Goal: Information Seeking & Learning: Learn about a topic

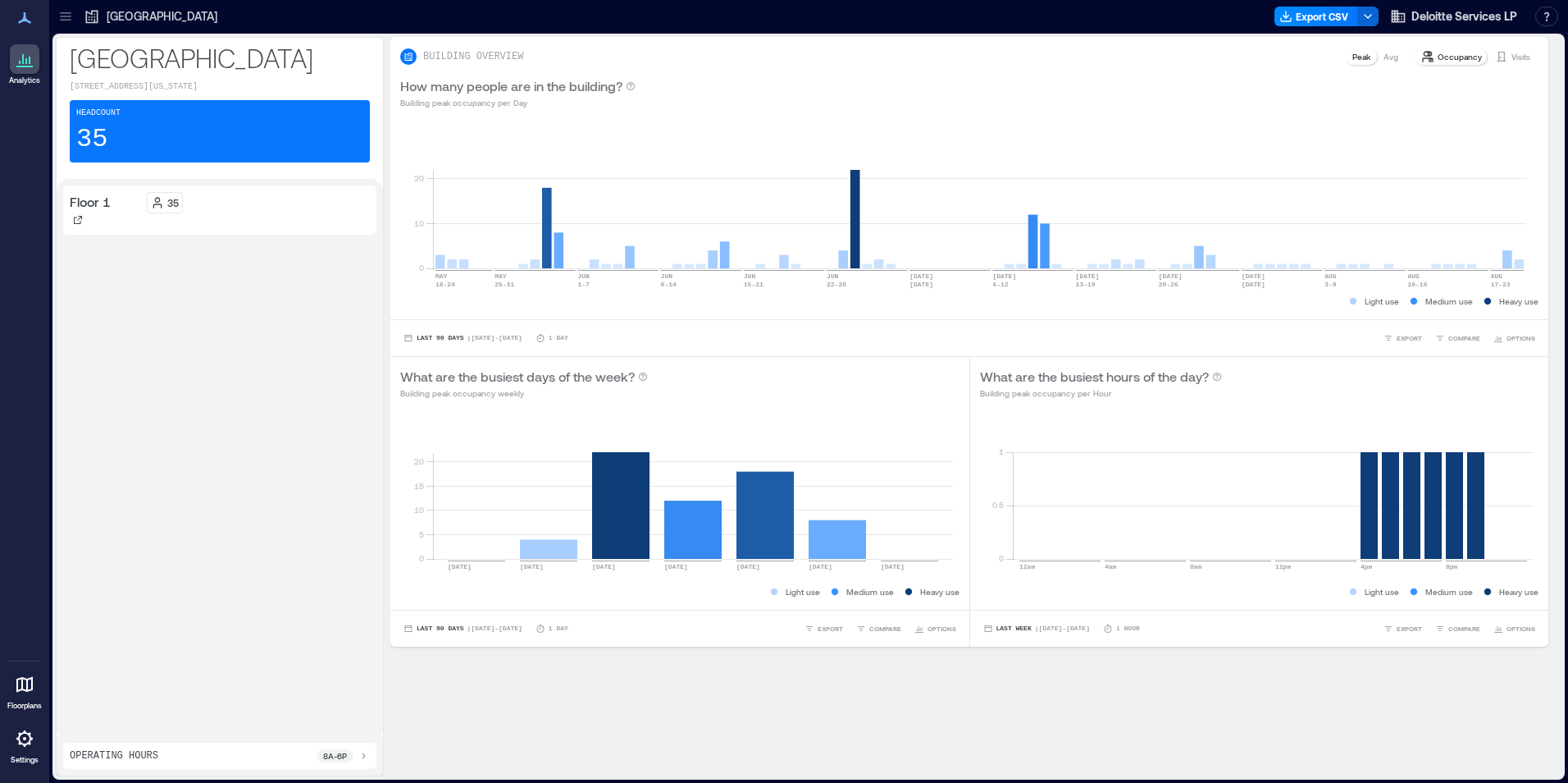
click at [22, 740] on icon at bounding box center [24, 738] width 20 height 20
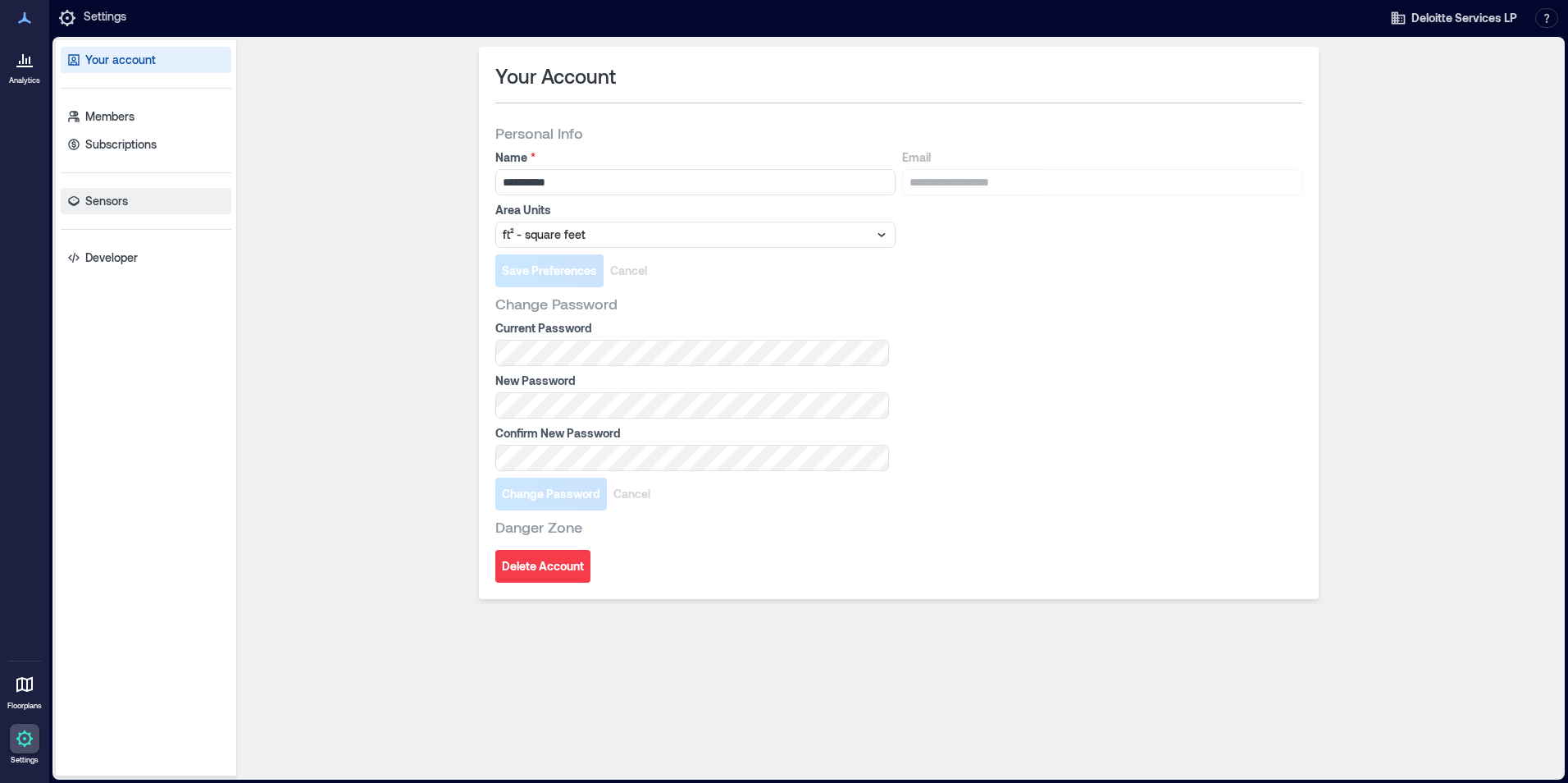
click at [108, 196] on p "Sensors" at bounding box center [106, 201] width 42 height 16
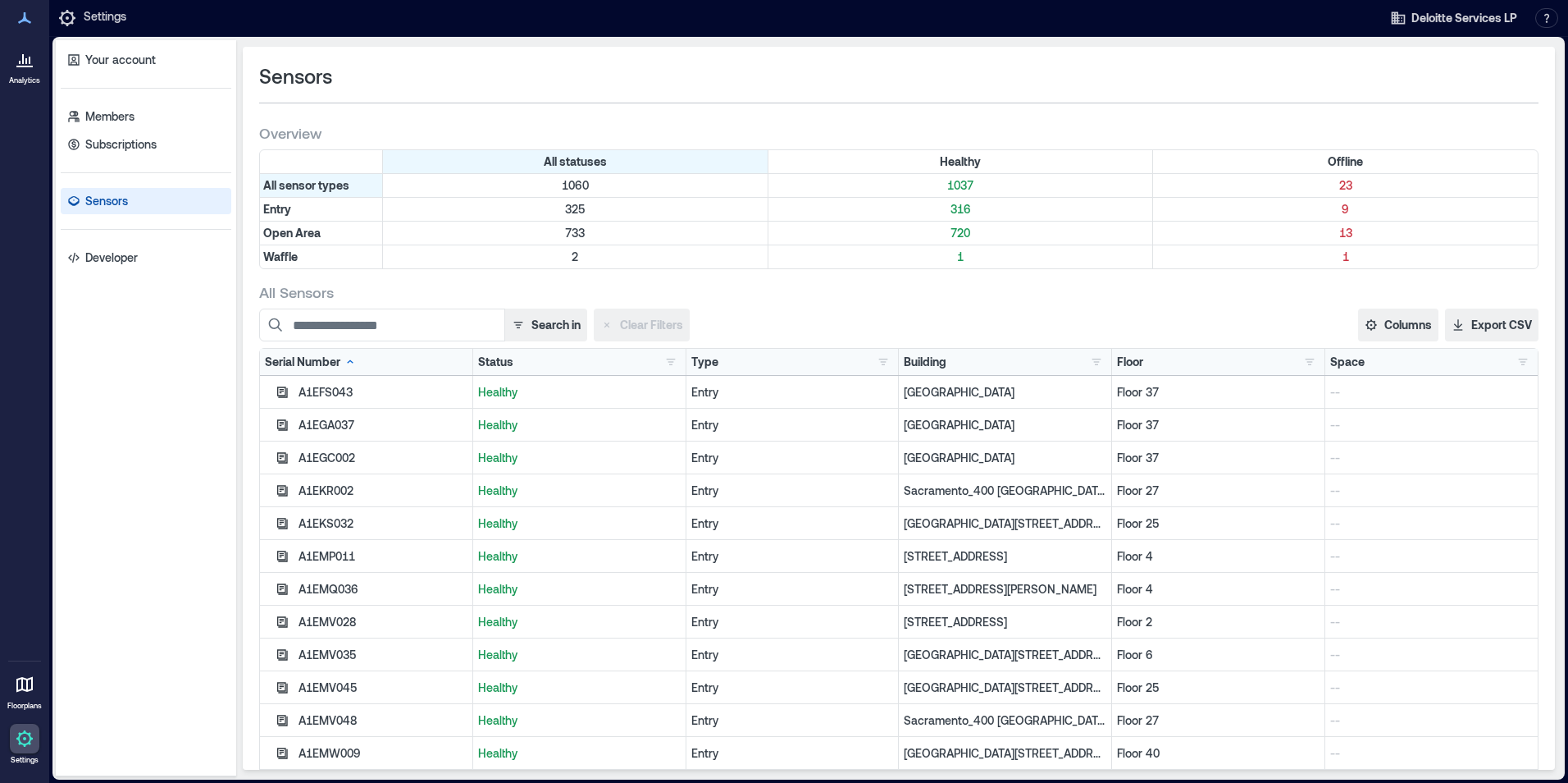
click at [486, 361] on div "Status" at bounding box center [496, 361] width 35 height 16
click at [484, 361] on div "Status" at bounding box center [504, 361] width 52 height 16
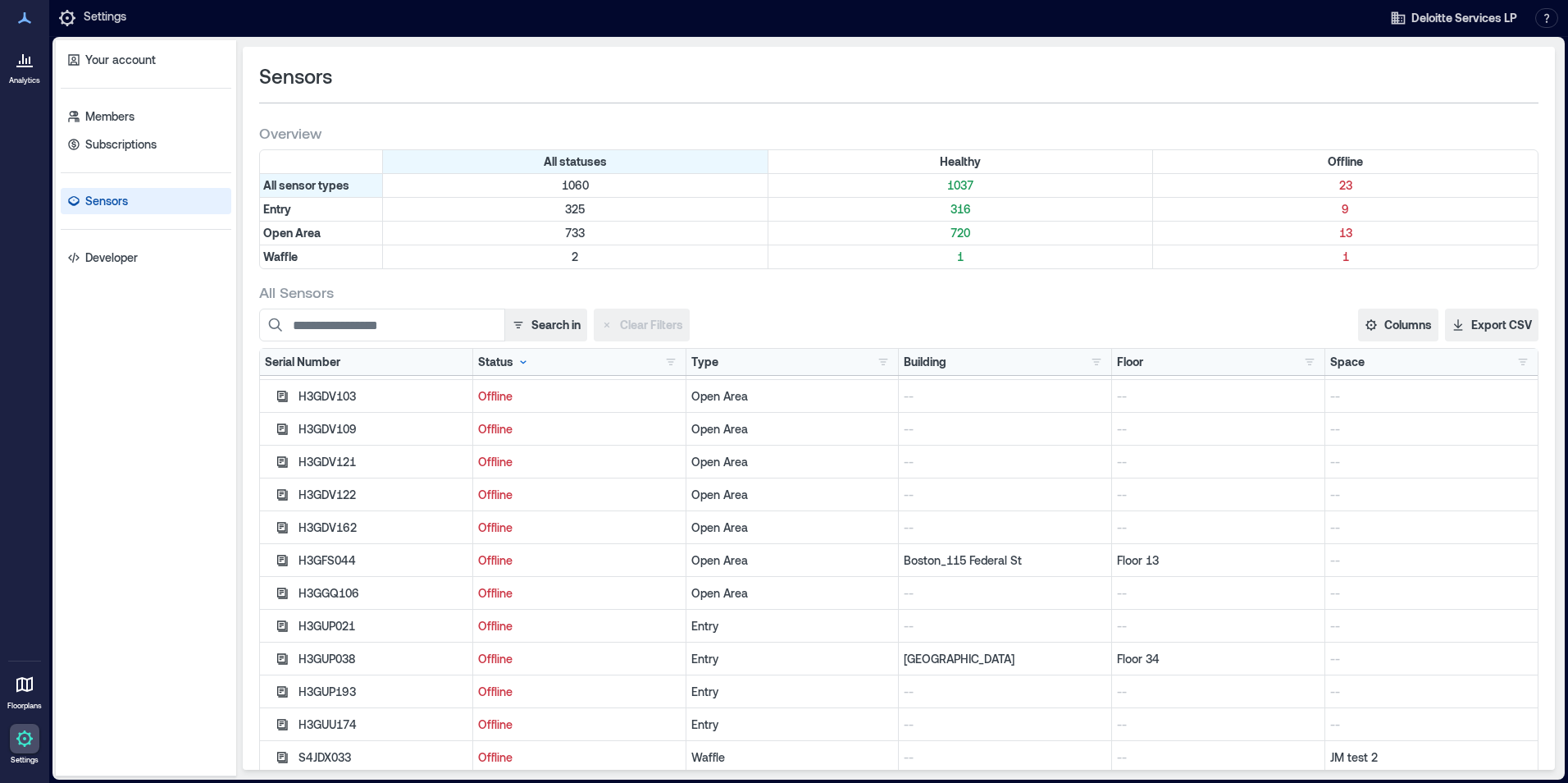
scroll to position [329, 0]
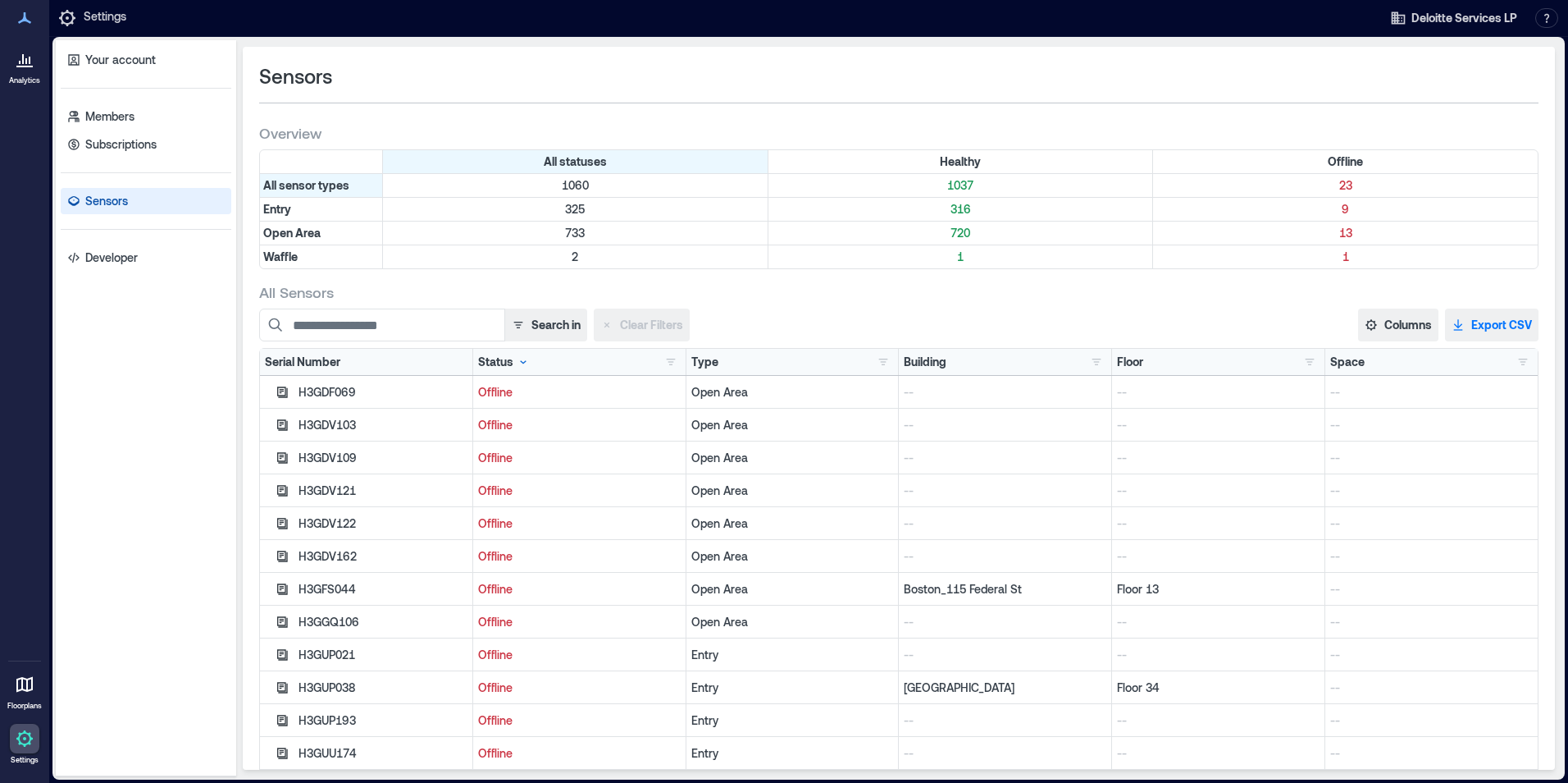
click at [1454, 327] on icon "button" at bounding box center [1459, 323] width 9 height 9
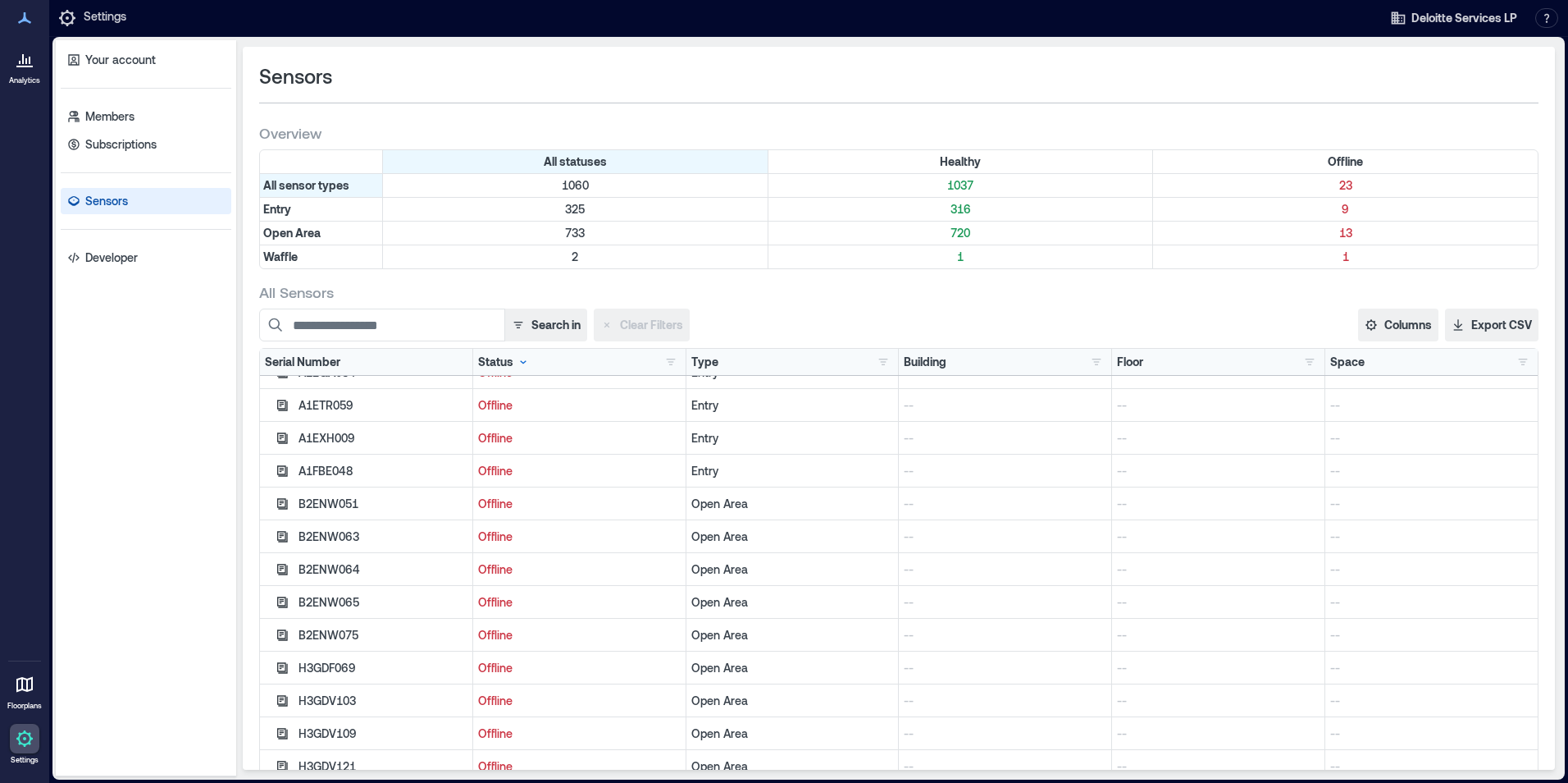
scroll to position [0, 0]
click at [28, 59] on icon at bounding box center [24, 59] width 20 height 20
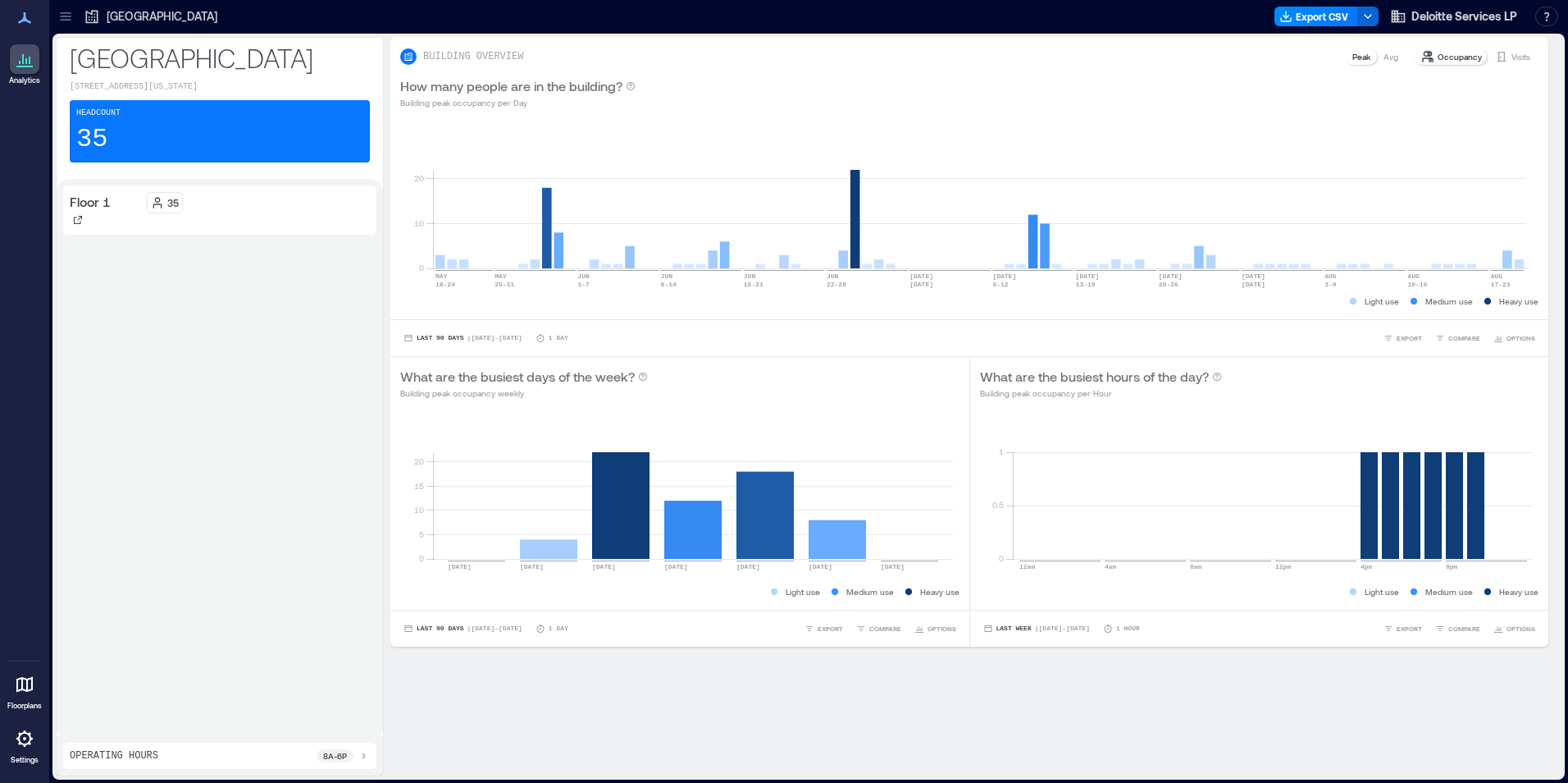
click at [63, 18] on icon at bounding box center [66, 16] width 16 height 16
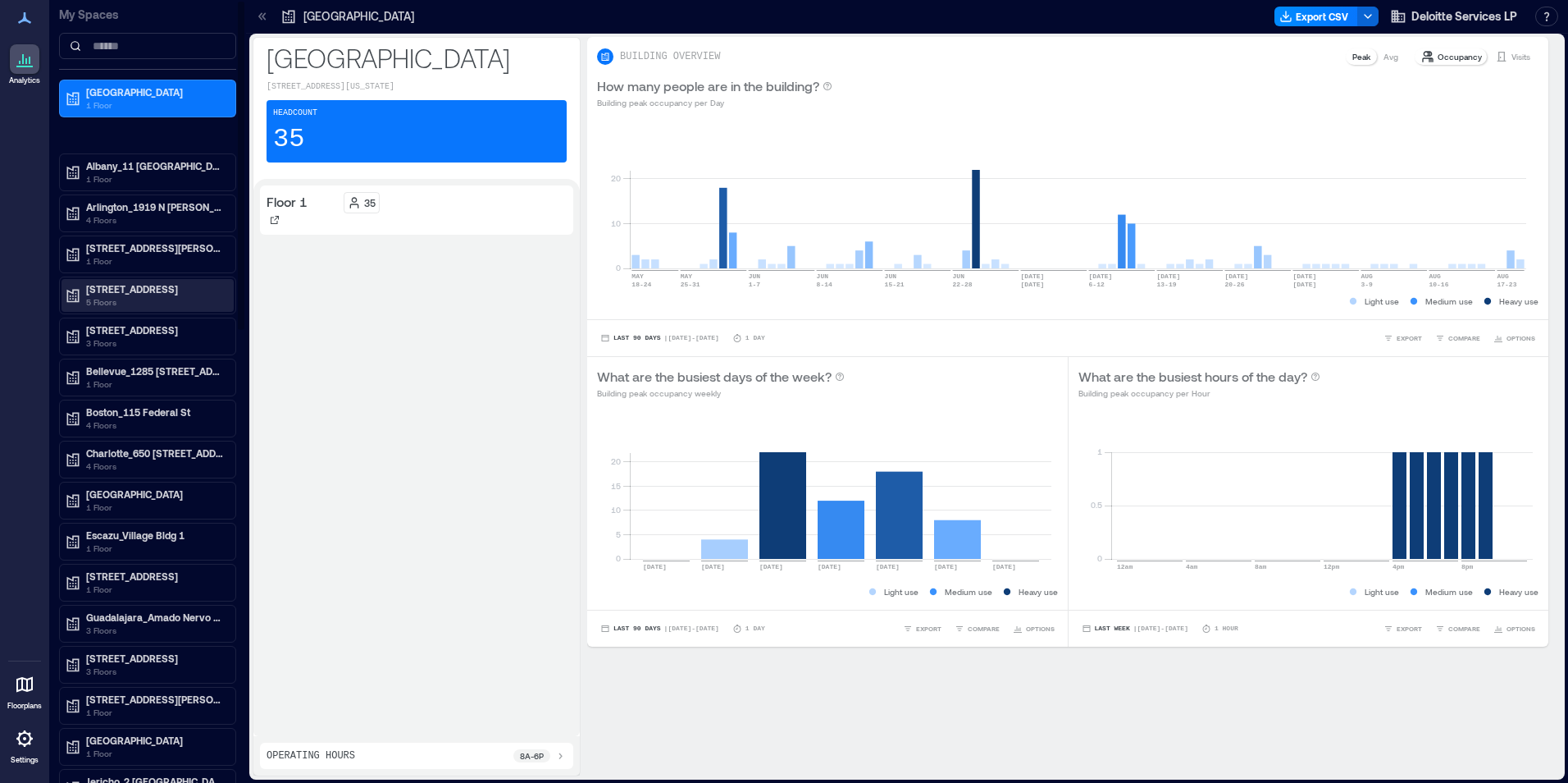
click at [99, 303] on p "5 Floors" at bounding box center [155, 302] width 138 height 13
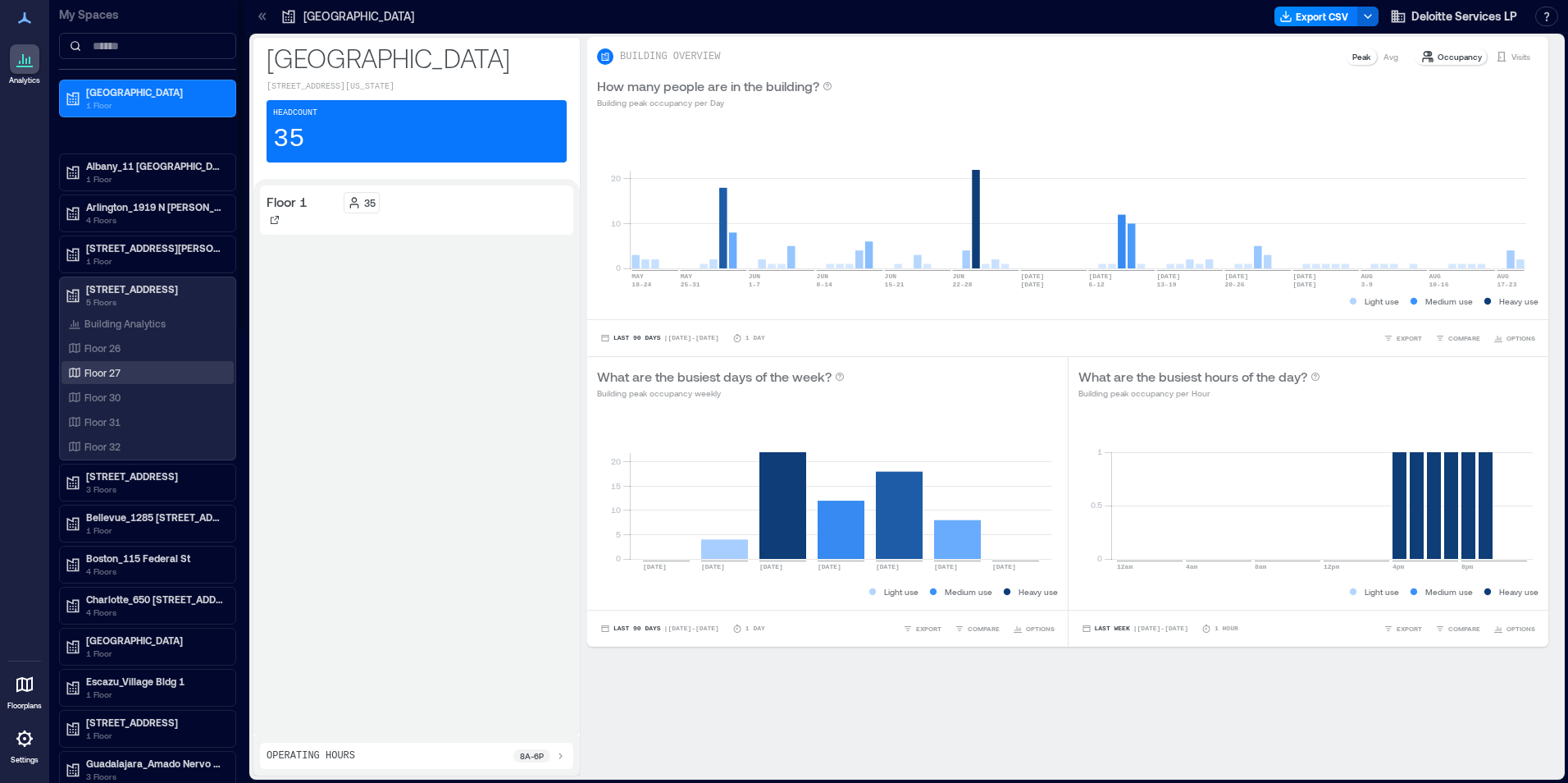
click at [102, 373] on p "Floor 27" at bounding box center [103, 372] width 36 height 13
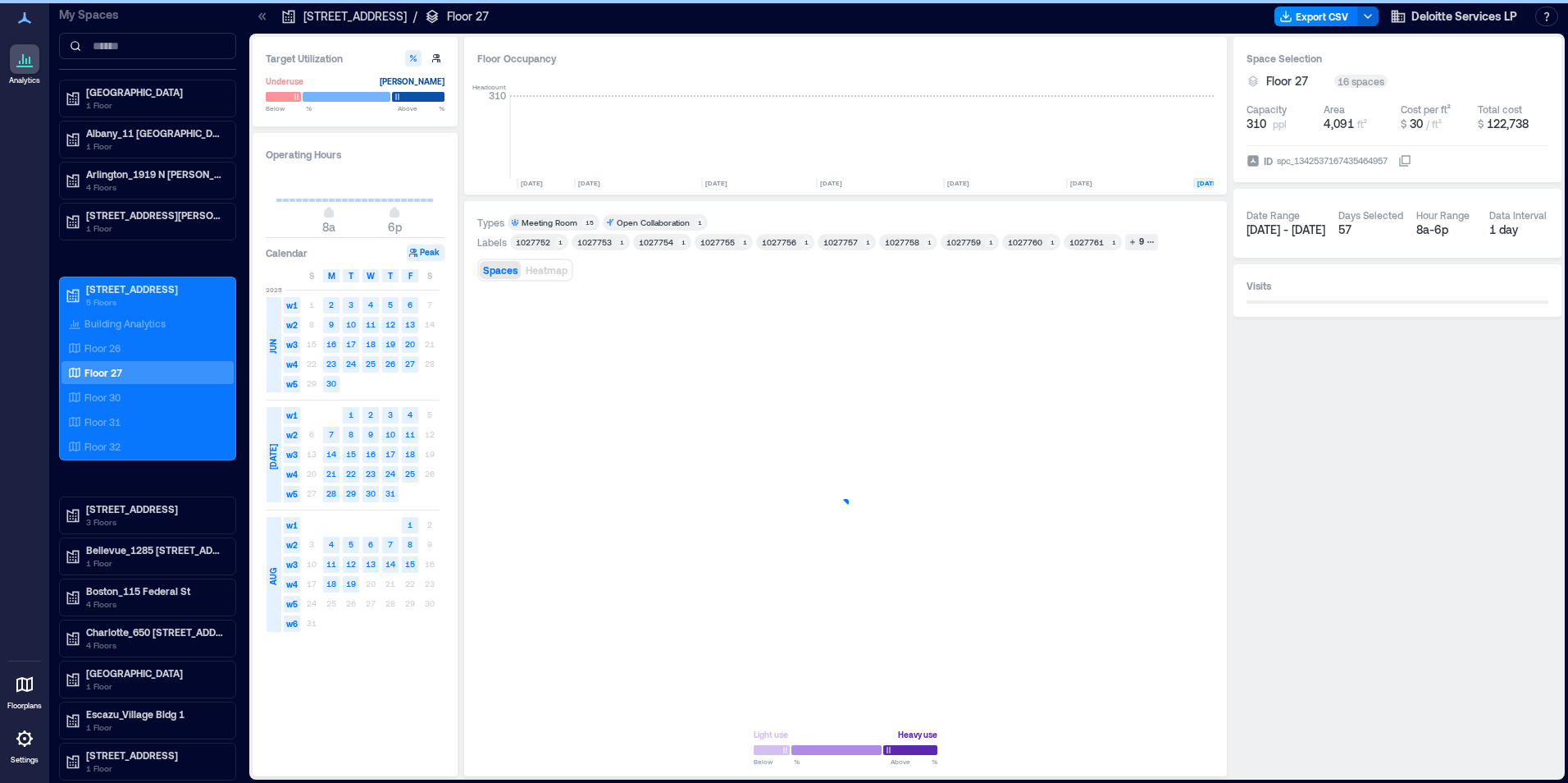
scroll to position [0, 312]
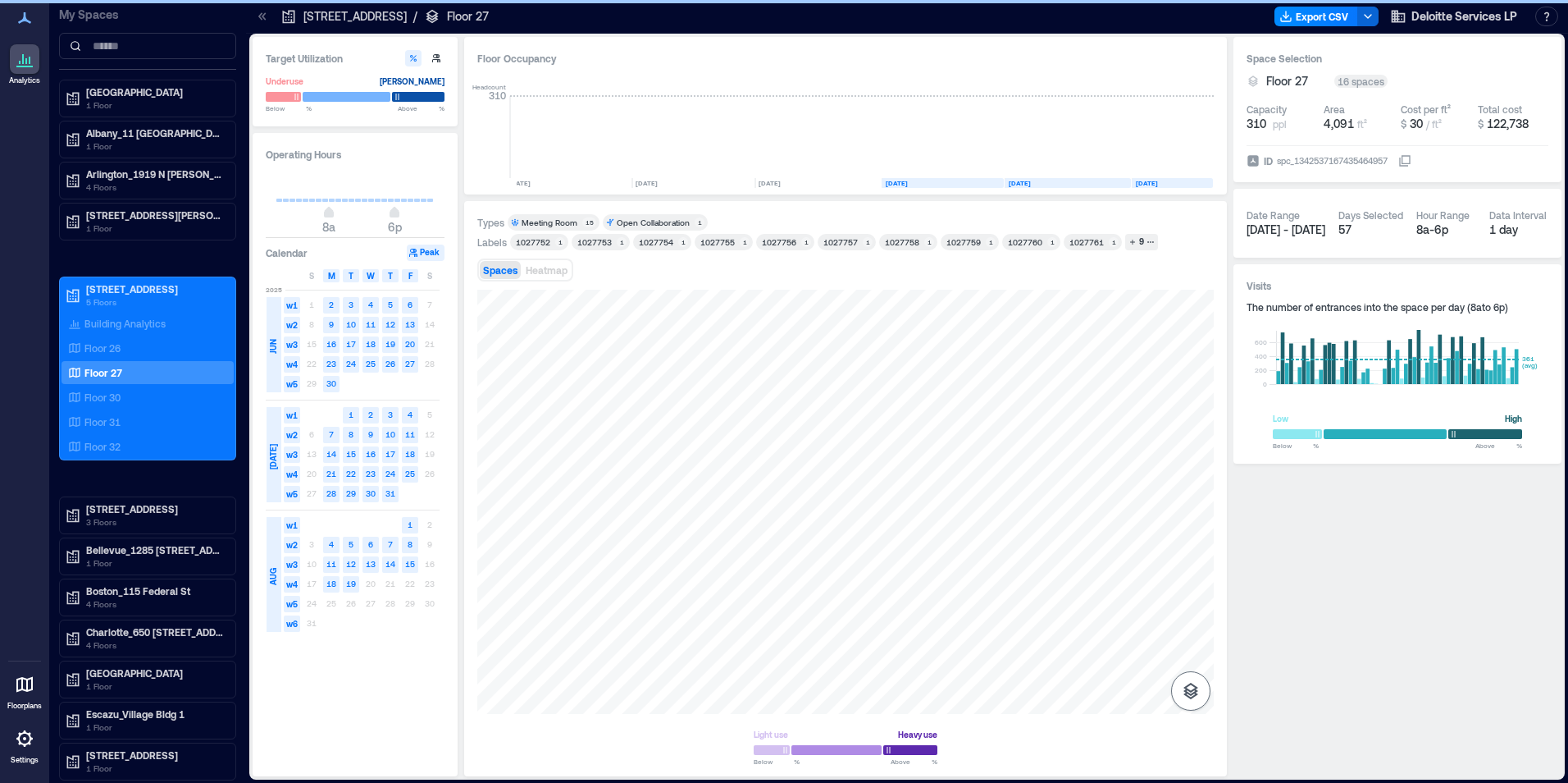
click at [1190, 688] on icon "button" at bounding box center [1190, 691] width 20 height 20
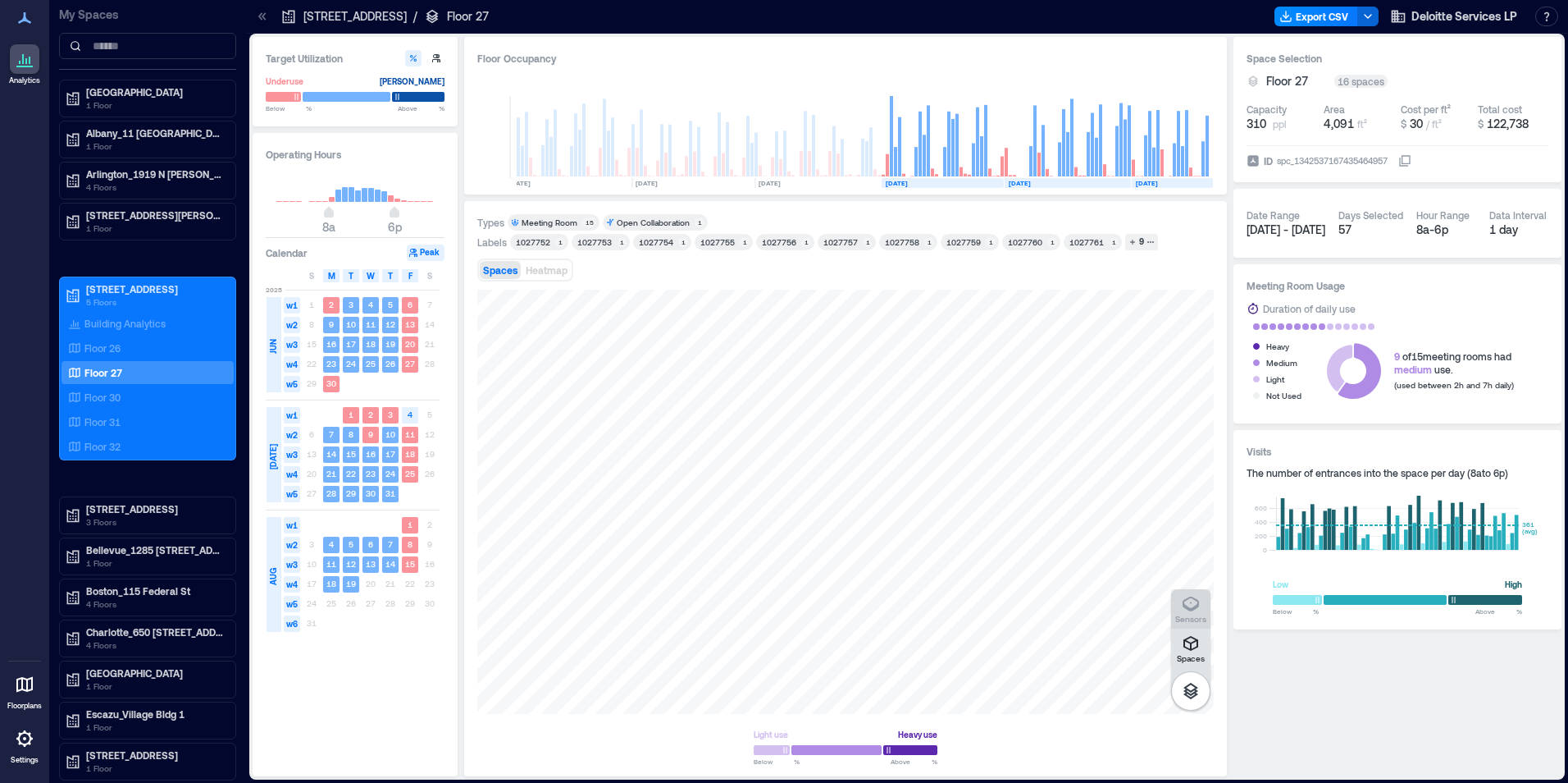
click at [1194, 604] on icon "button" at bounding box center [1190, 604] width 20 height 20
click at [992, 422] on div "H3GDW039" at bounding box center [846, 502] width 736 height 424
click at [934, 348] on div "H3GED118" at bounding box center [846, 502] width 736 height 424
click at [1115, 334] on div at bounding box center [846, 502] width 736 height 424
click at [99, 398] on p "Floor 30" at bounding box center [103, 397] width 36 height 13
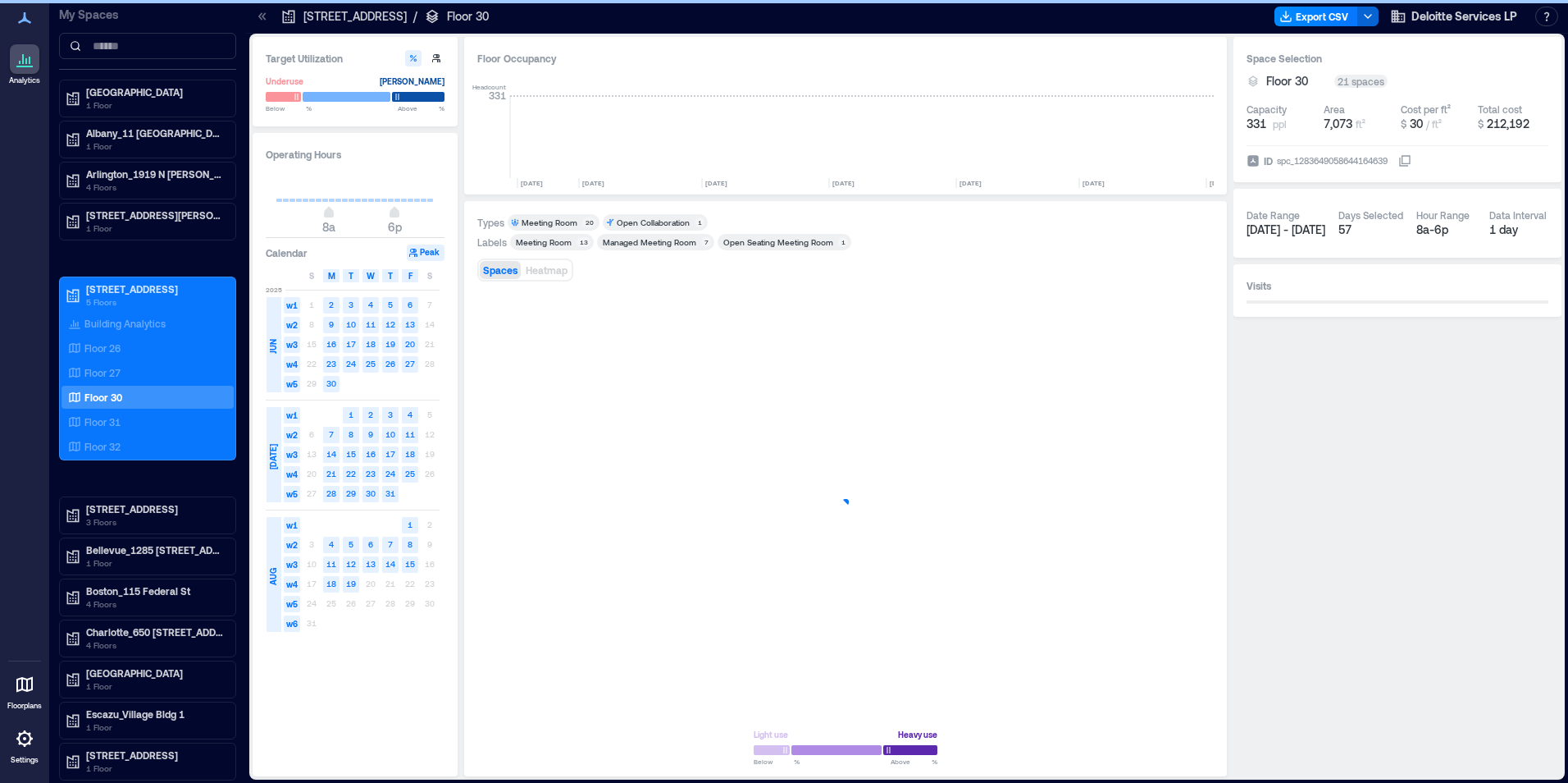
scroll to position [0, 1193]
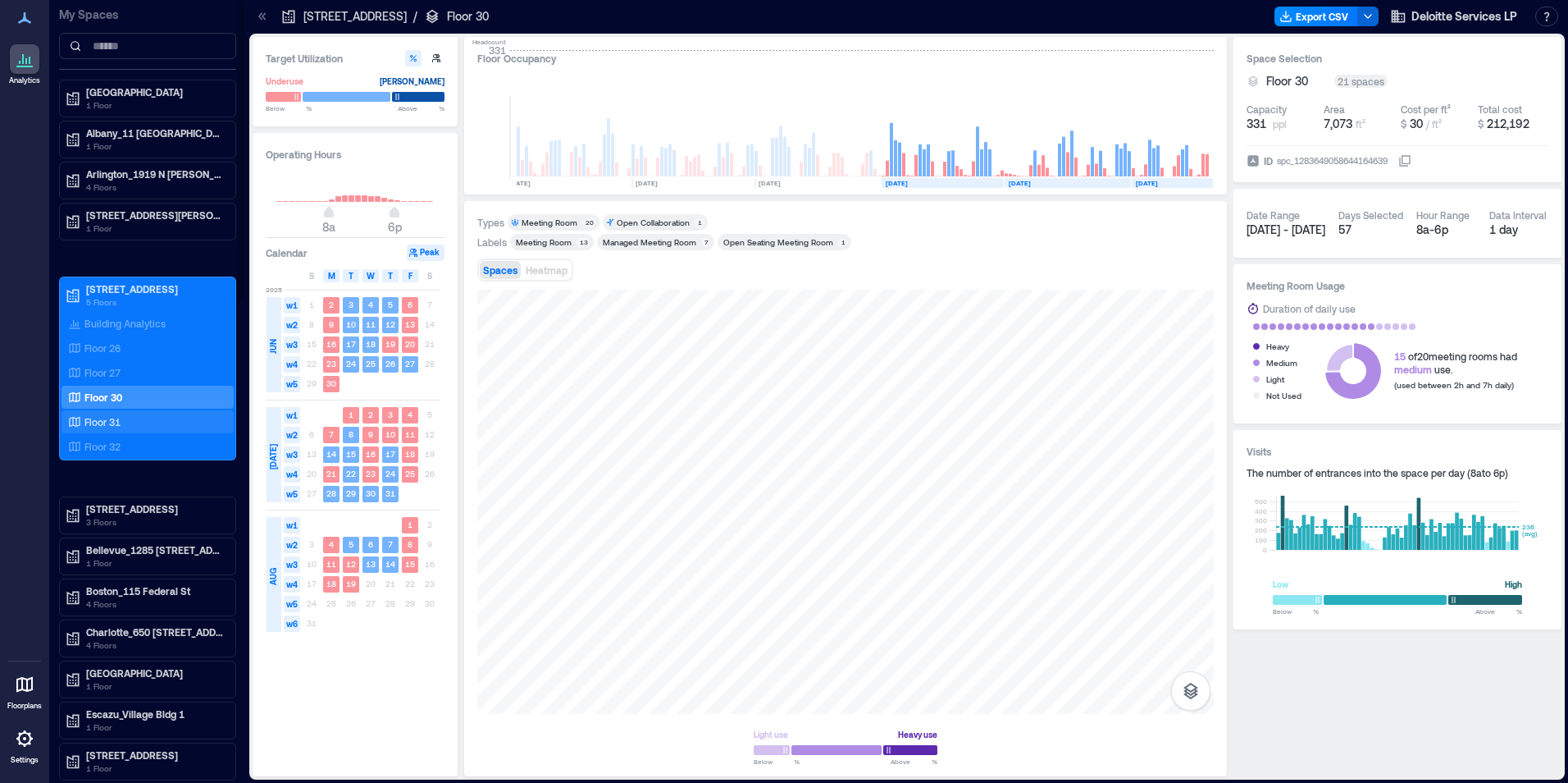
click at [93, 423] on p "Floor 31" at bounding box center [103, 421] width 36 height 13
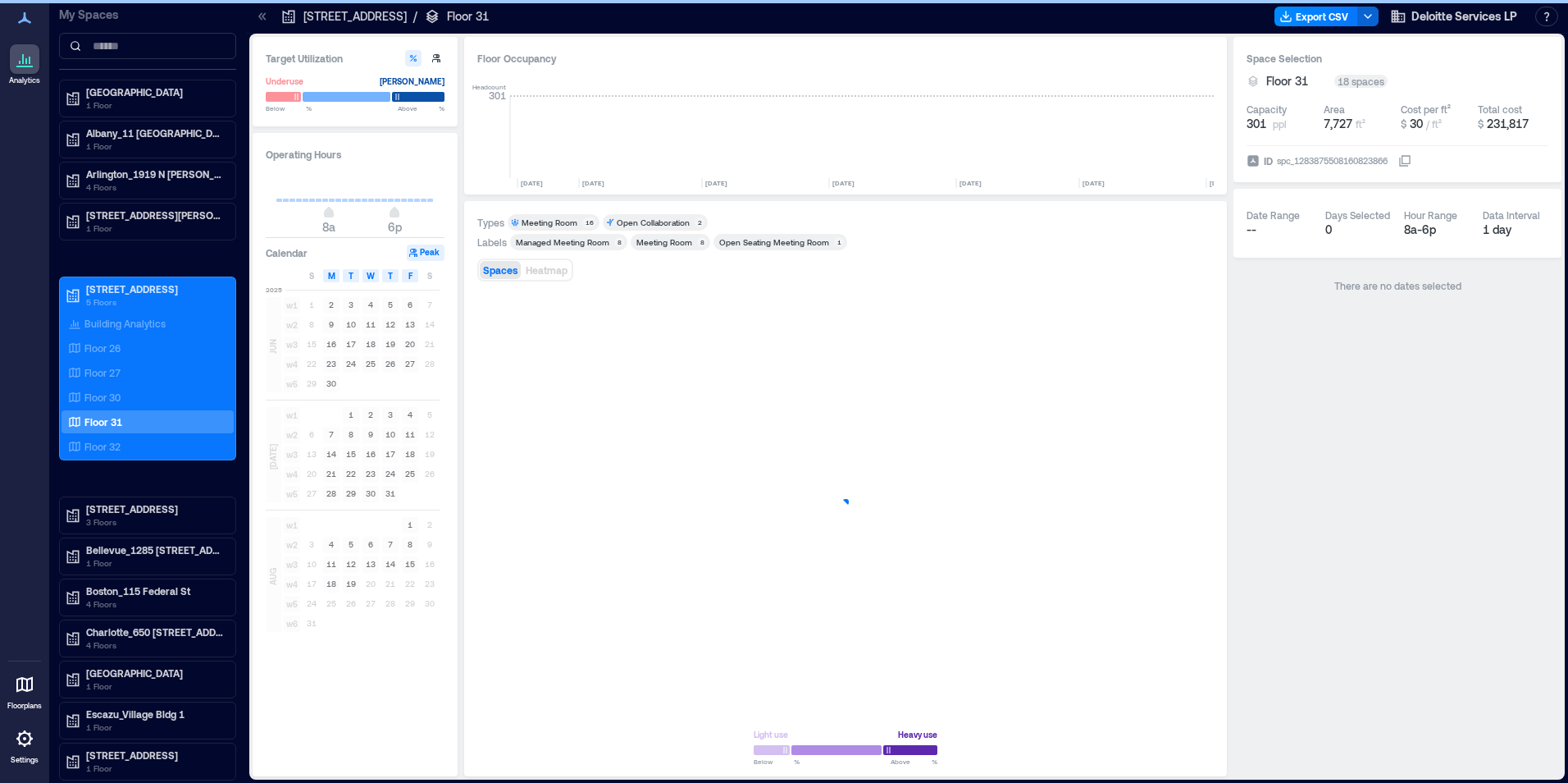
scroll to position [0, 1193]
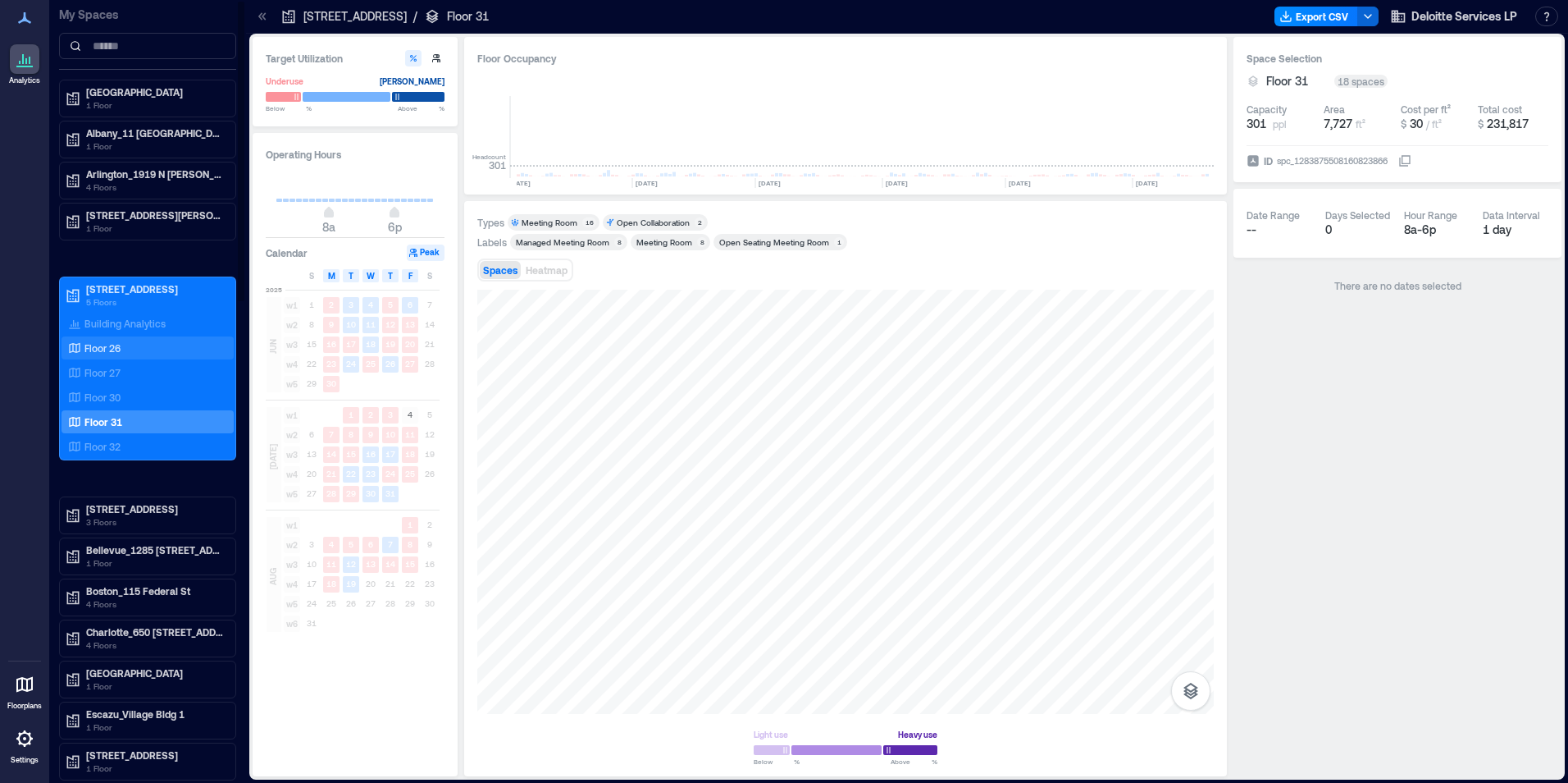
click at [104, 346] on p "Floor 26" at bounding box center [103, 348] width 36 height 13
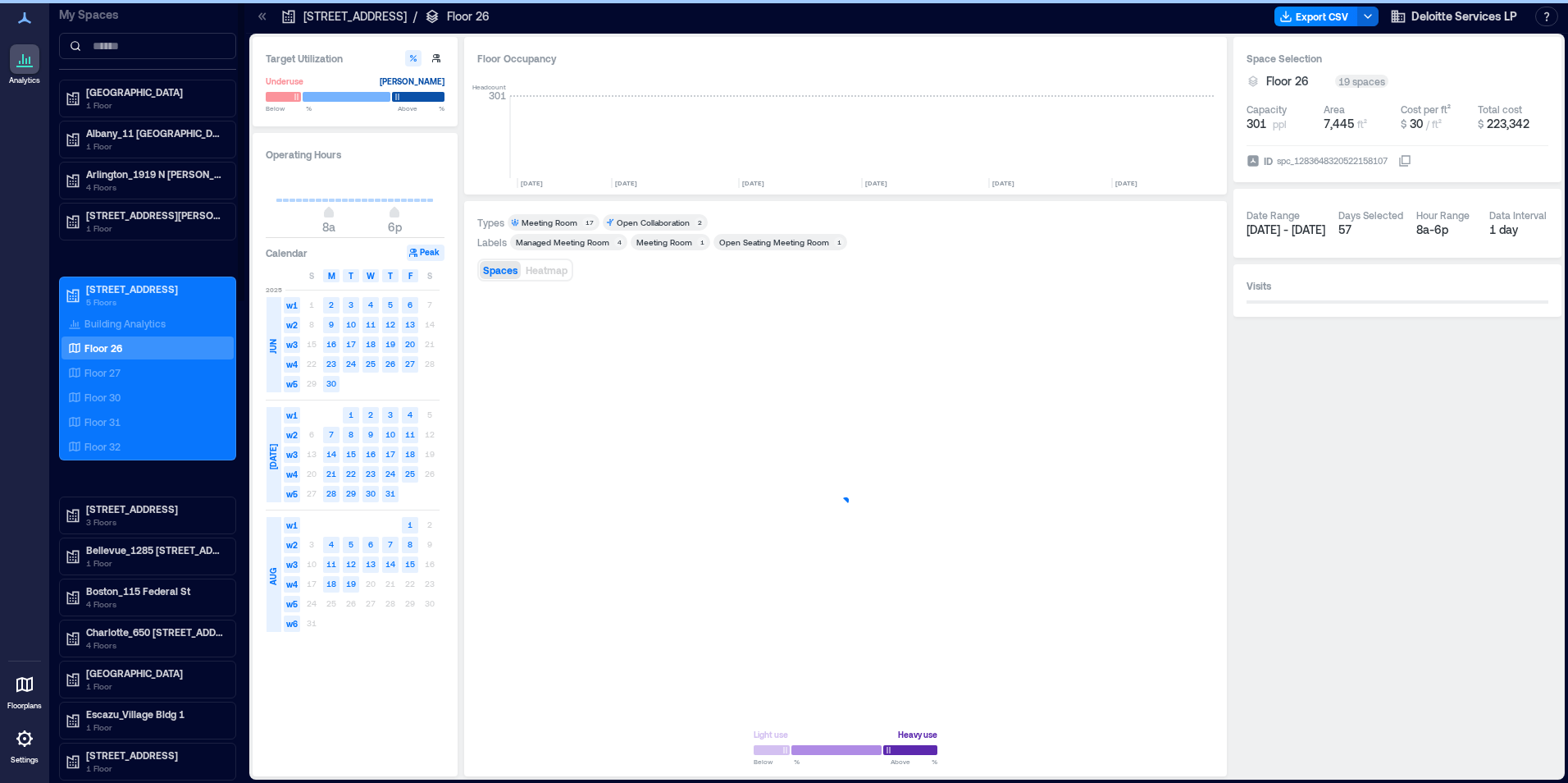
scroll to position [0, 976]
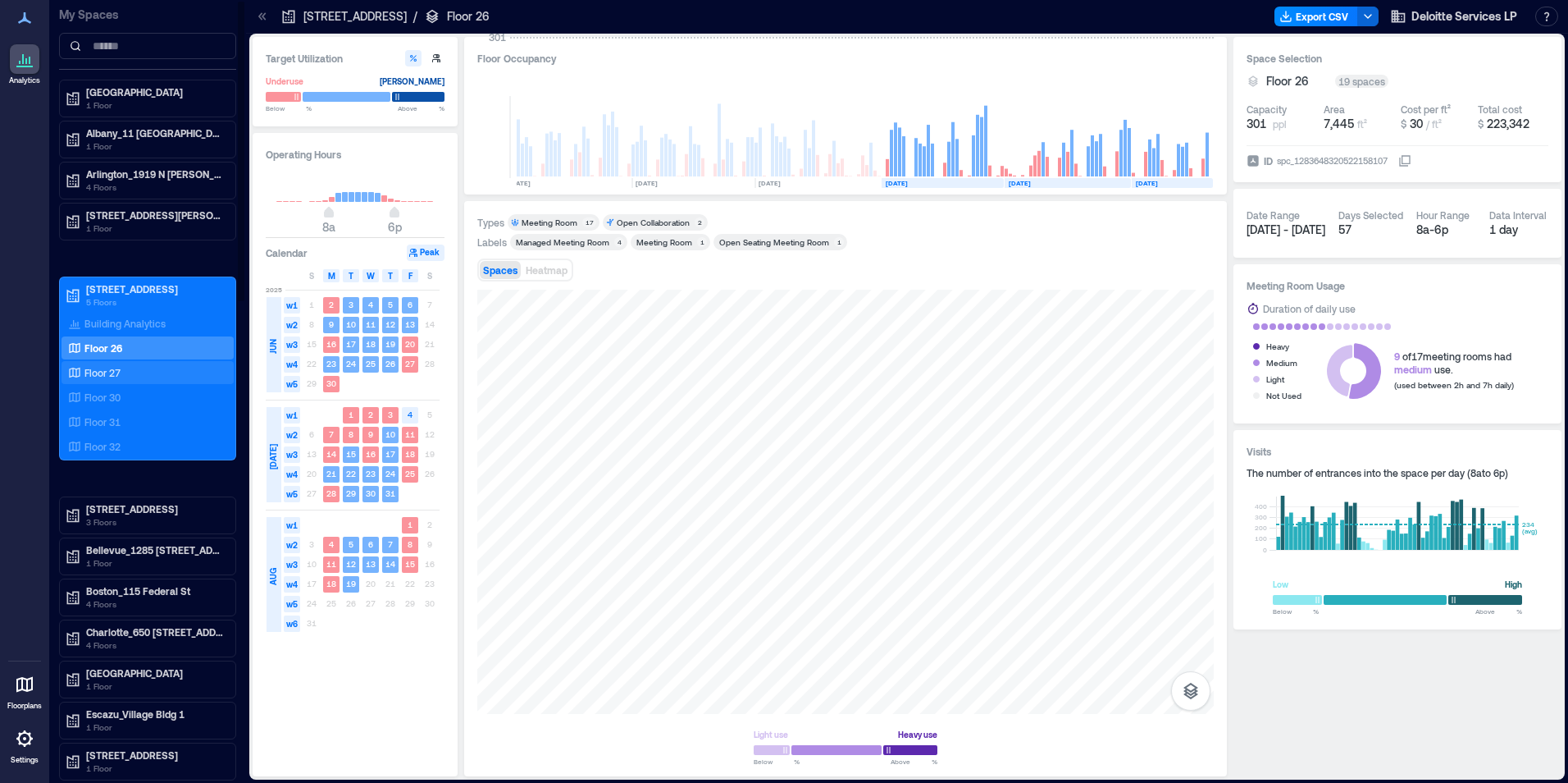
click at [101, 371] on p "Floor 27" at bounding box center [103, 372] width 36 height 13
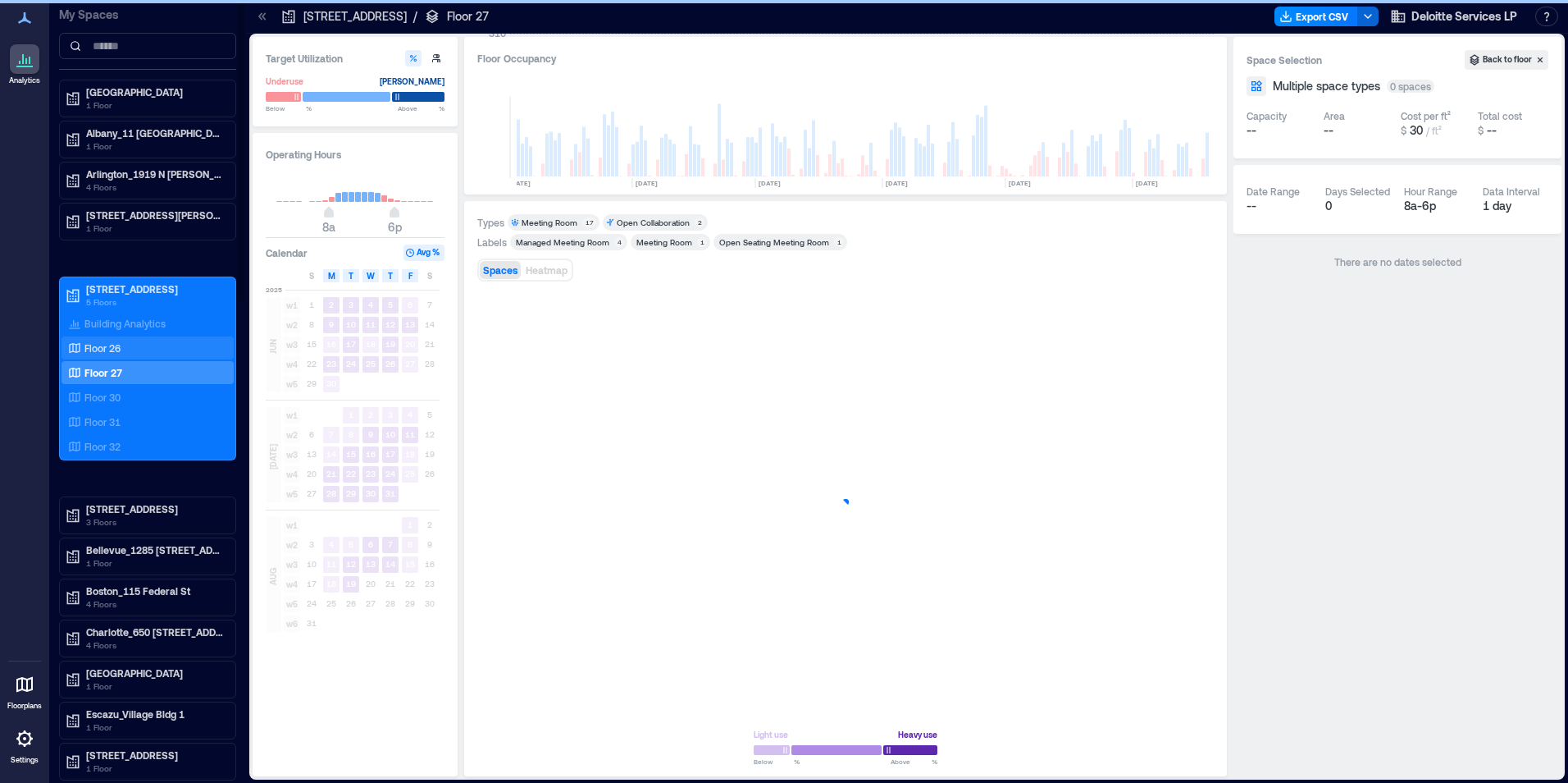
scroll to position [0, 312]
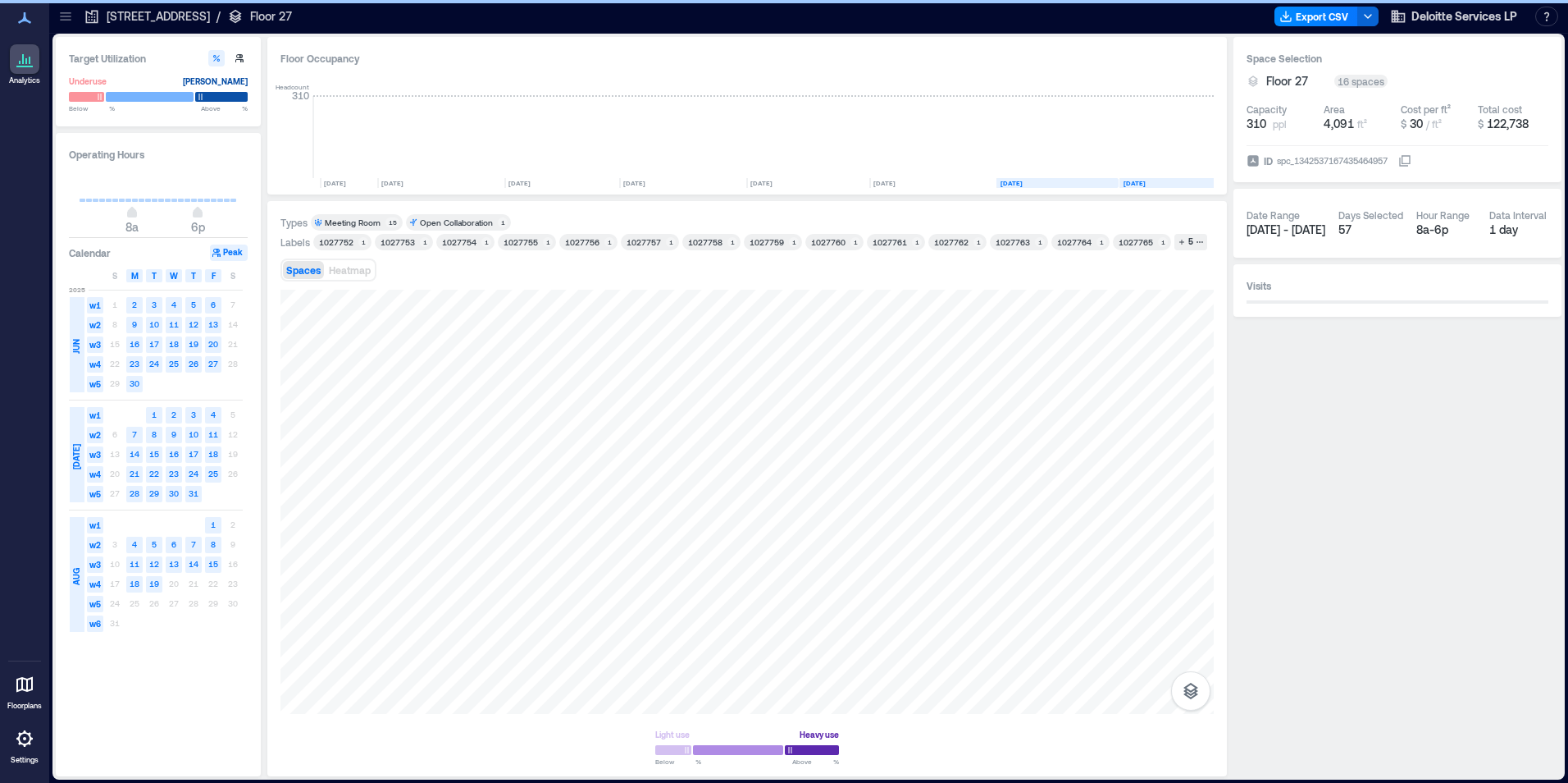
scroll to position [0, 115]
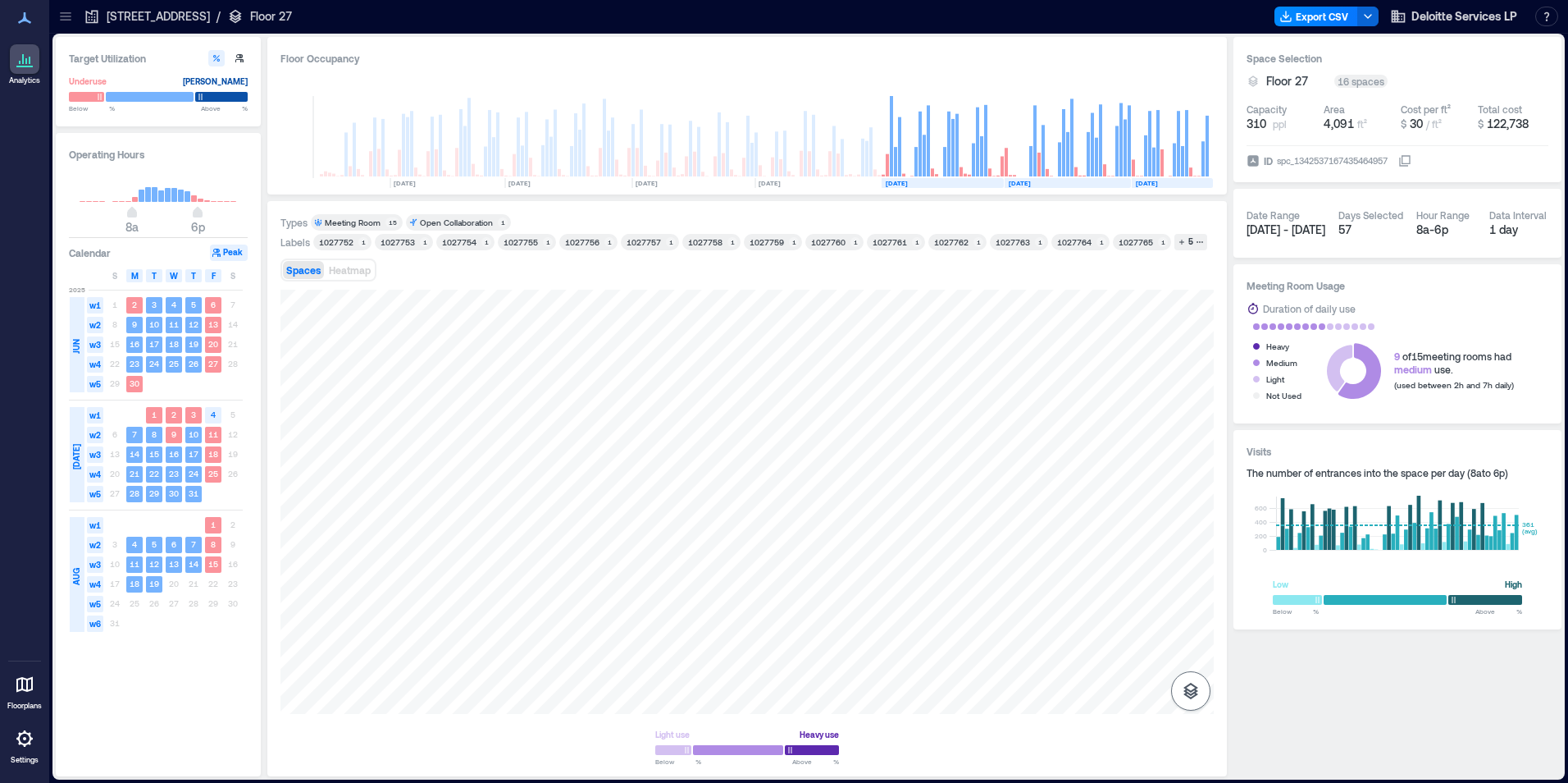
click at [1190, 694] on icon "button" at bounding box center [1190, 691] width 15 height 16
click at [1189, 605] on icon "button" at bounding box center [1190, 604] width 20 height 20
click at [70, 18] on icon at bounding box center [66, 16] width 16 height 16
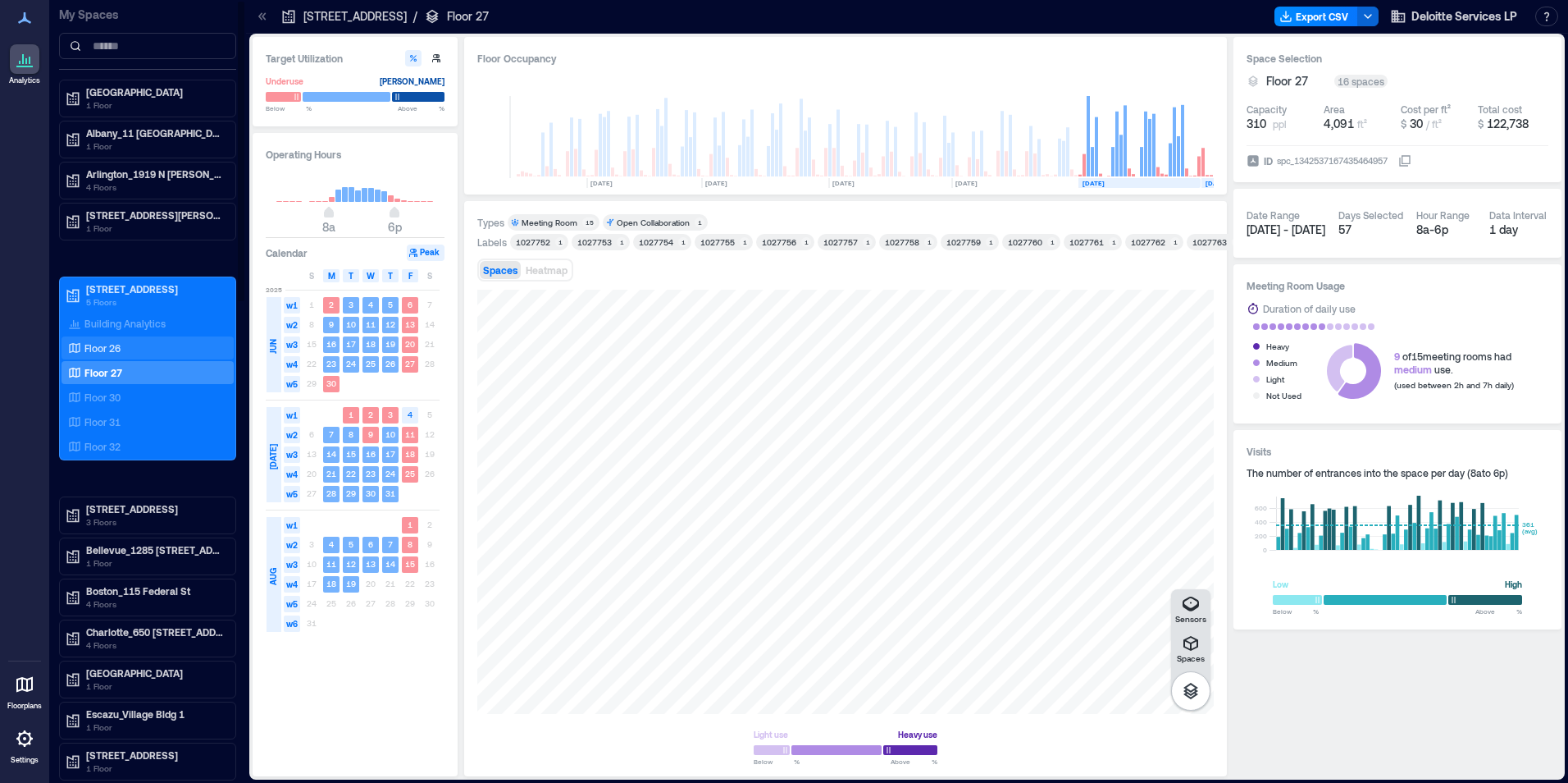
click at [97, 347] on p "Floor 26" at bounding box center [103, 348] width 36 height 13
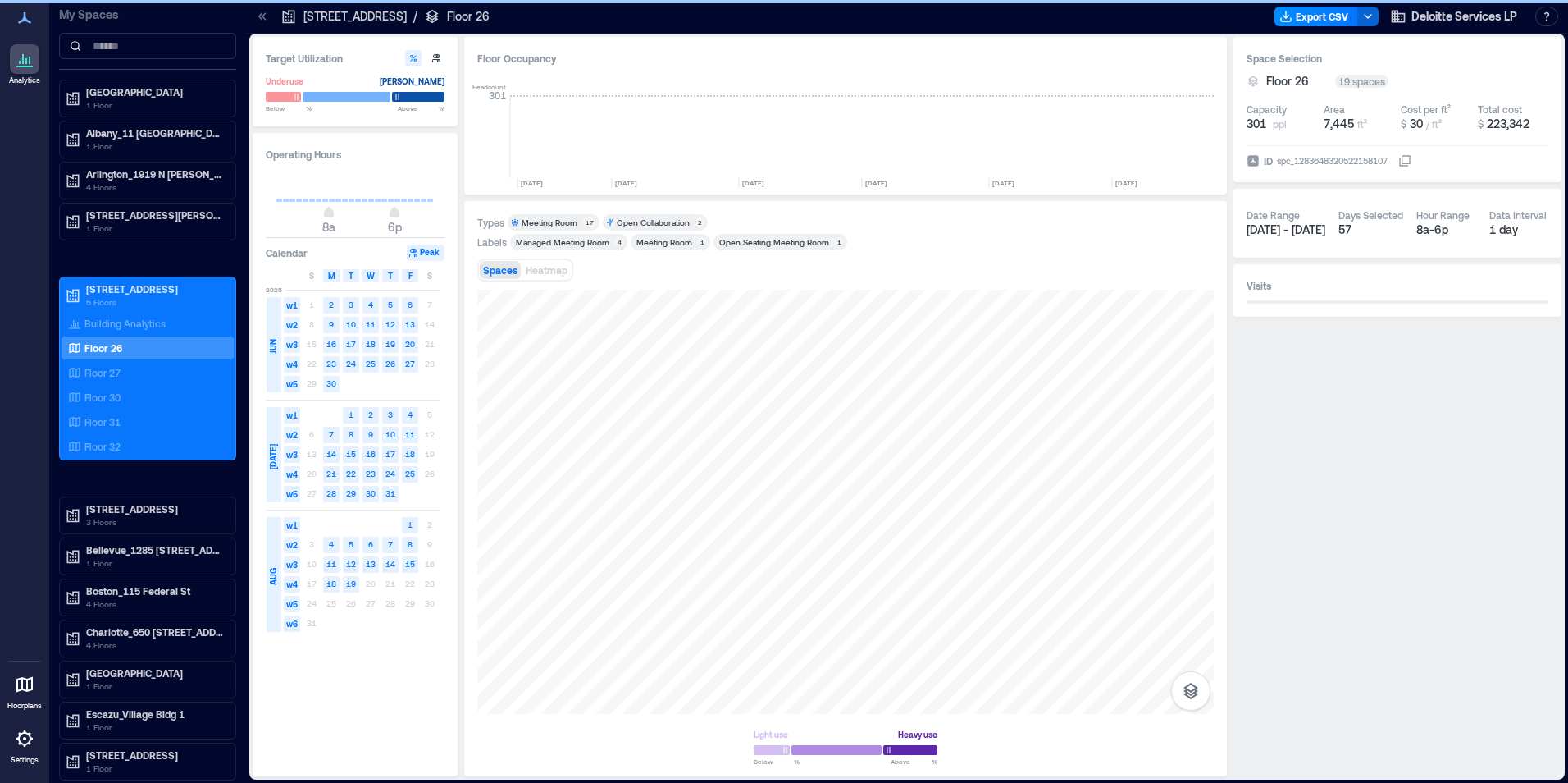
scroll to position [0, 976]
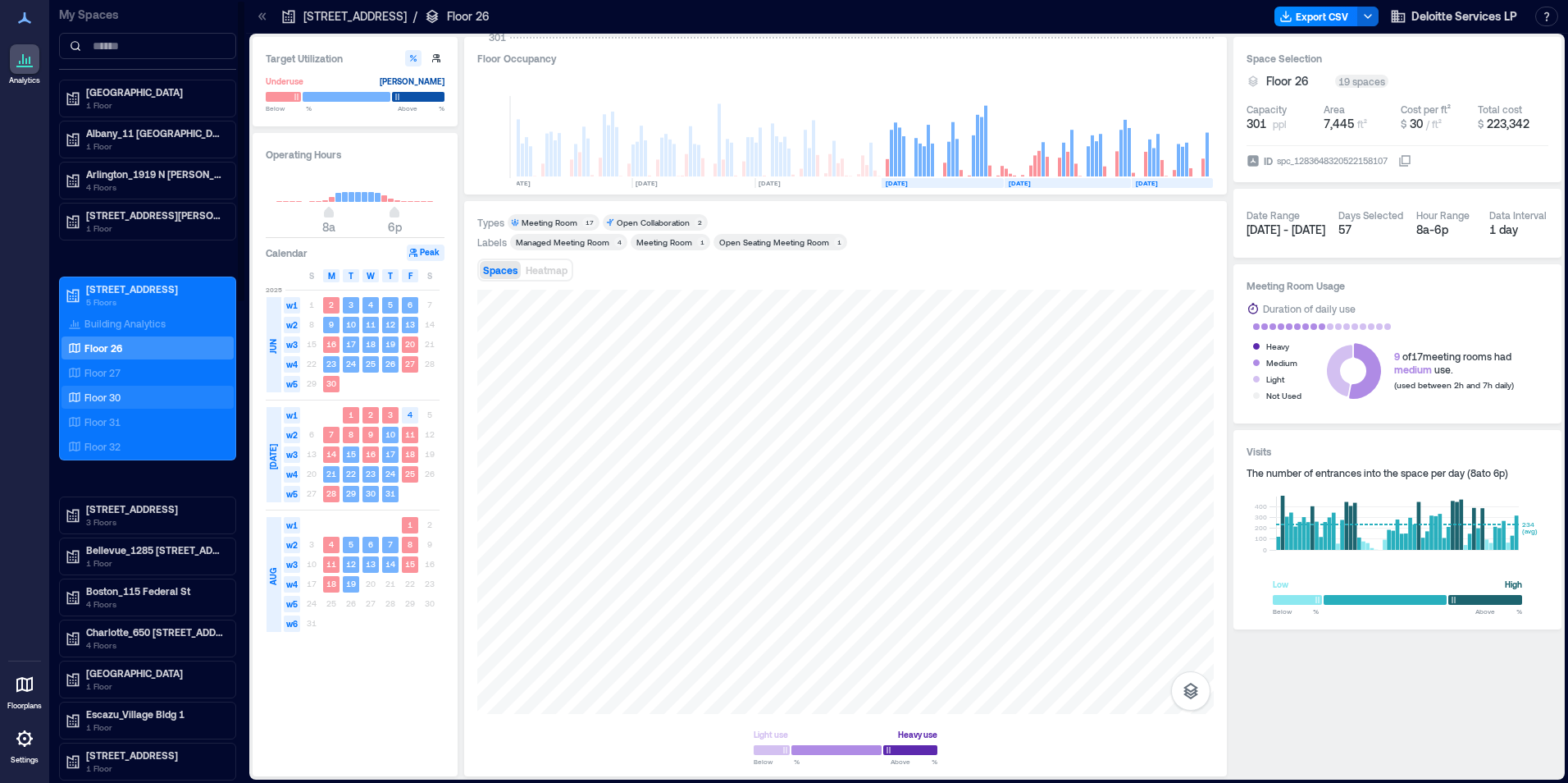
click at [96, 397] on p "Floor 30" at bounding box center [103, 397] width 36 height 13
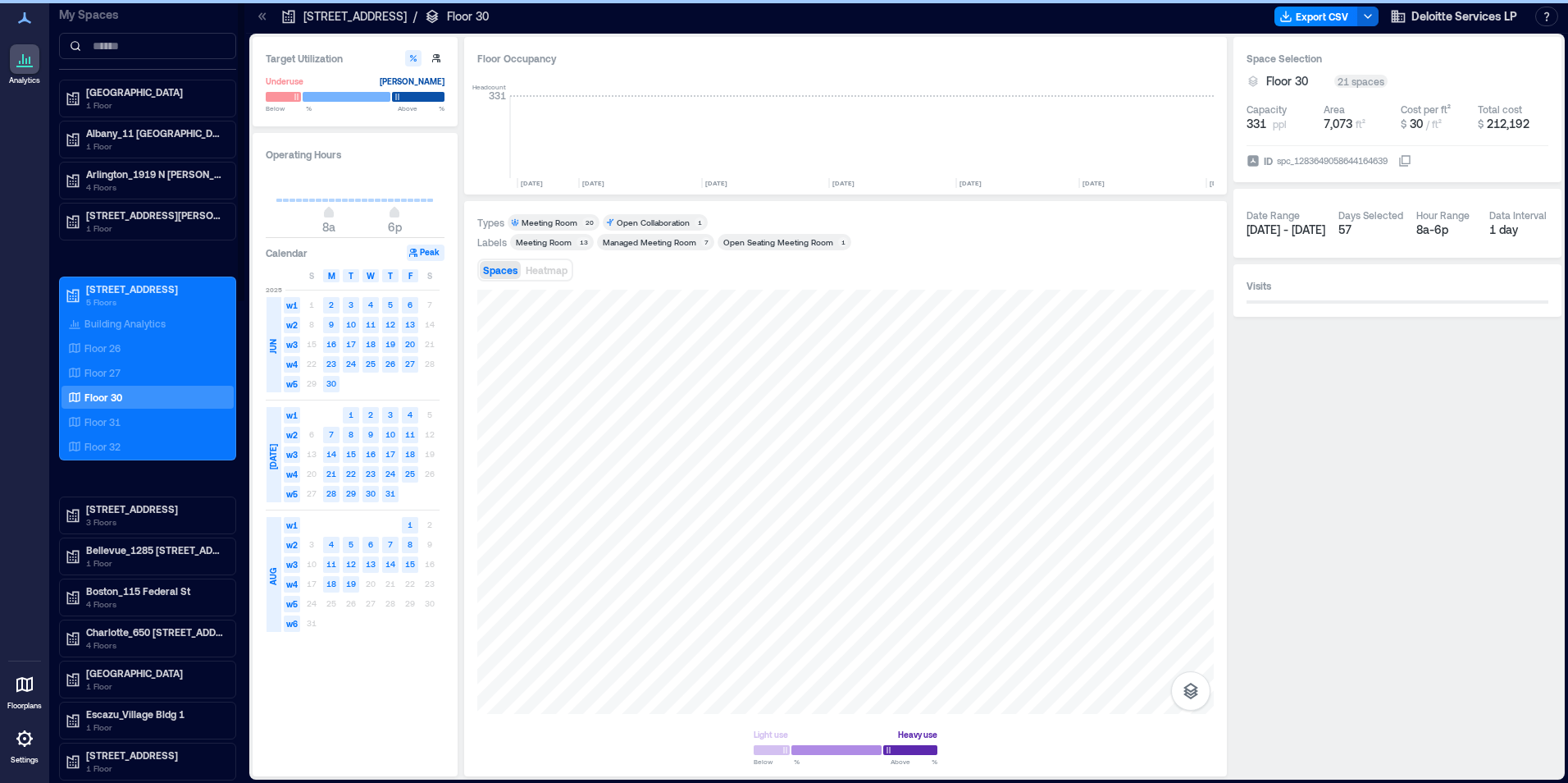
scroll to position [0, 1193]
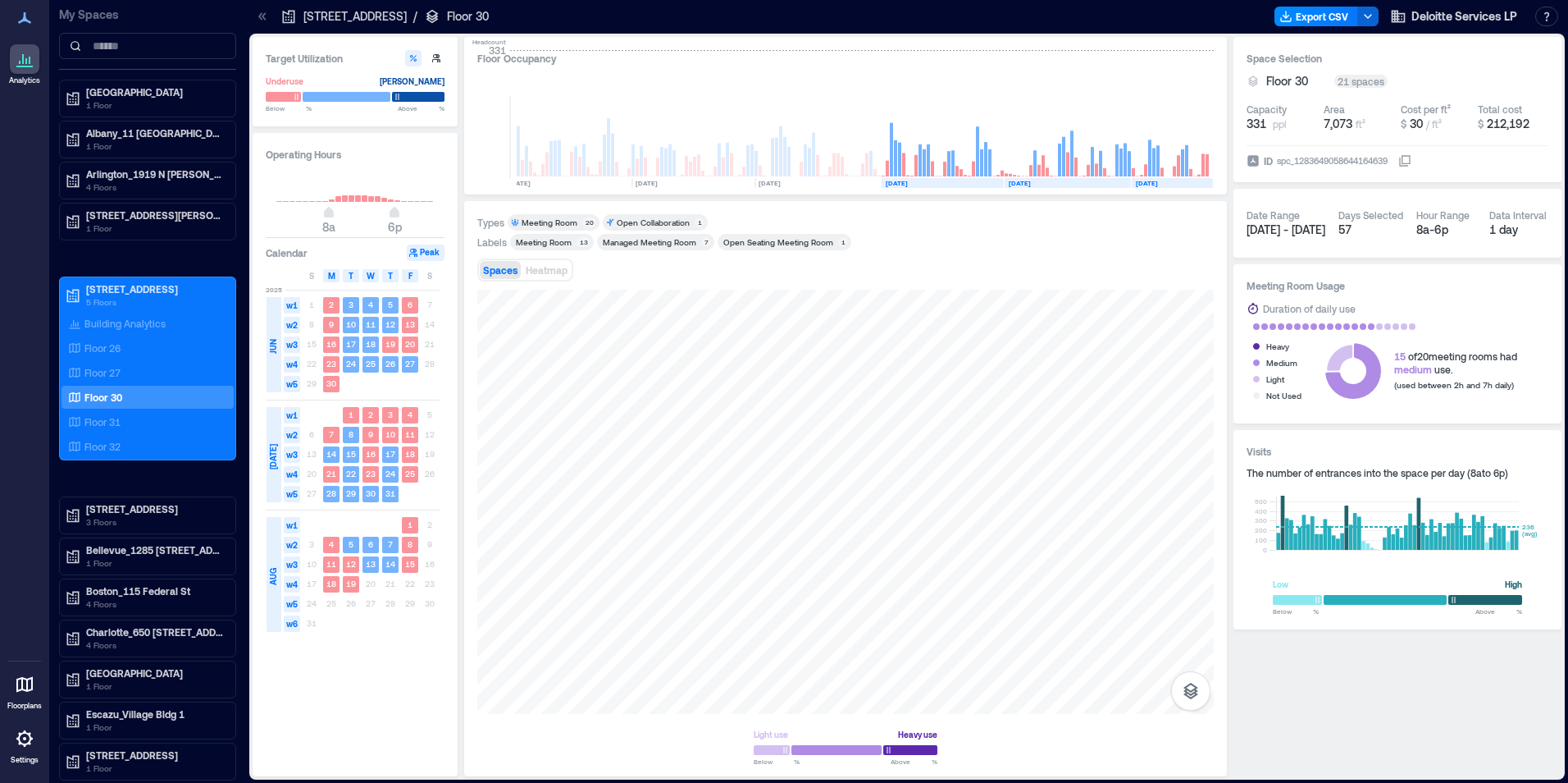
click at [589, 734] on div "Light use Heavy use Below ** % Above ** %" at bounding box center [846, 526] width 736 height 473
click at [102, 421] on p "Floor 31" at bounding box center [103, 421] width 36 height 13
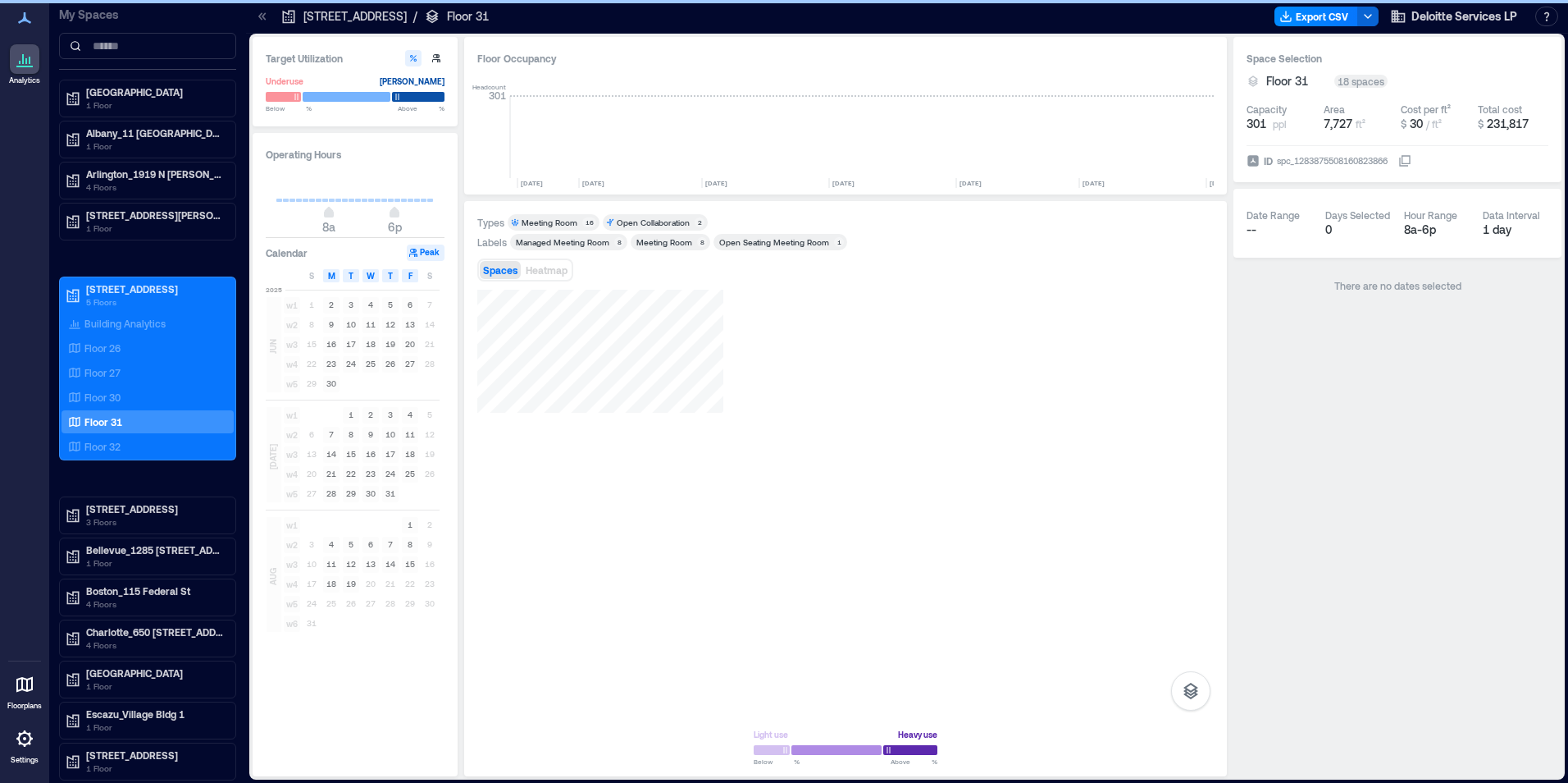
scroll to position [0, 1193]
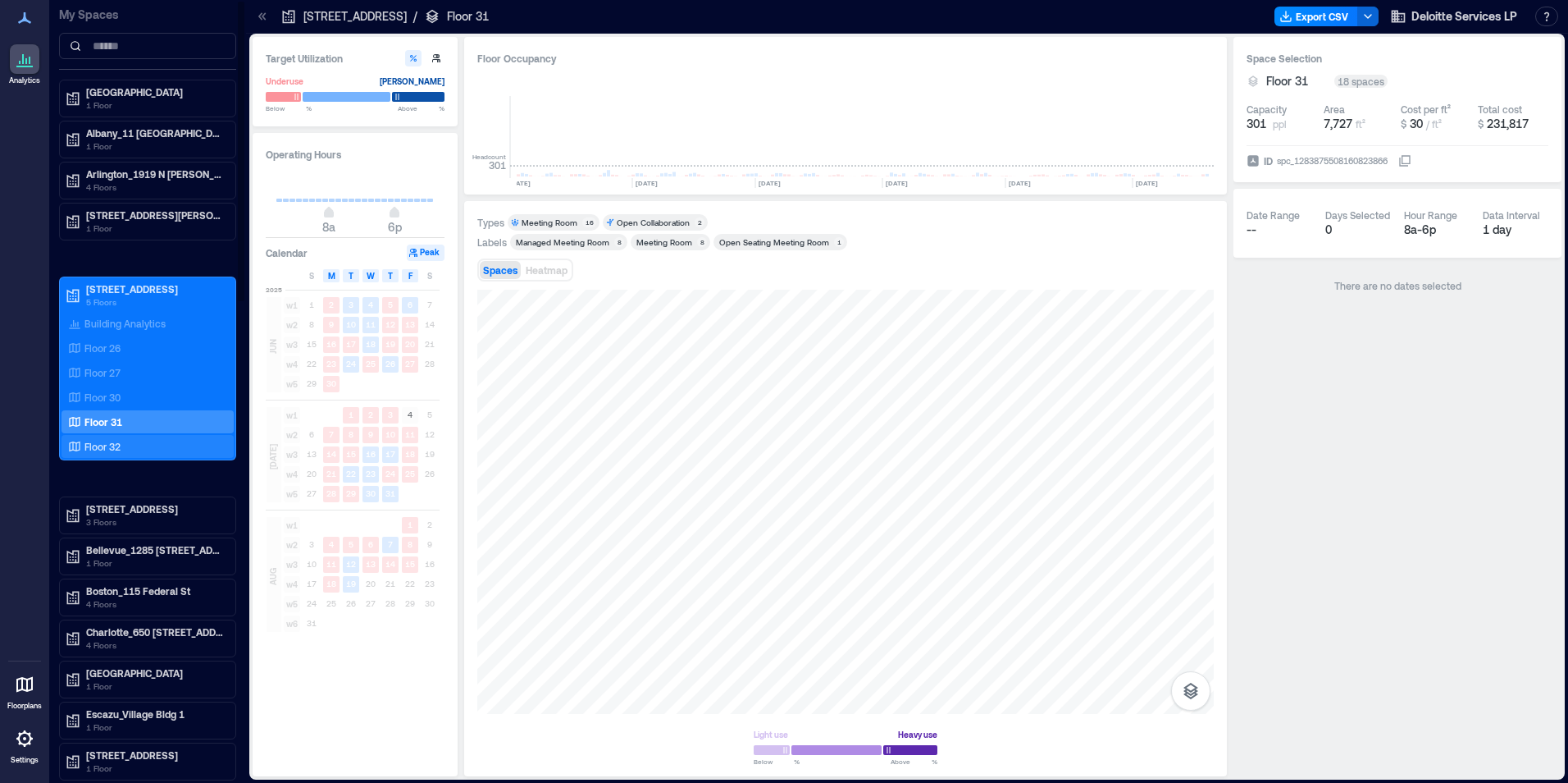
click at [90, 445] on p "Floor 32" at bounding box center [103, 446] width 36 height 13
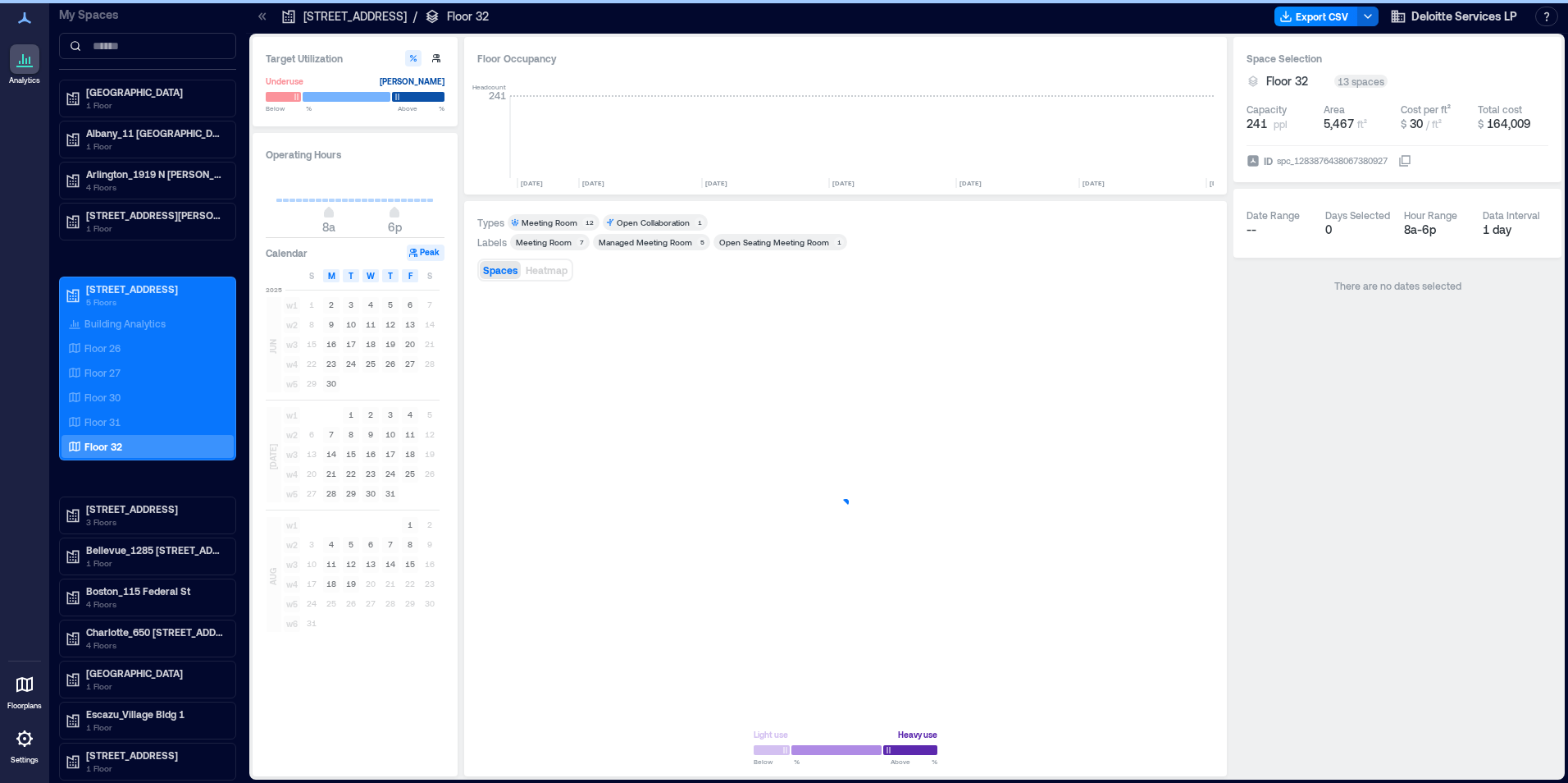
scroll to position [0, 1193]
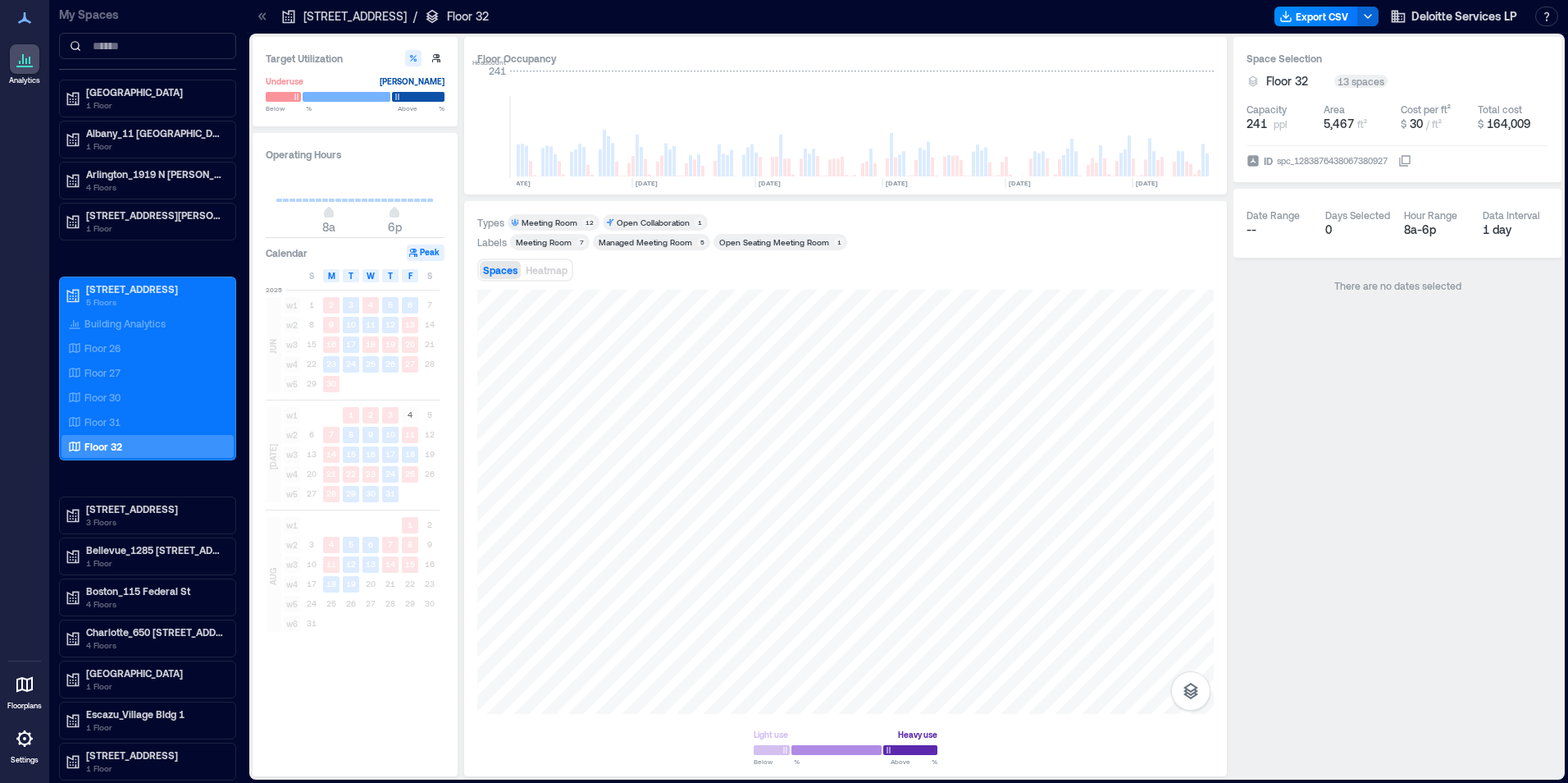
click at [597, 730] on div "Light use Heavy use Below ** % Above ** %" at bounding box center [846, 526] width 736 height 473
click at [107, 420] on p "Floor 31" at bounding box center [103, 421] width 36 height 13
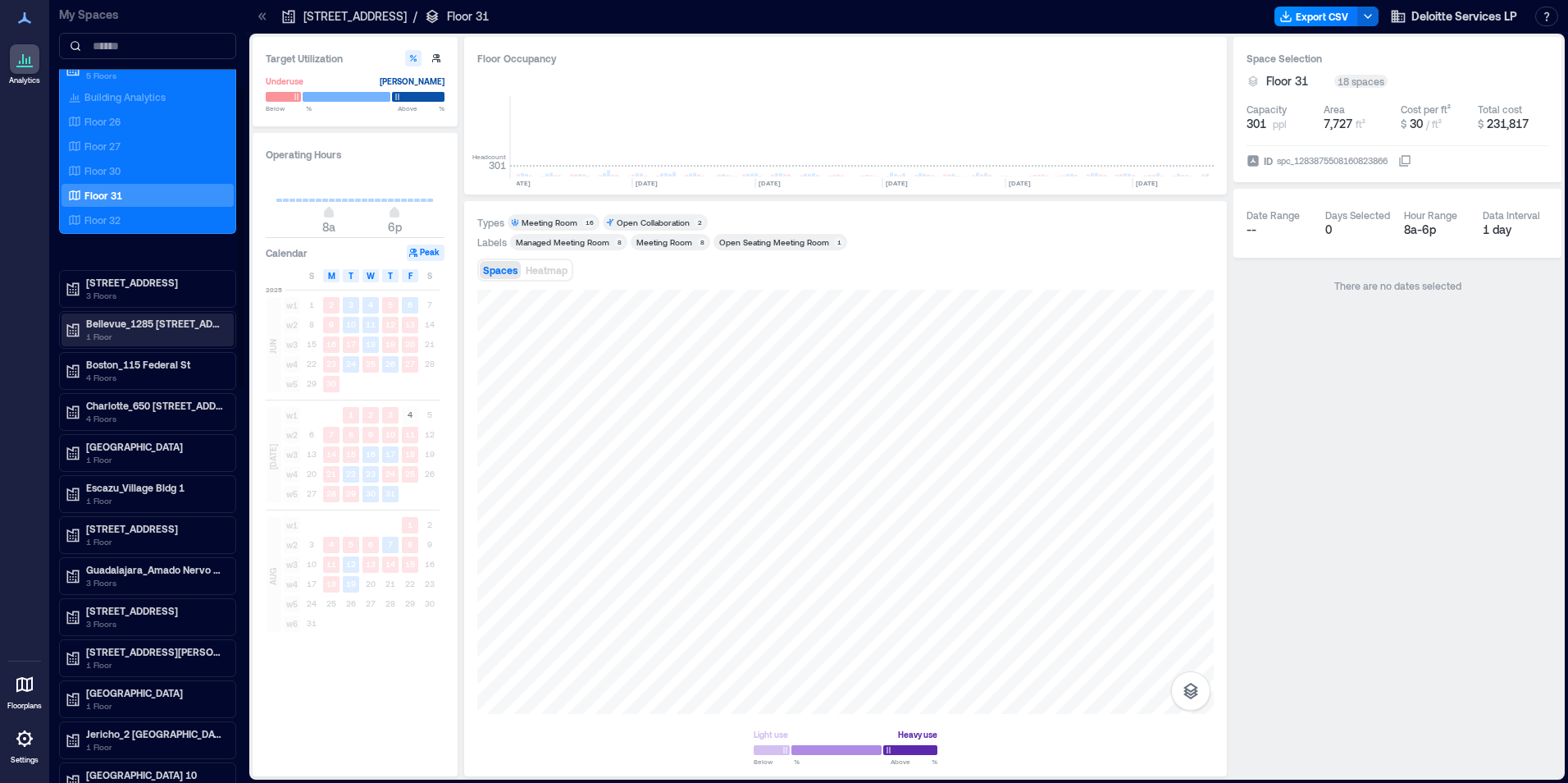
scroll to position [410, 0]
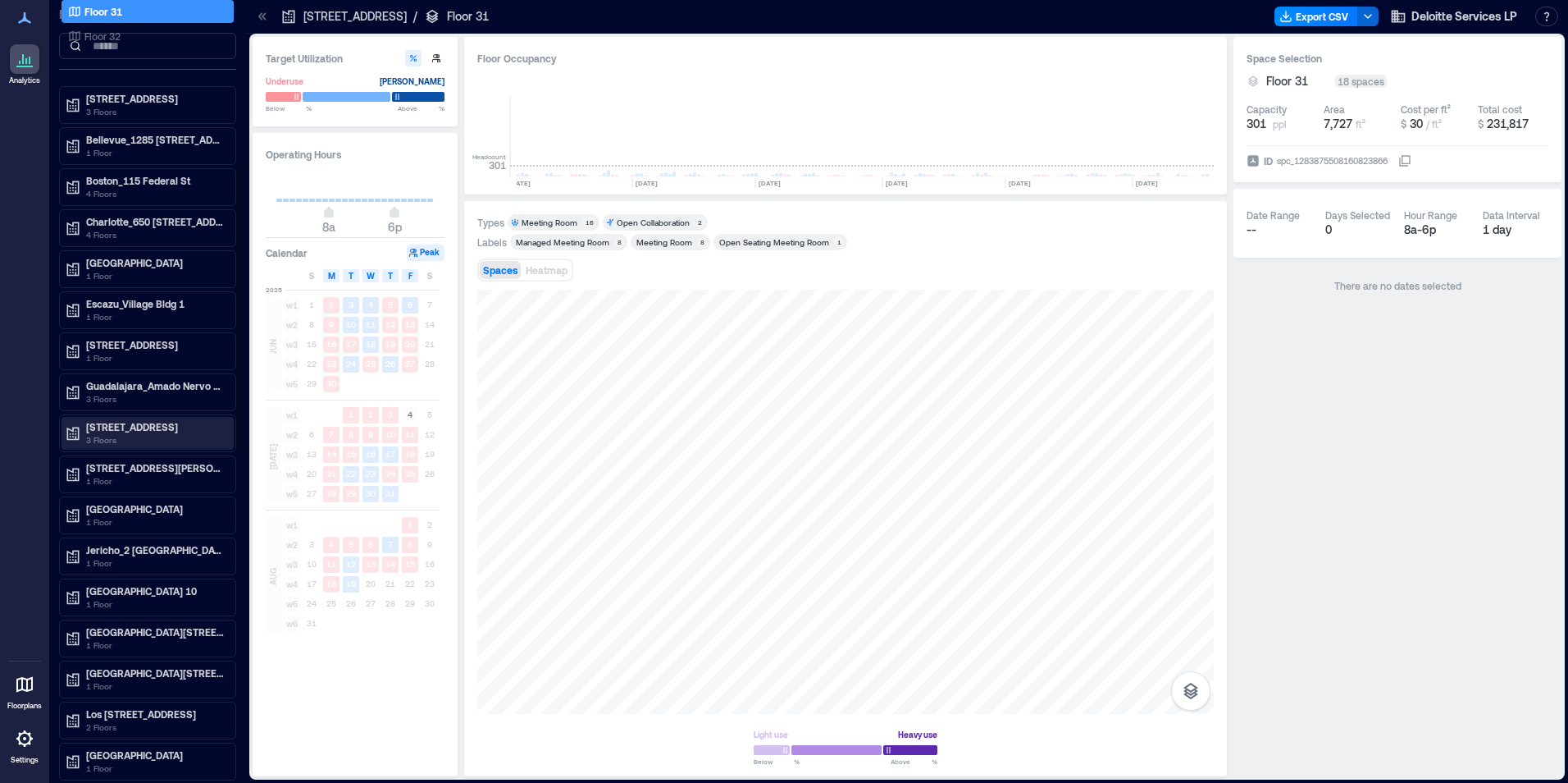
click at [96, 441] on p "3 Floors" at bounding box center [155, 439] width 138 height 13
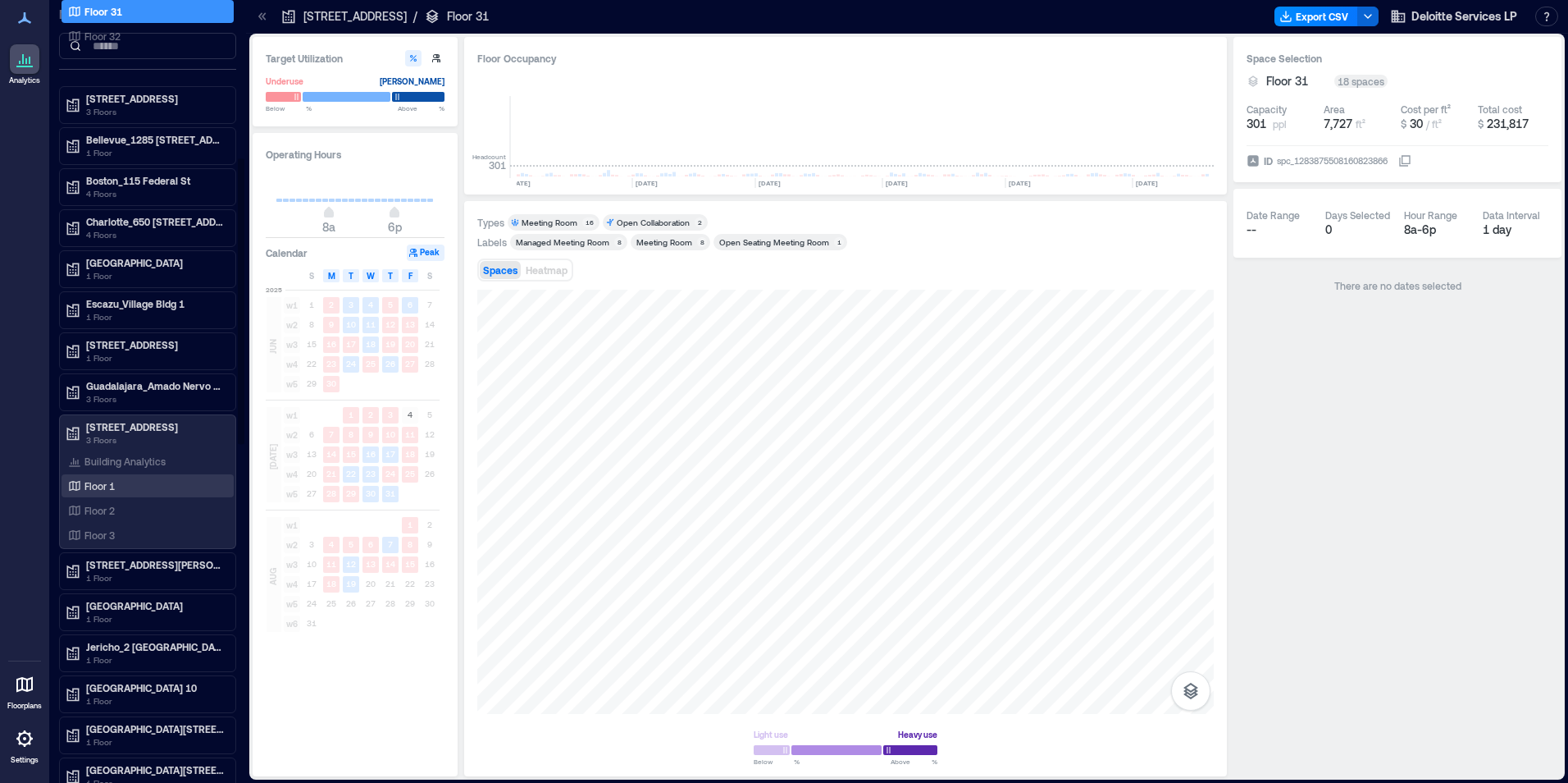
click at [93, 491] on p "Floor 1" at bounding box center [99, 485] width 30 height 13
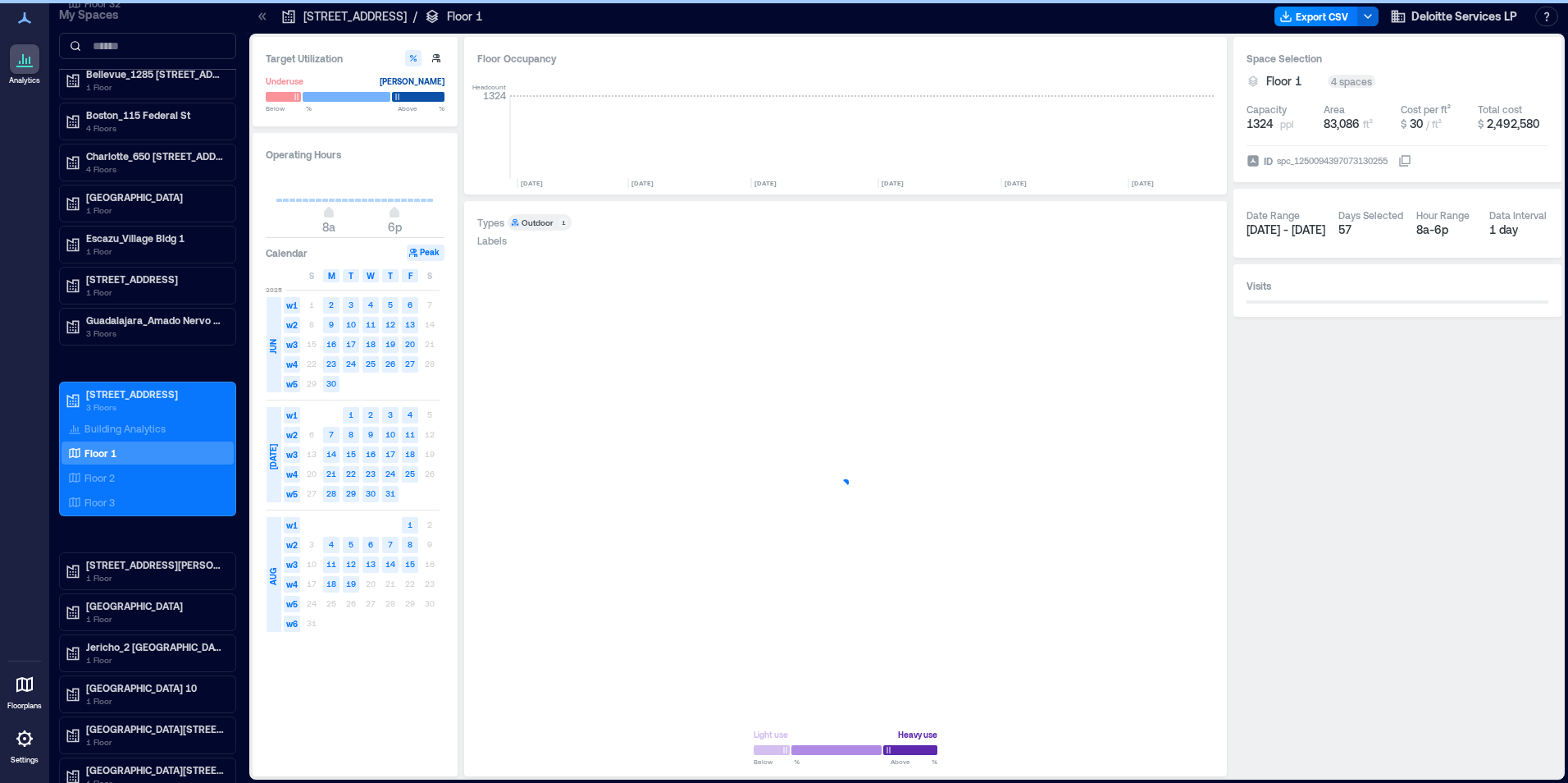
scroll to position [0, 1493]
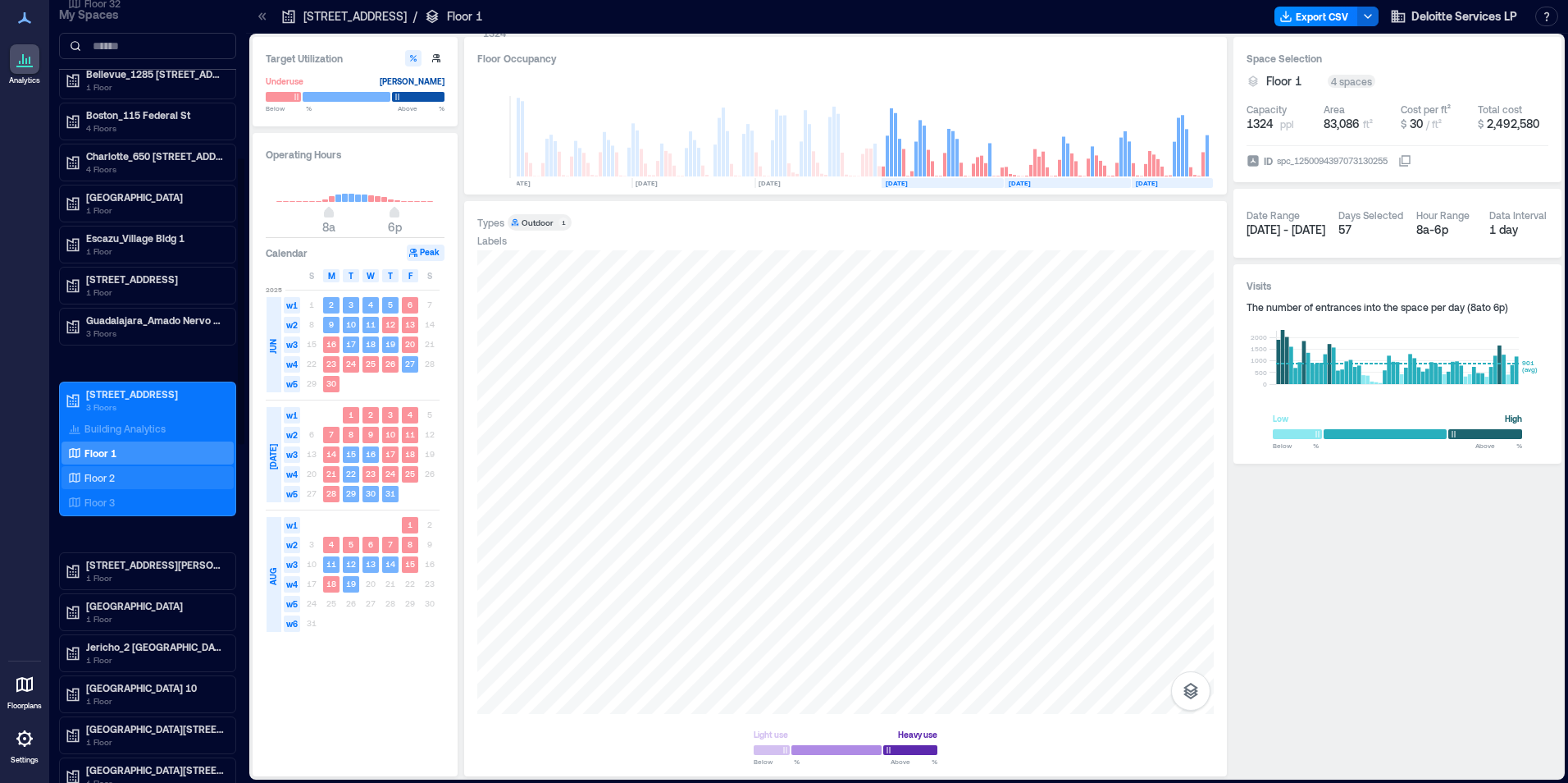
click at [99, 479] on p "Floor 2" at bounding box center [99, 477] width 30 height 13
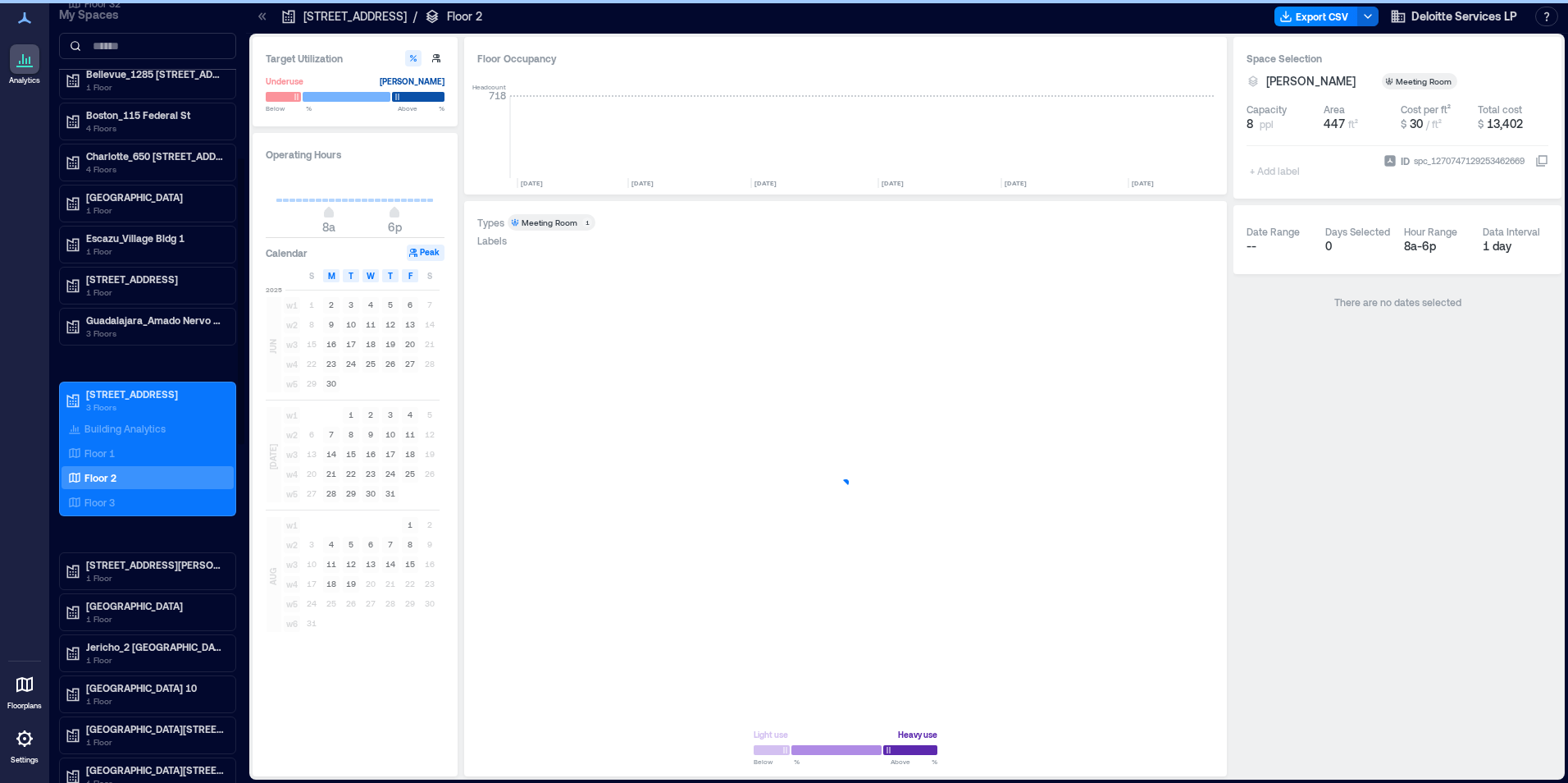
scroll to position [0, 1493]
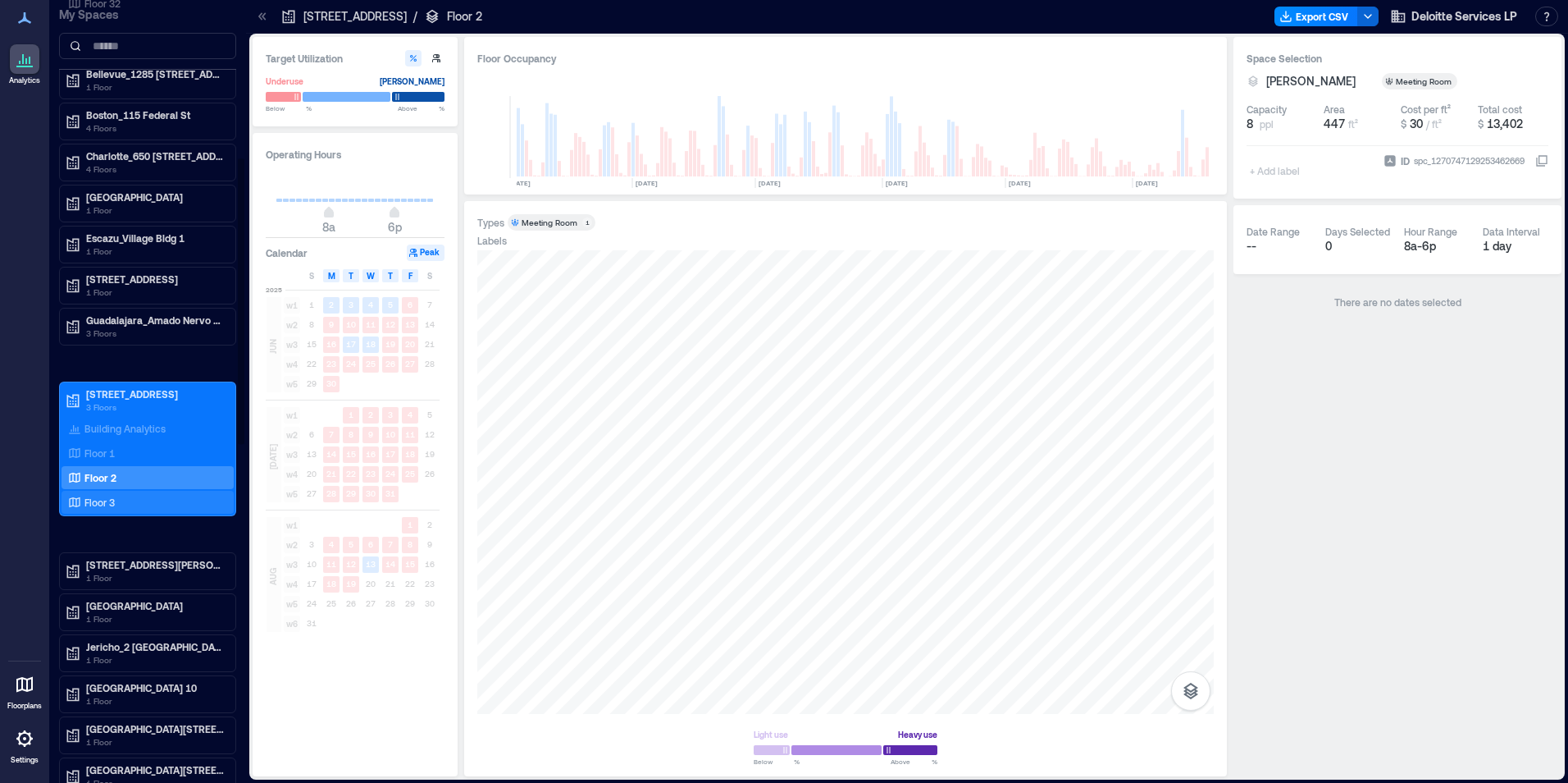
click at [105, 498] on p "Floor 3" at bounding box center [99, 502] width 30 height 13
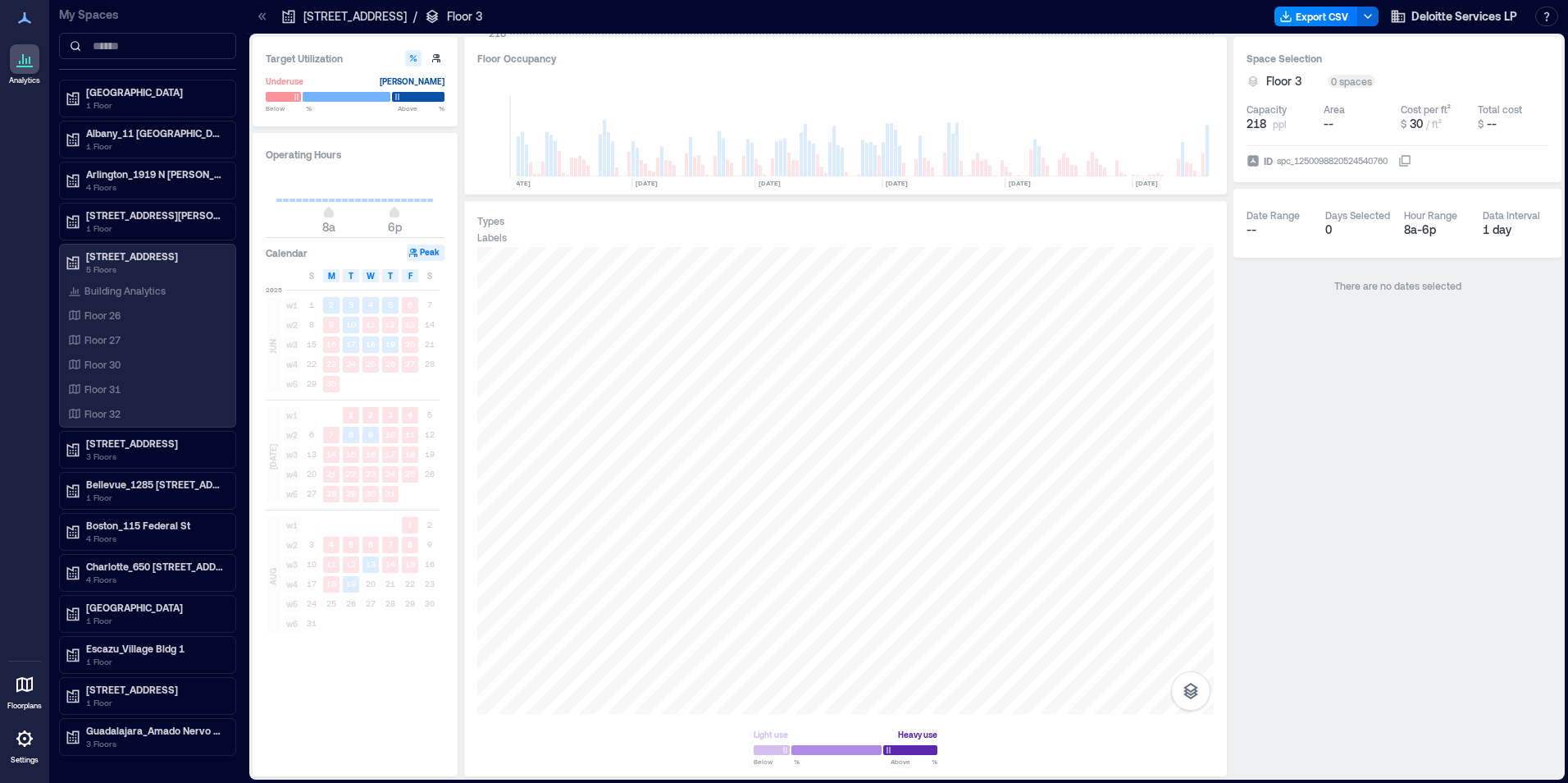
click at [26, 748] on icon at bounding box center [24, 738] width 20 height 20
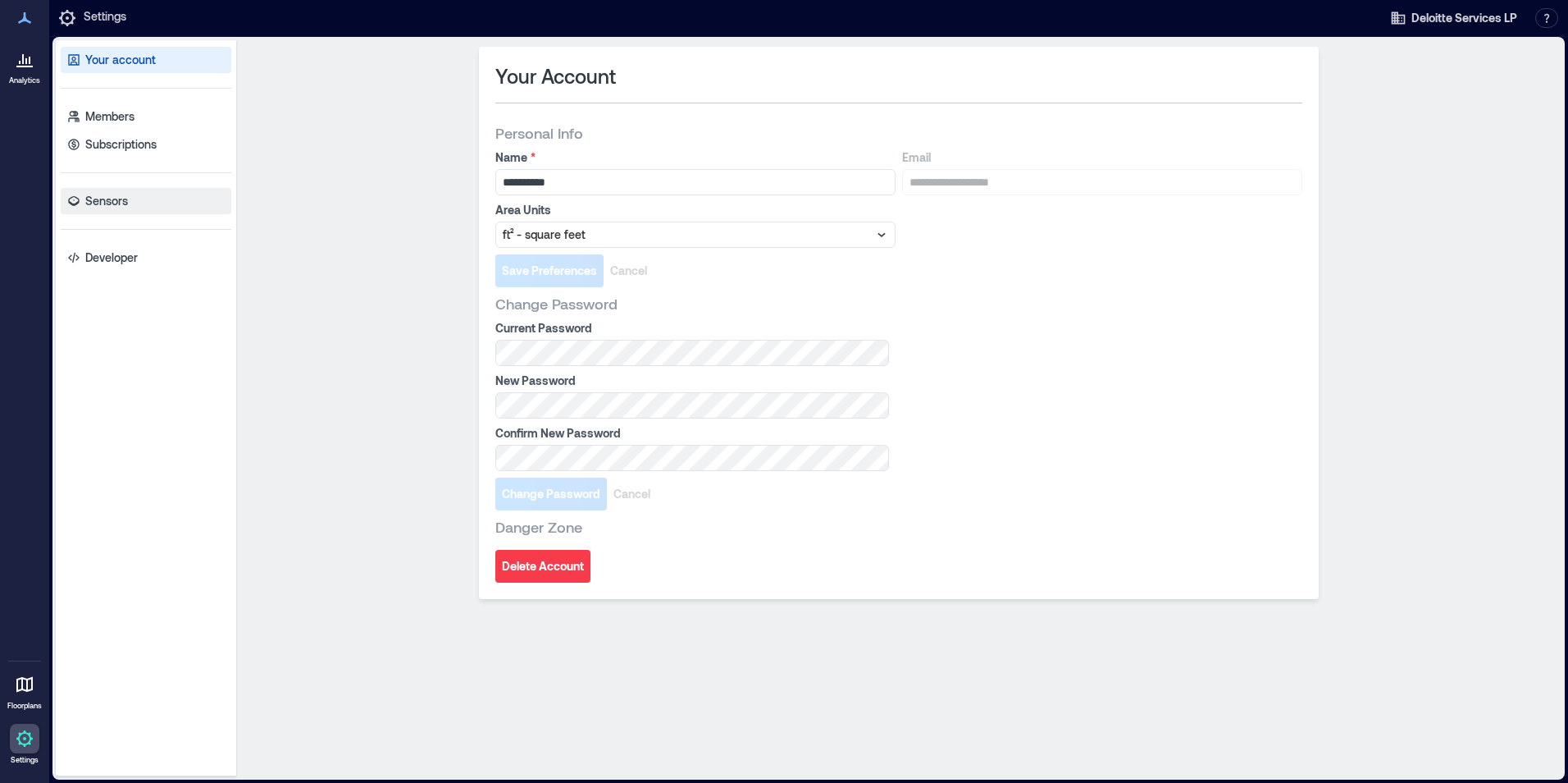
click at [110, 203] on p "Sensors" at bounding box center [106, 201] width 42 height 16
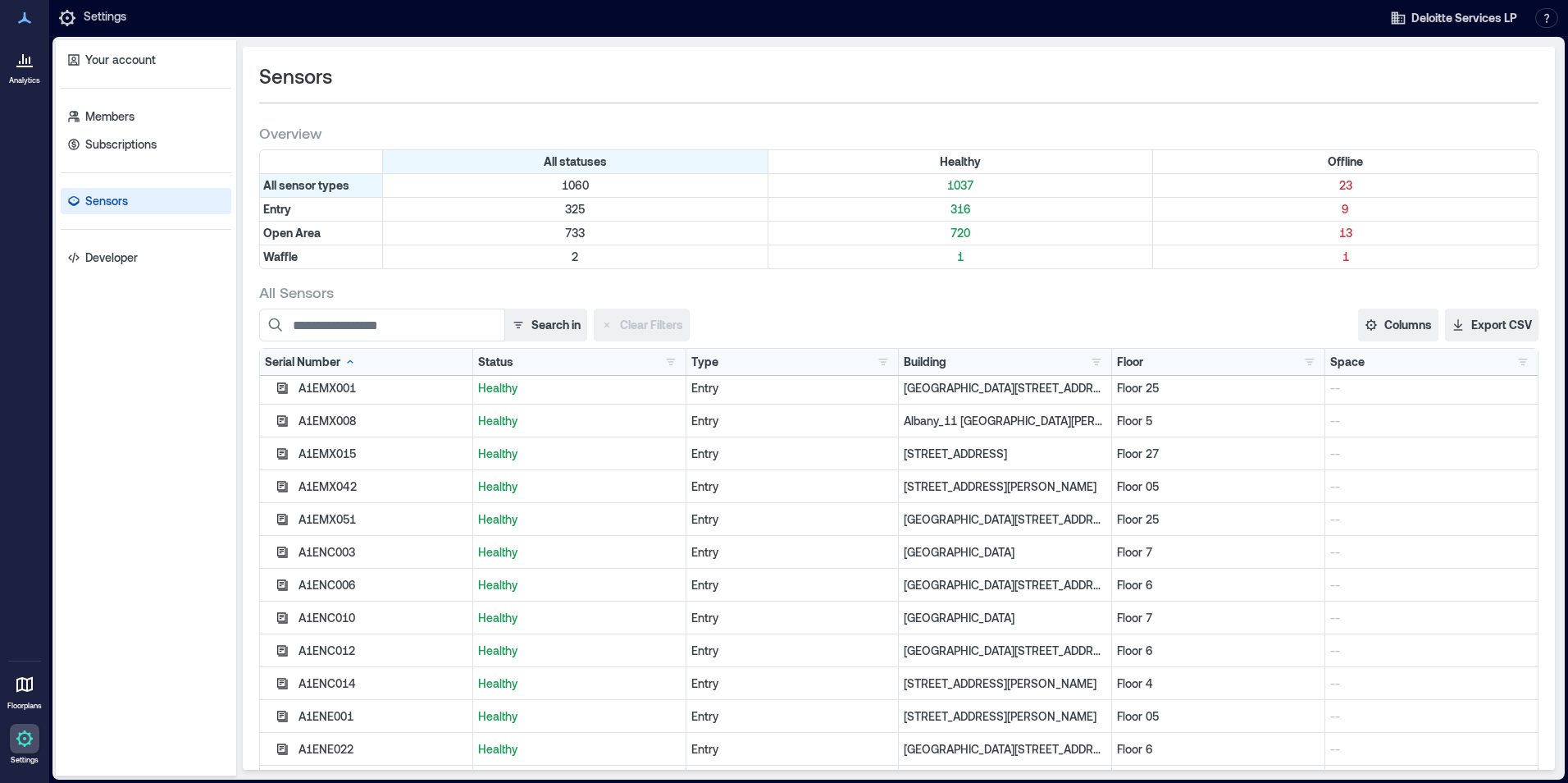
scroll to position [492, 0]
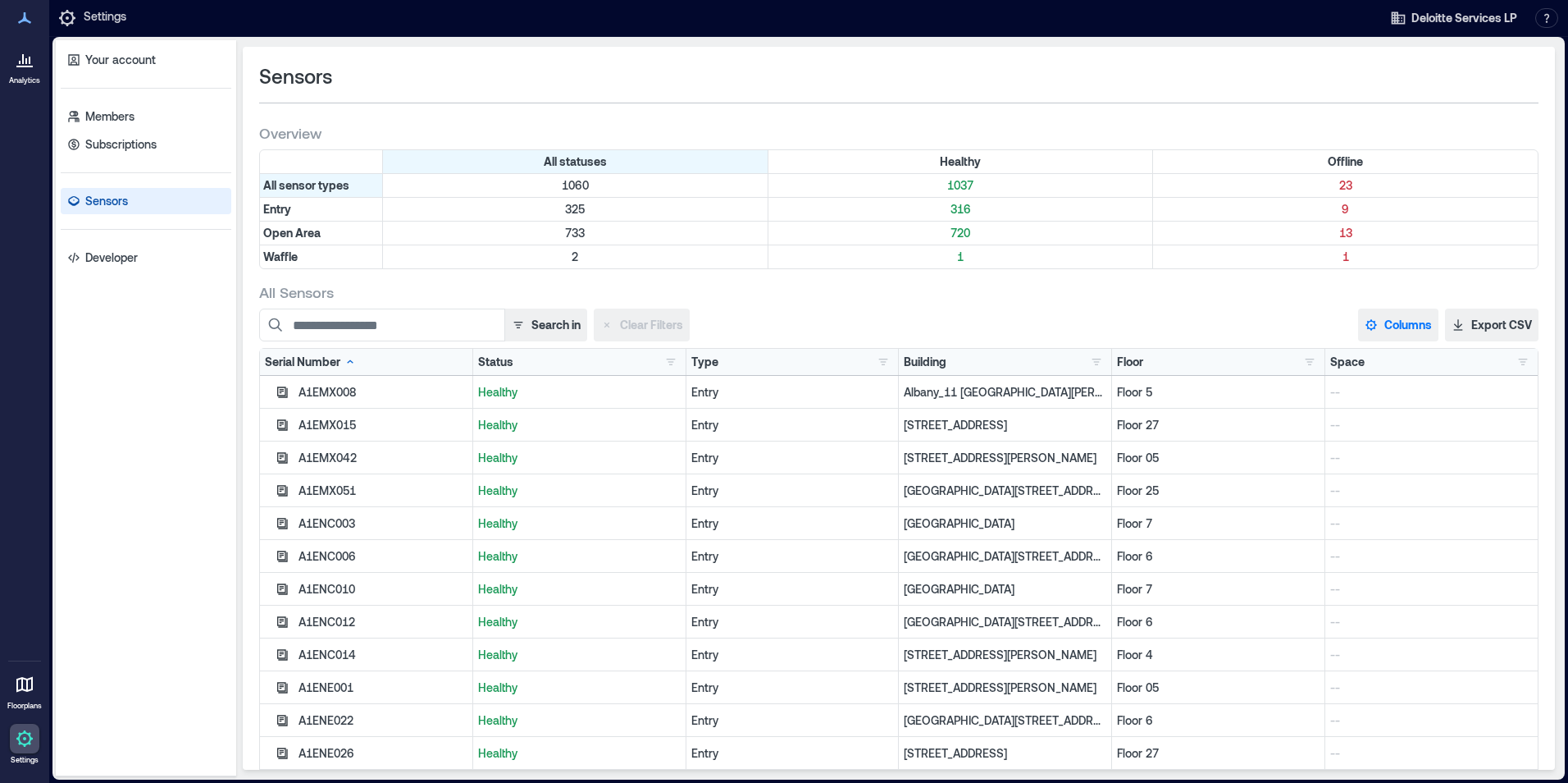
click at [1365, 328] on icon "button" at bounding box center [1371, 324] width 13 height 13
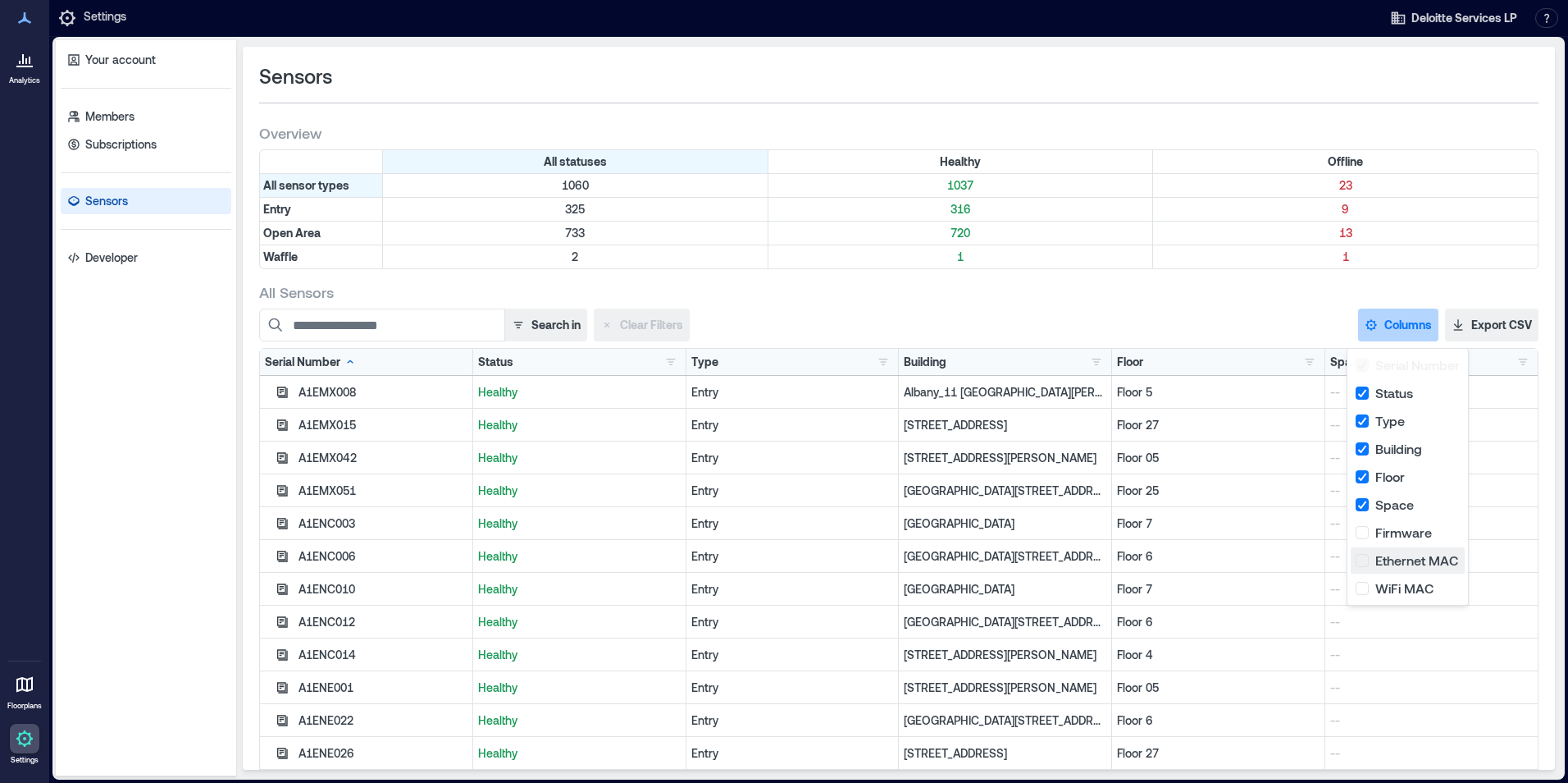
click at [1361, 559] on button "Ethernet MAC" at bounding box center [1408, 561] width 114 height 26
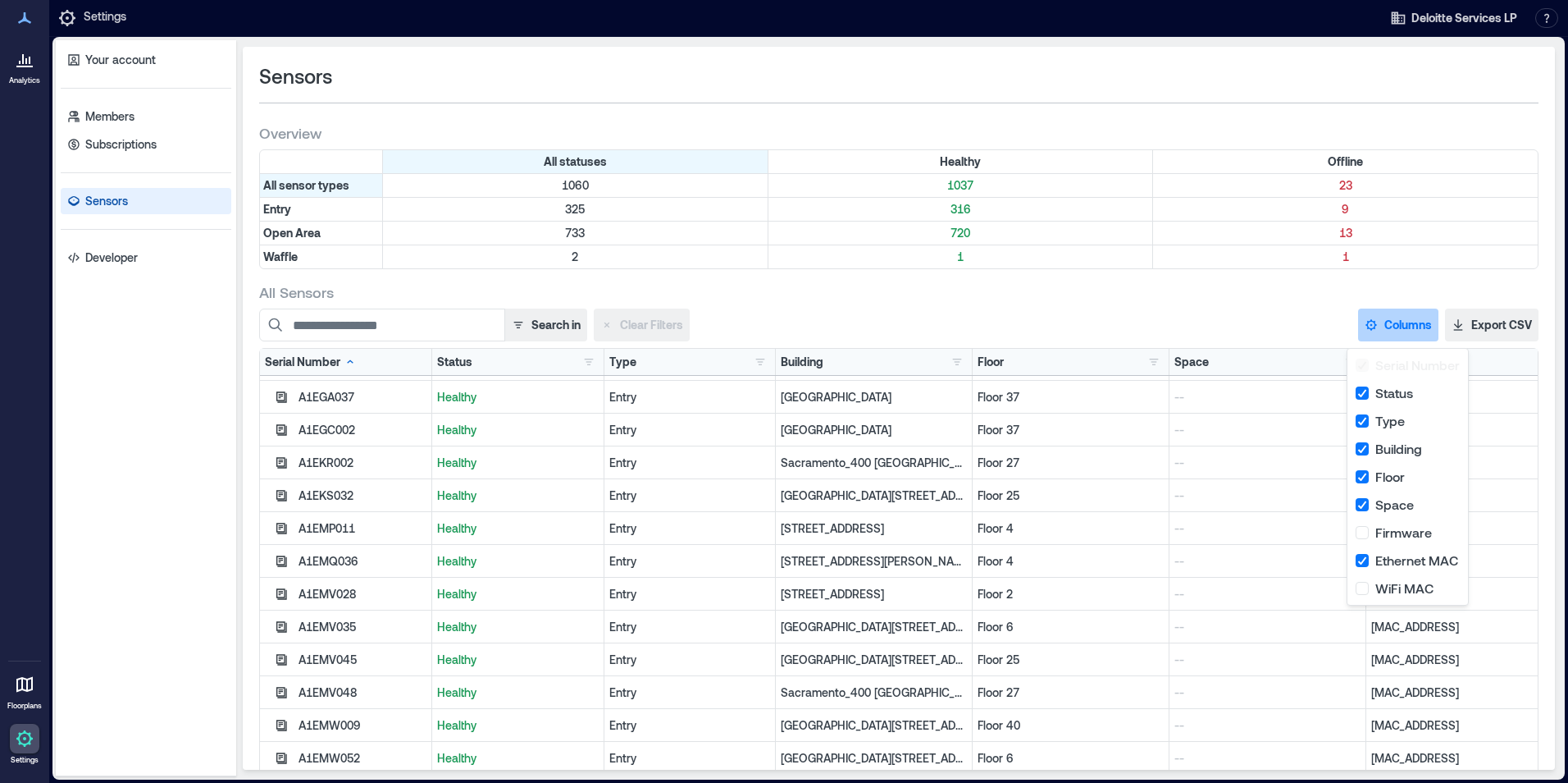
scroll to position [0, 0]
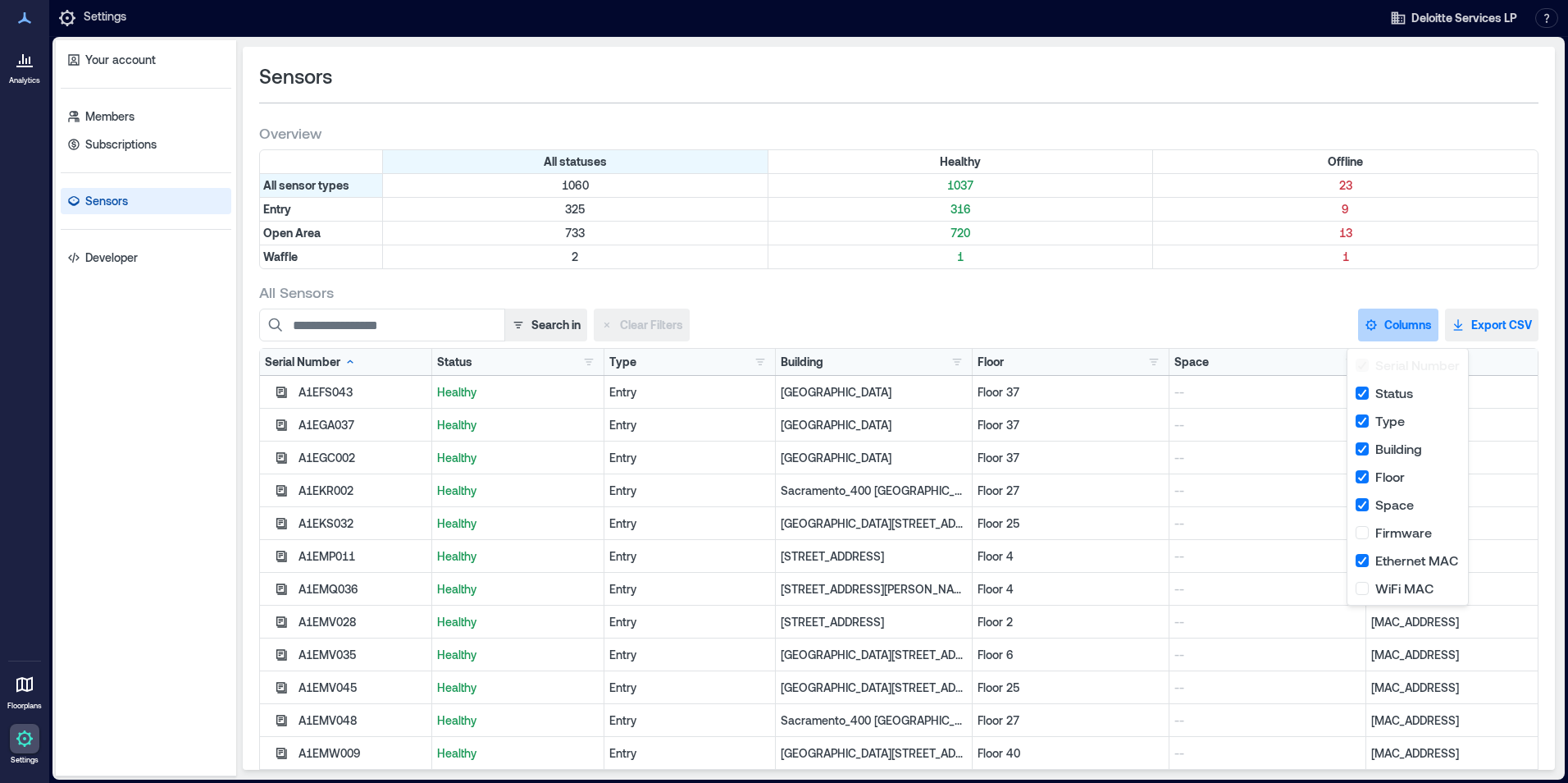
click at [1483, 327] on button "Export CSV" at bounding box center [1491, 325] width 93 height 33
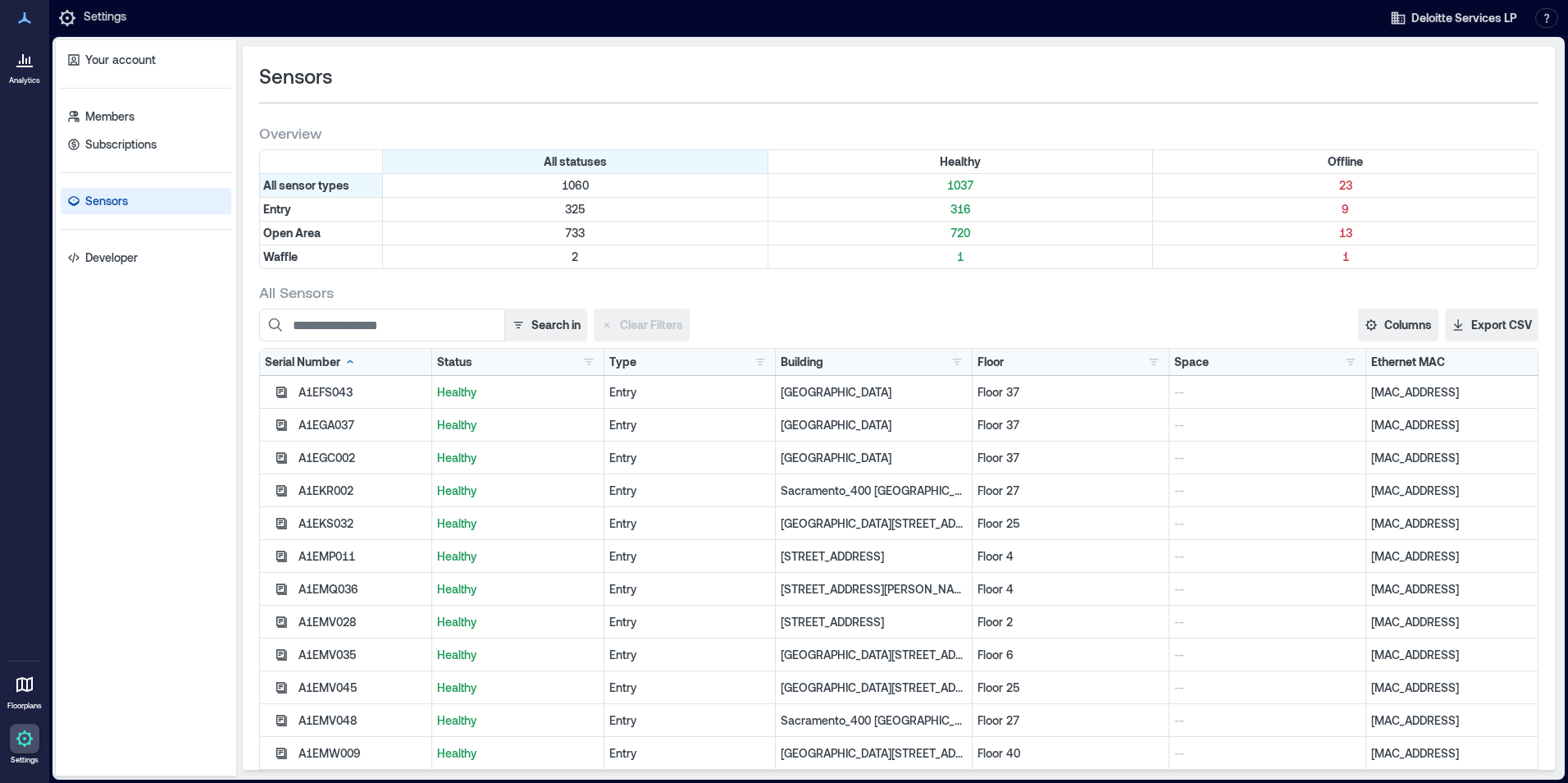
click at [1261, 305] on div "All Sensors Search in Clear Filters Columns Serial Number Status Type Building …" at bounding box center [899, 534] width 1279 height 504
click at [453, 362] on div "Status" at bounding box center [454, 361] width 35 height 16
click at [583, 359] on button "button" at bounding box center [589, 361] width 20 height 16
click at [476, 363] on icon at bounding box center [482, 361] width 13 height 13
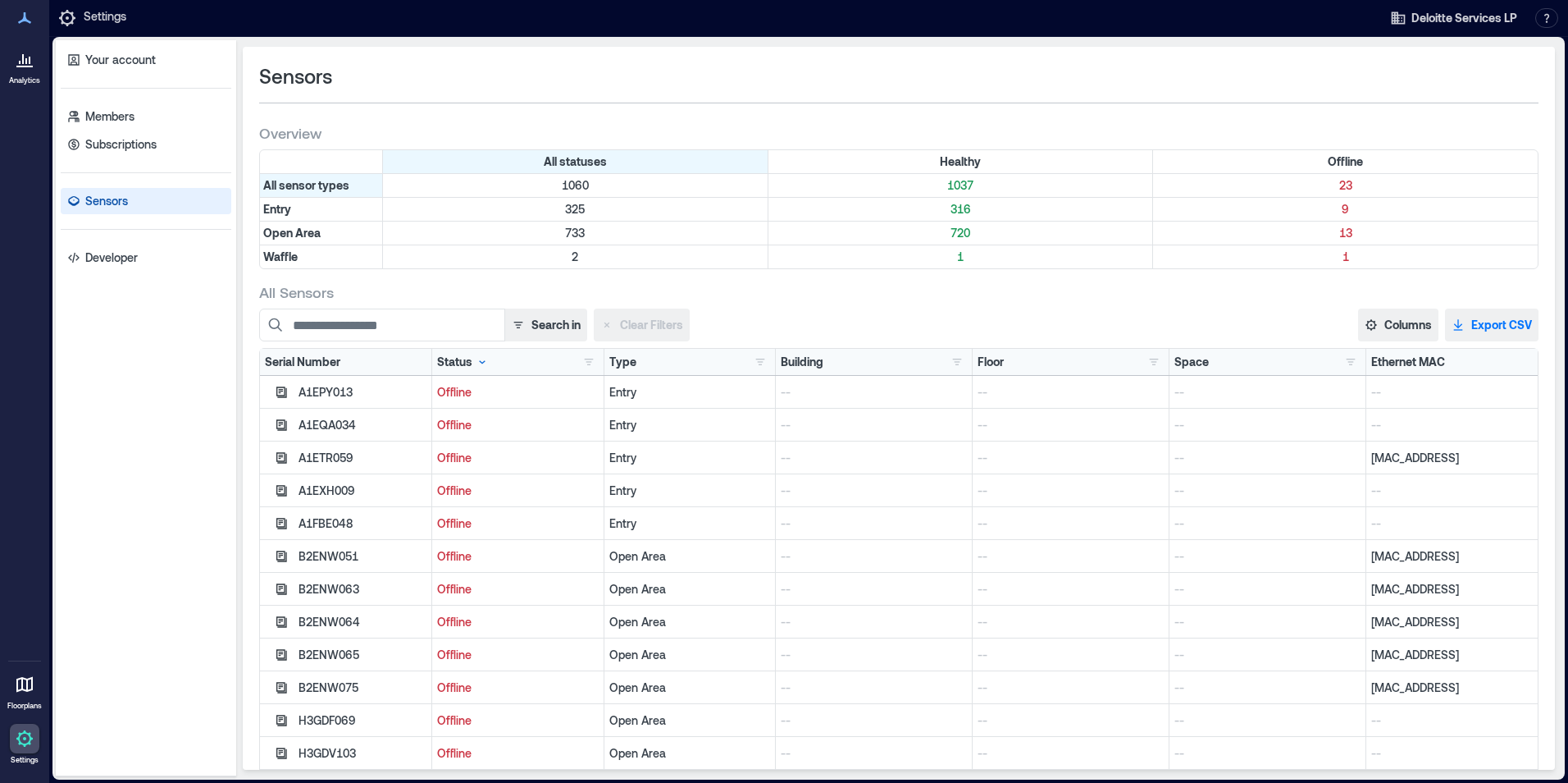
click at [1461, 325] on button "Export CSV" at bounding box center [1491, 325] width 93 height 33
drag, startPoint x: 1272, startPoint y: 297, endPoint x: 584, endPoint y: 246, distance: 689.9
click at [1272, 294] on div "All Sensors" at bounding box center [899, 291] width 1279 height 20
click at [22, 64] on icon at bounding box center [24, 59] width 20 height 20
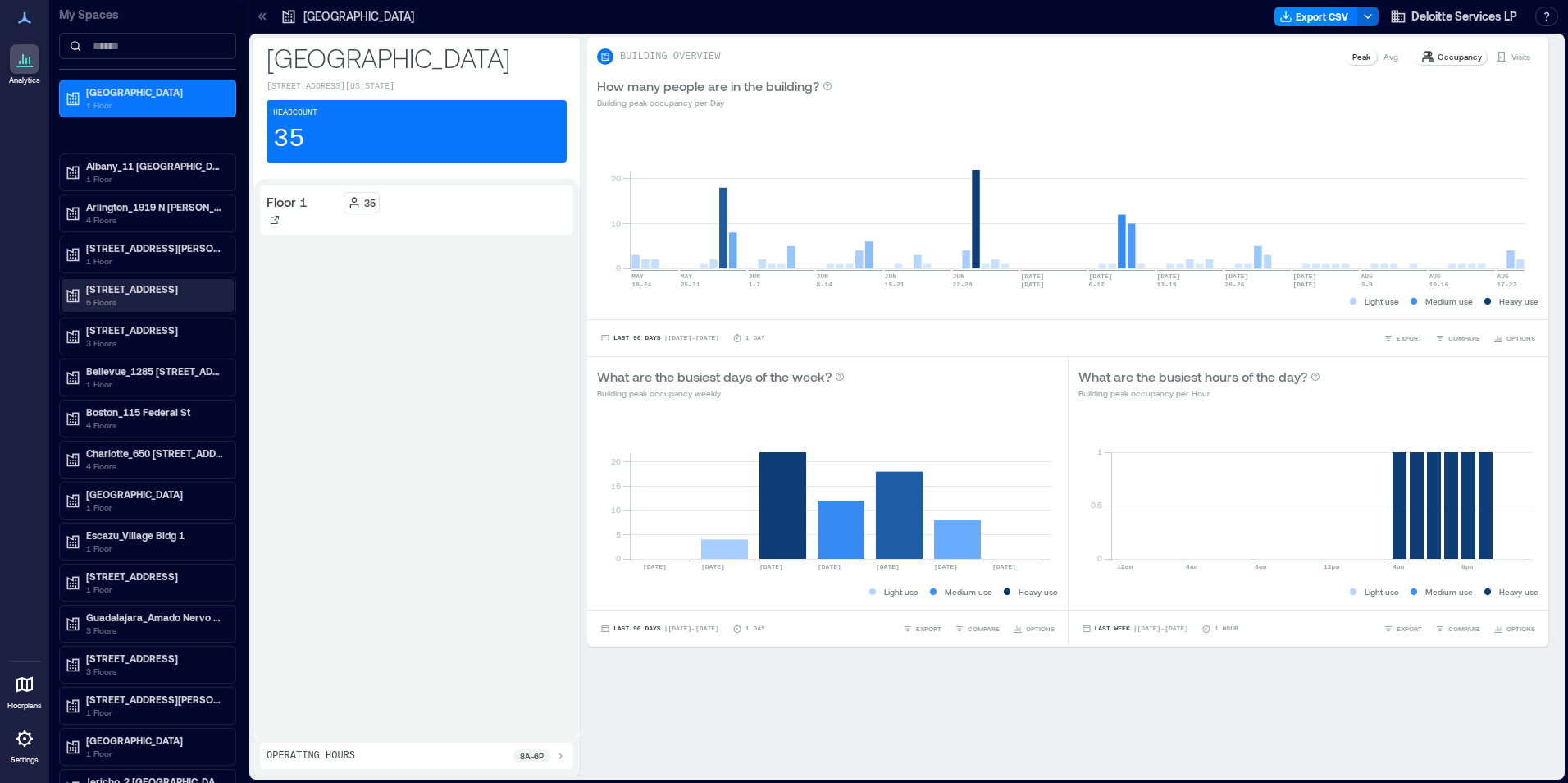
click at [105, 303] on p "5 Floors" at bounding box center [155, 302] width 138 height 13
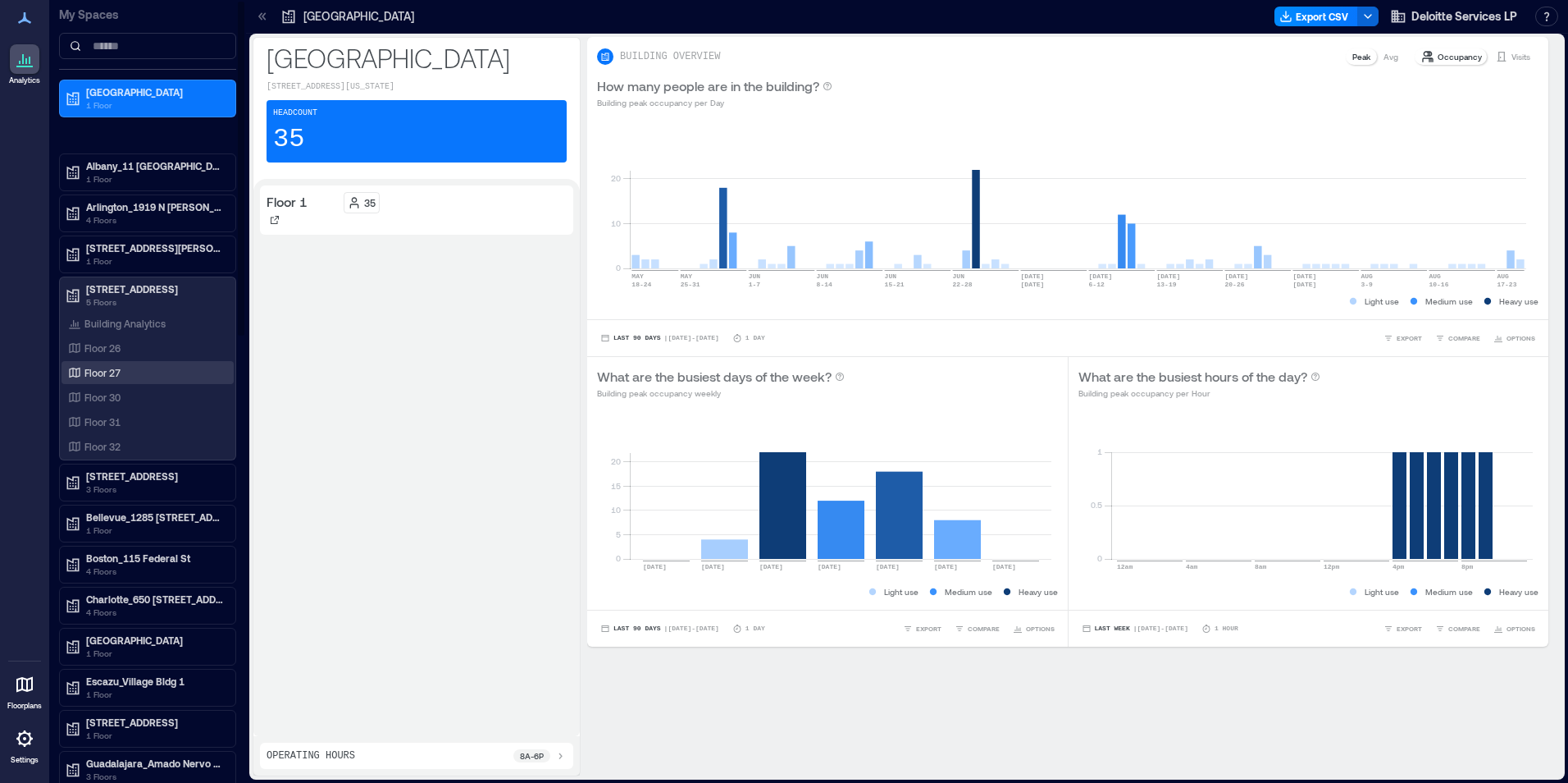
click at [108, 375] on p "Floor 27" at bounding box center [103, 372] width 36 height 13
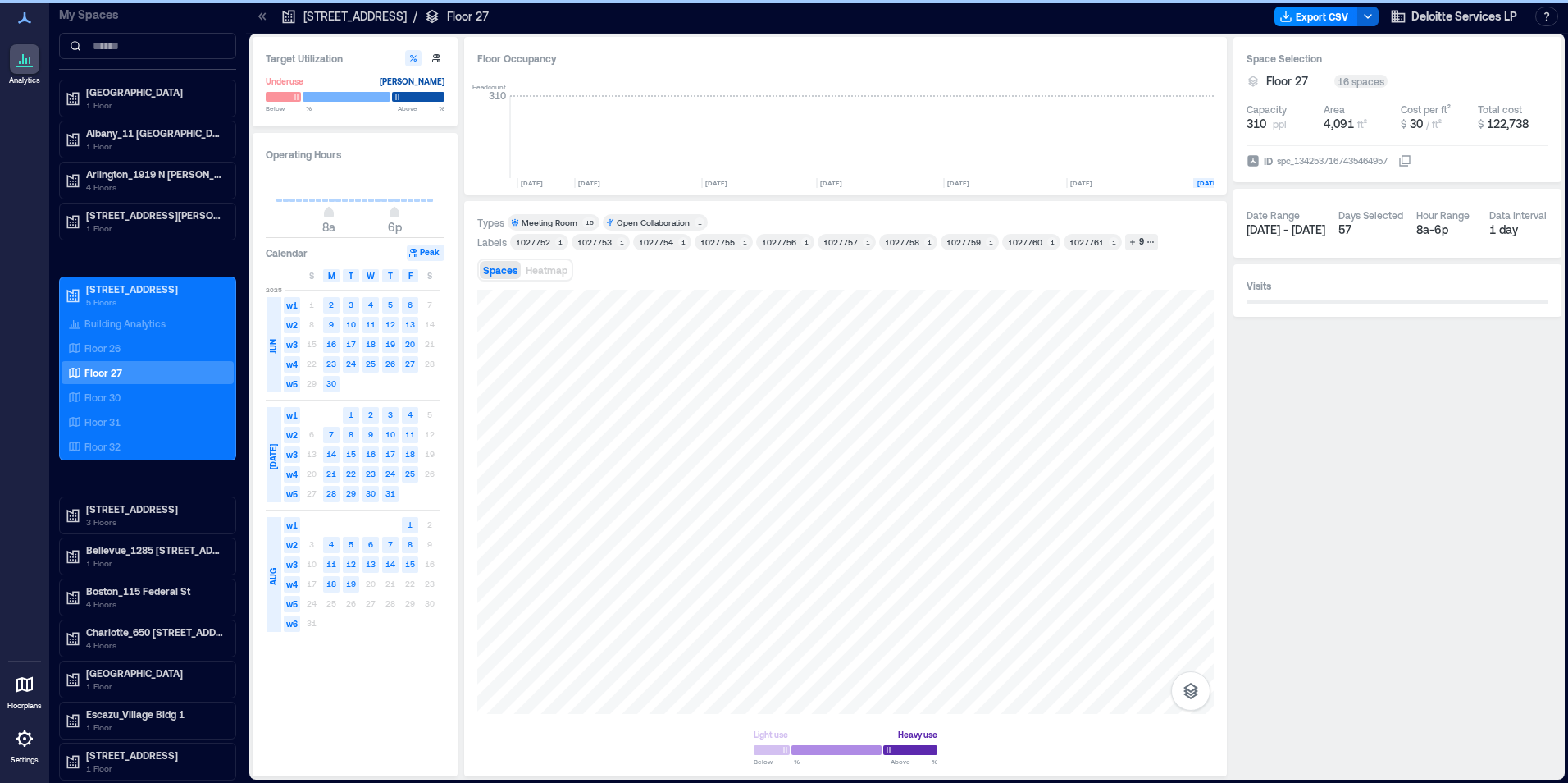
scroll to position [0, 312]
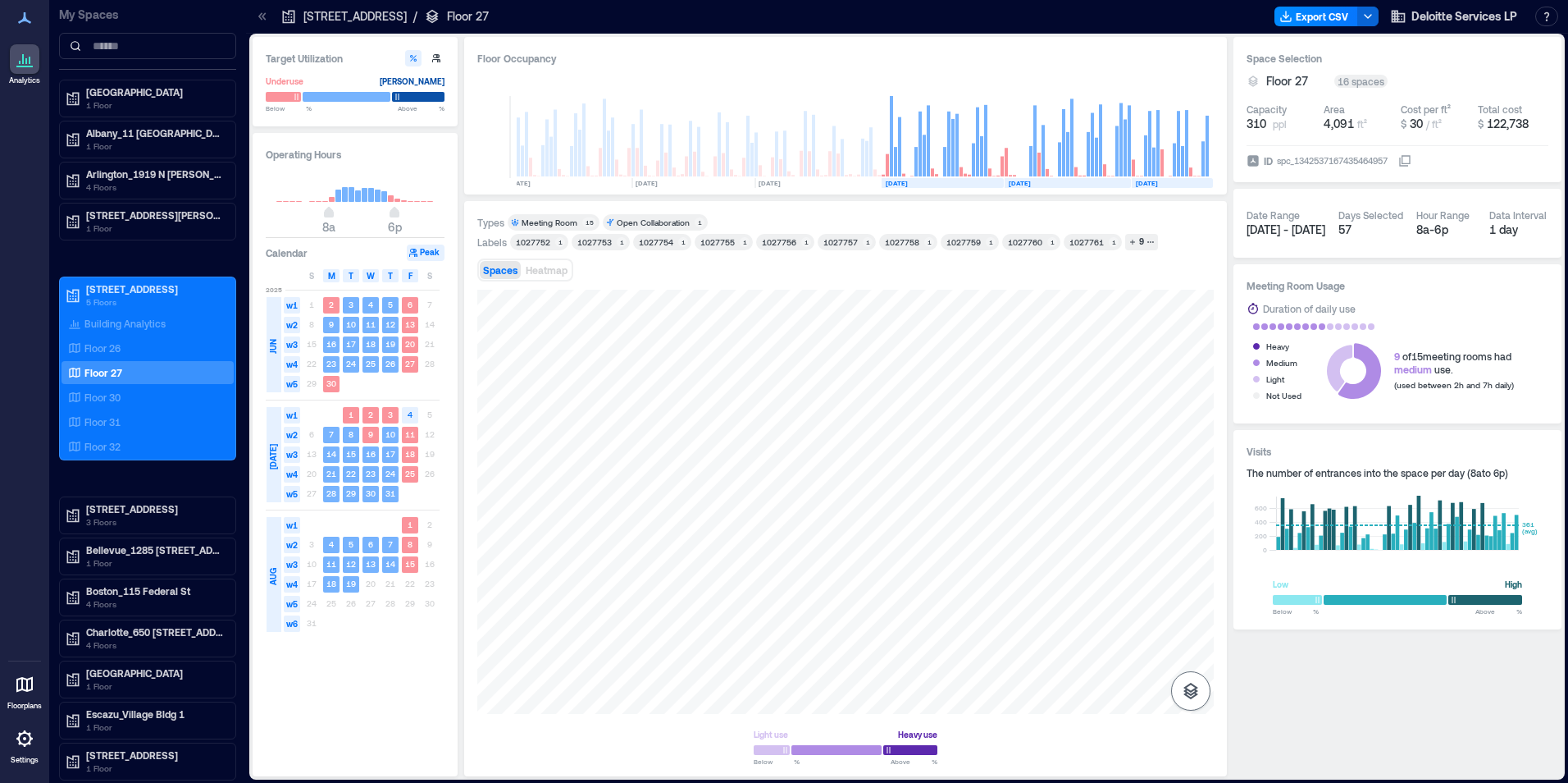
click at [1193, 691] on icon "button" at bounding box center [1190, 691] width 15 height 16
click at [1190, 600] on icon "button" at bounding box center [1190, 604] width 20 height 20
click at [747, 515] on div "H3GFR143" at bounding box center [846, 502] width 736 height 424
click at [110, 347] on p "Floor 26" at bounding box center [103, 348] width 36 height 13
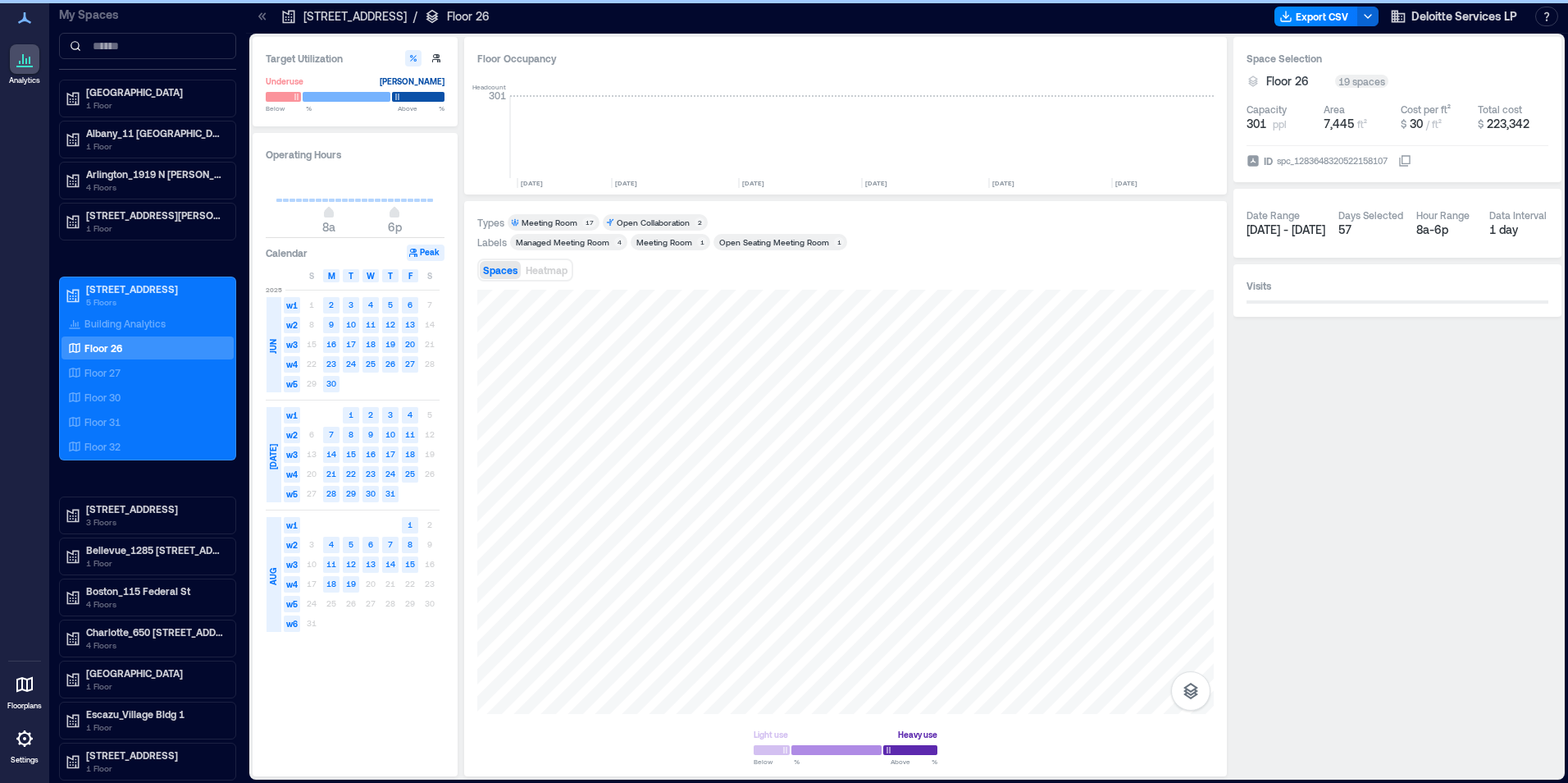
scroll to position [0, 976]
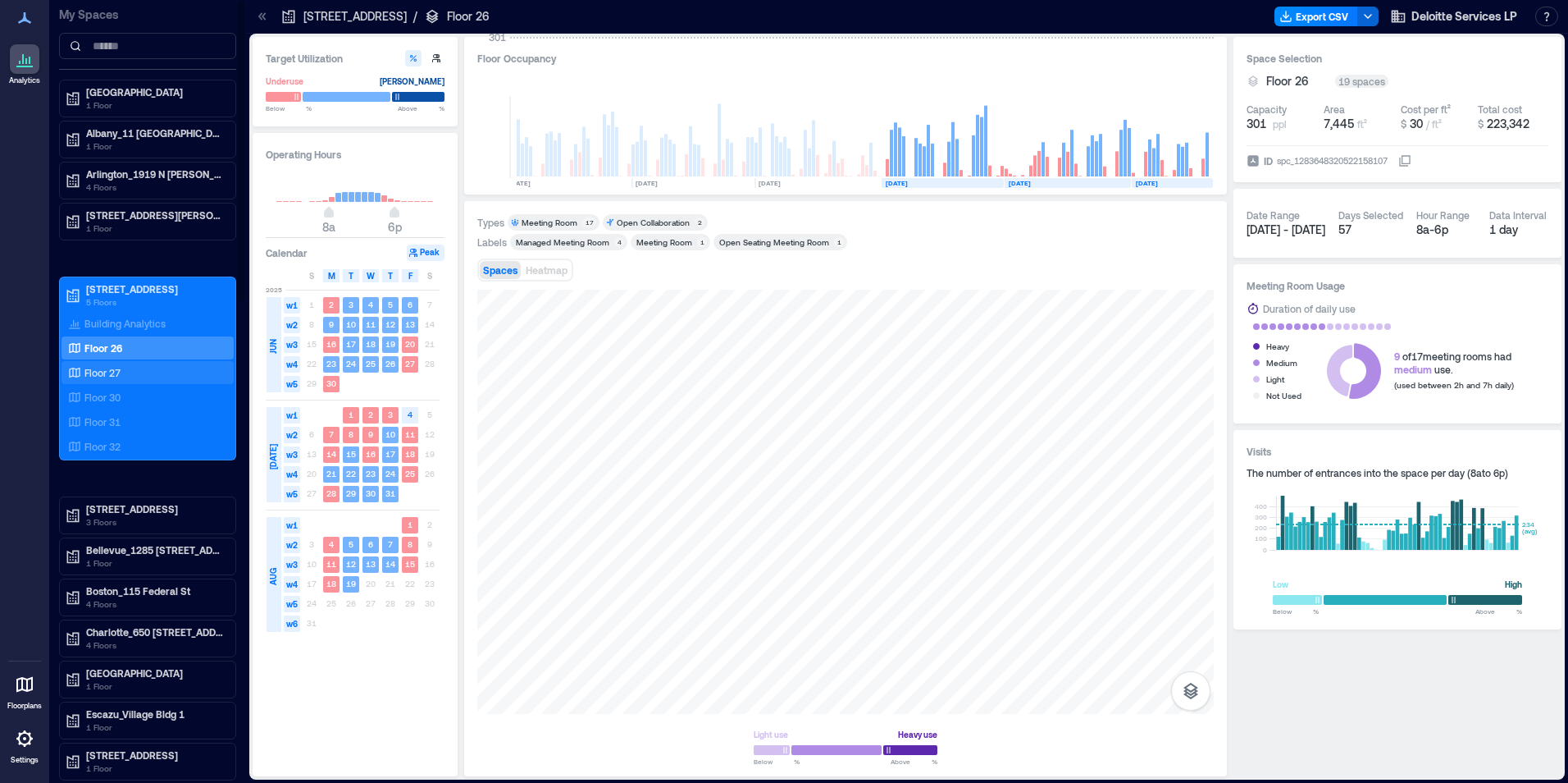
click at [93, 371] on p "Floor 27" at bounding box center [103, 372] width 36 height 13
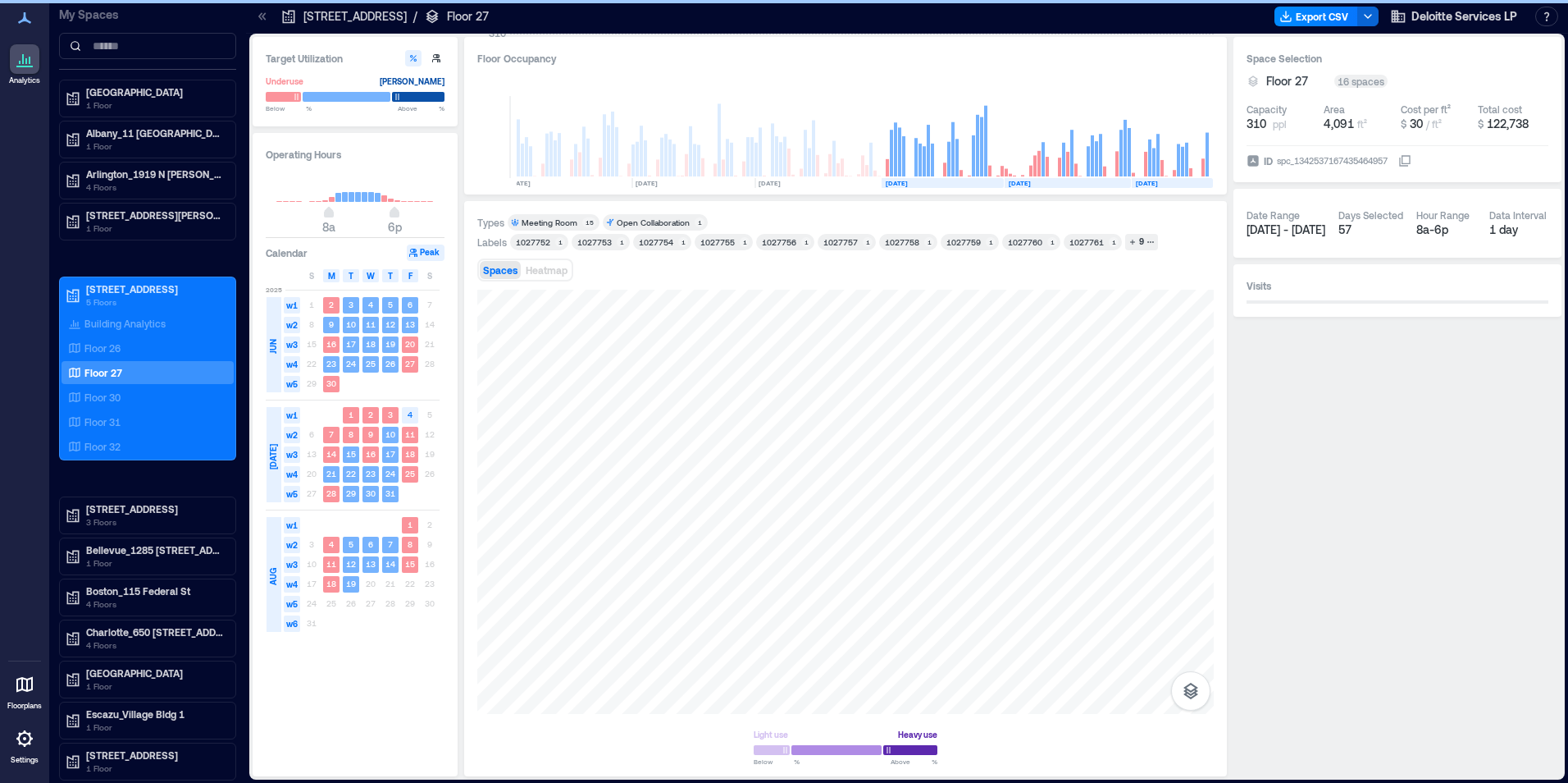
scroll to position [0, 312]
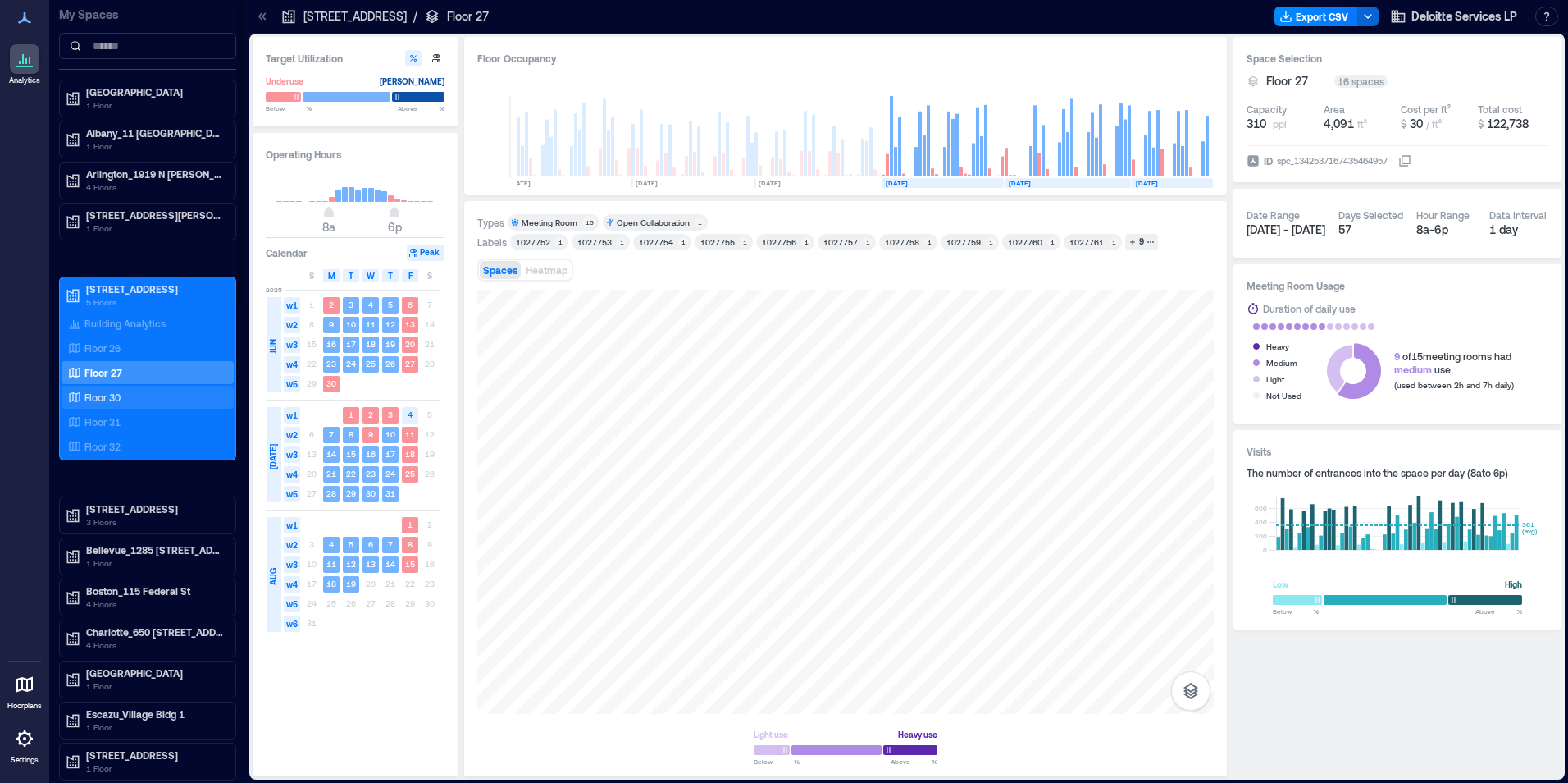
click at [98, 396] on p "Floor 30" at bounding box center [103, 397] width 36 height 13
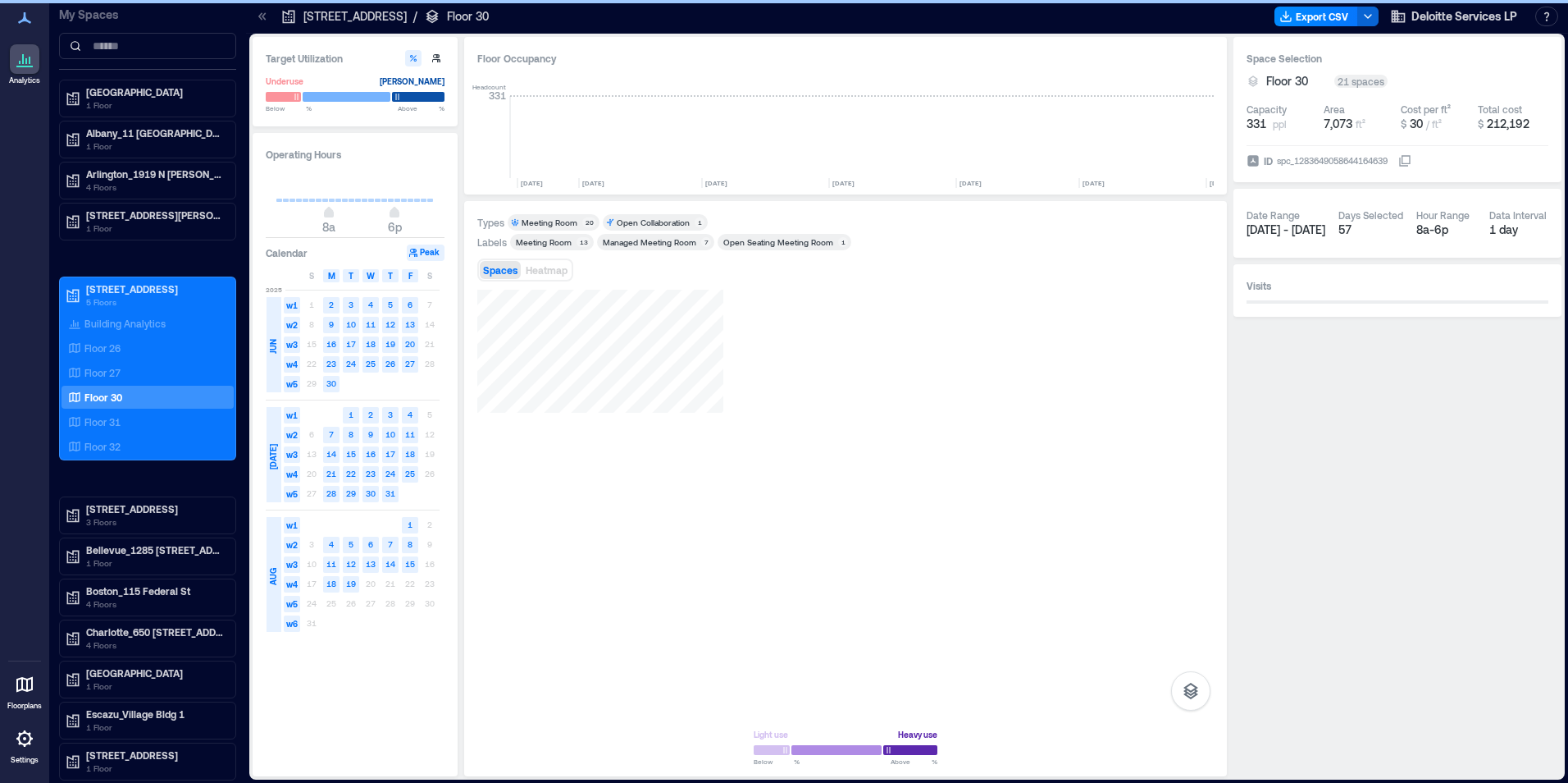
scroll to position [0, 1193]
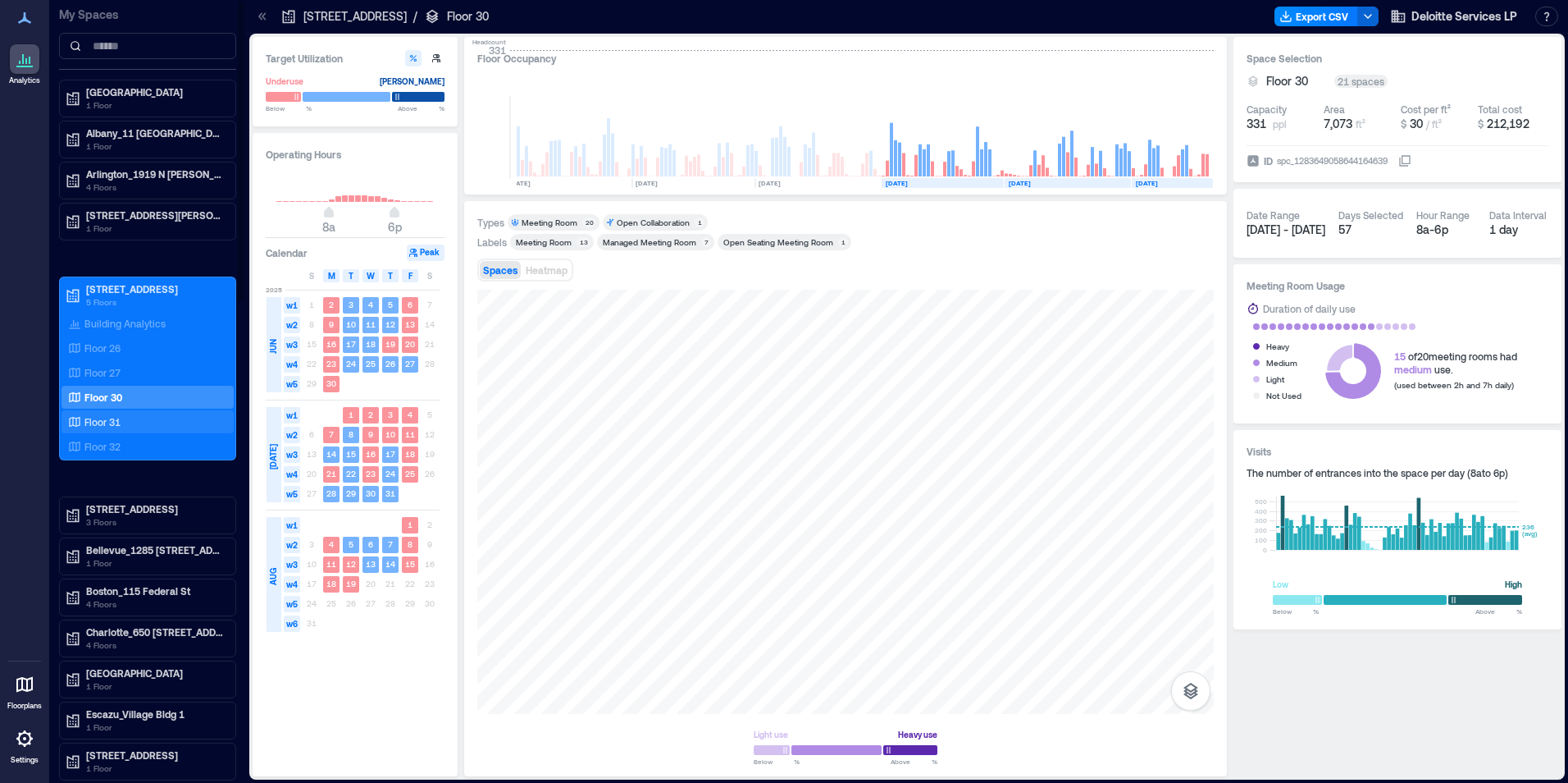
click at [92, 420] on p "Floor 31" at bounding box center [103, 421] width 36 height 13
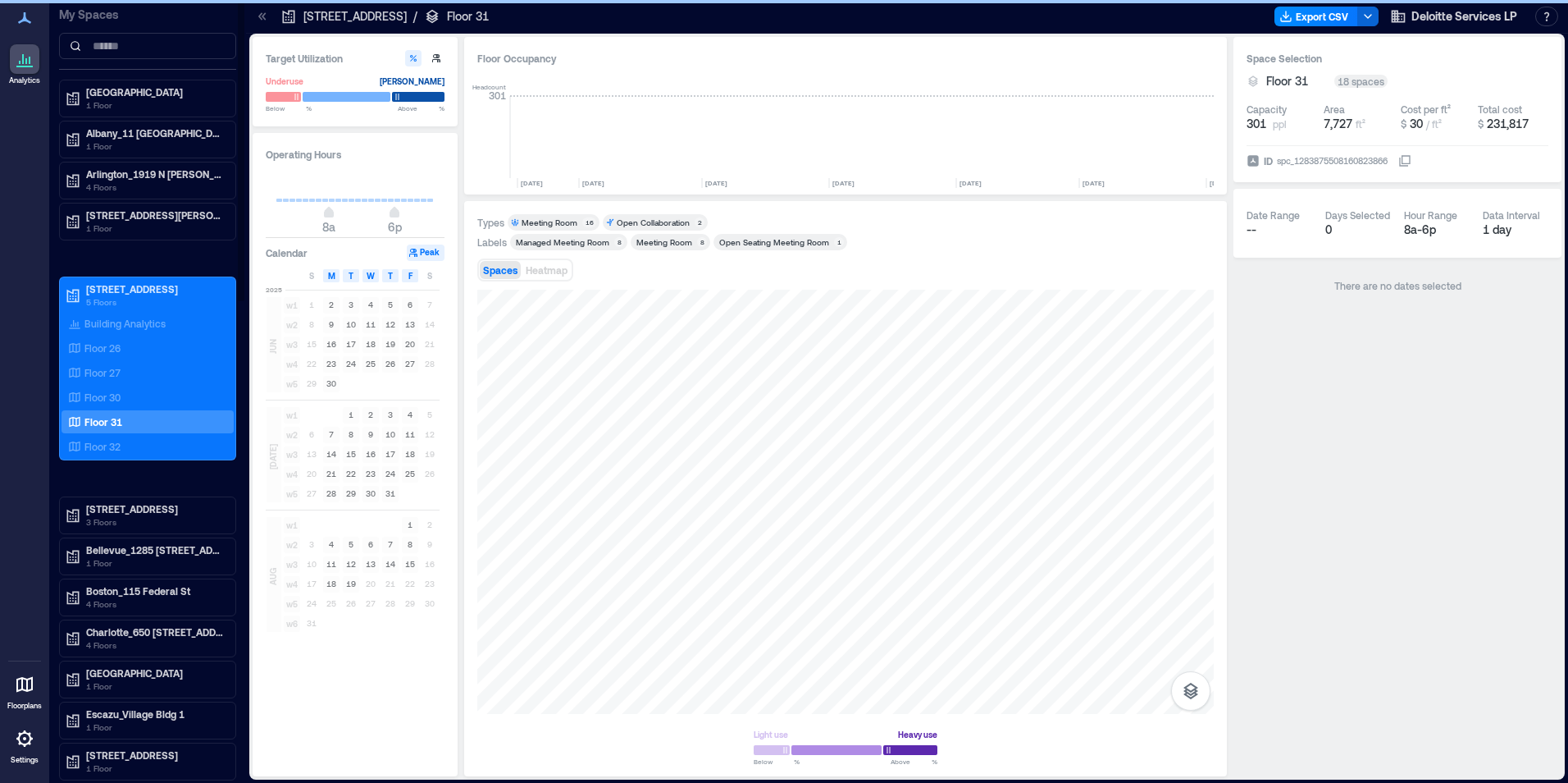
scroll to position [0, 1193]
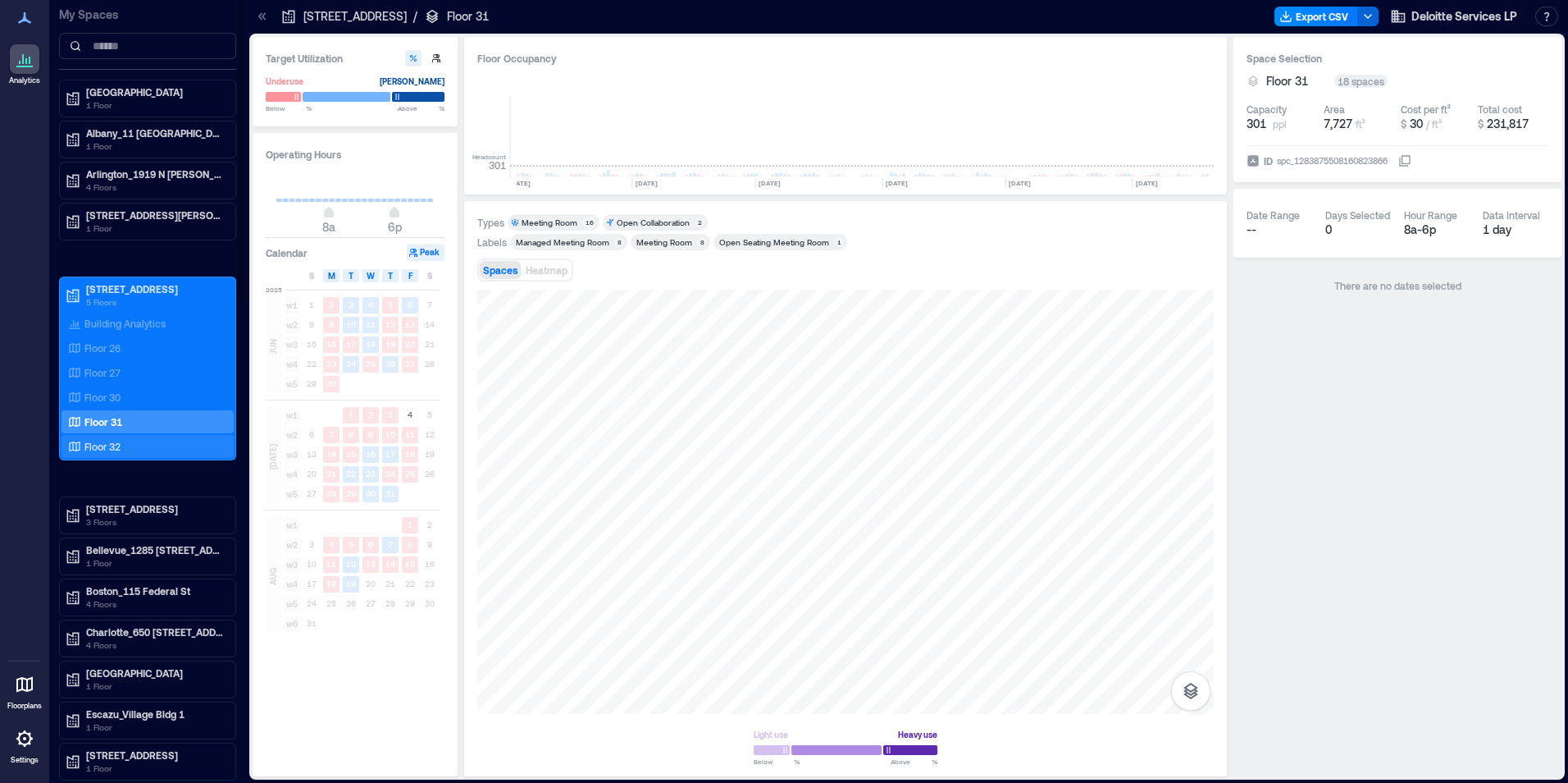
click at [88, 448] on p "Floor 32" at bounding box center [103, 446] width 36 height 13
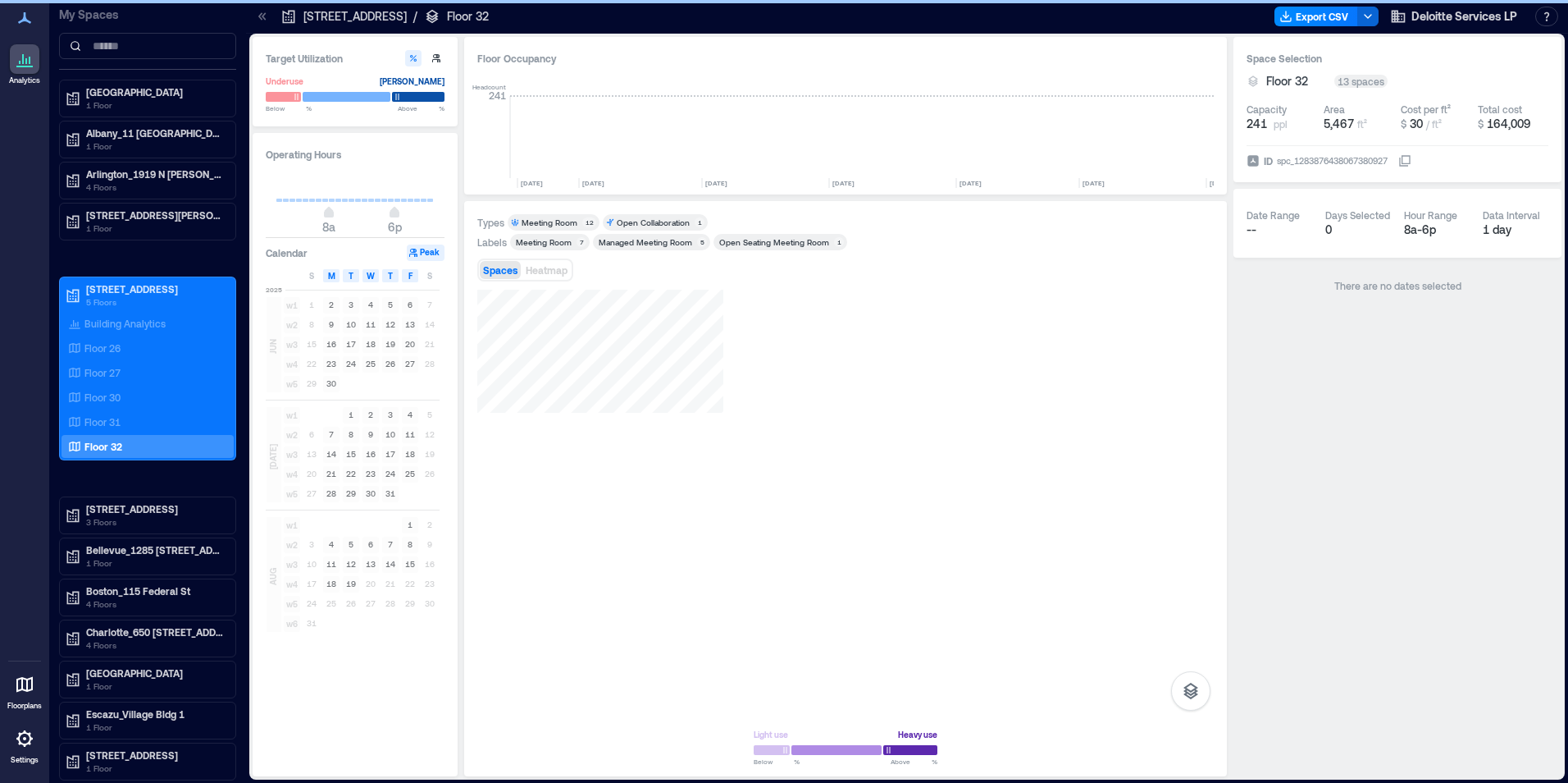
scroll to position [0, 1193]
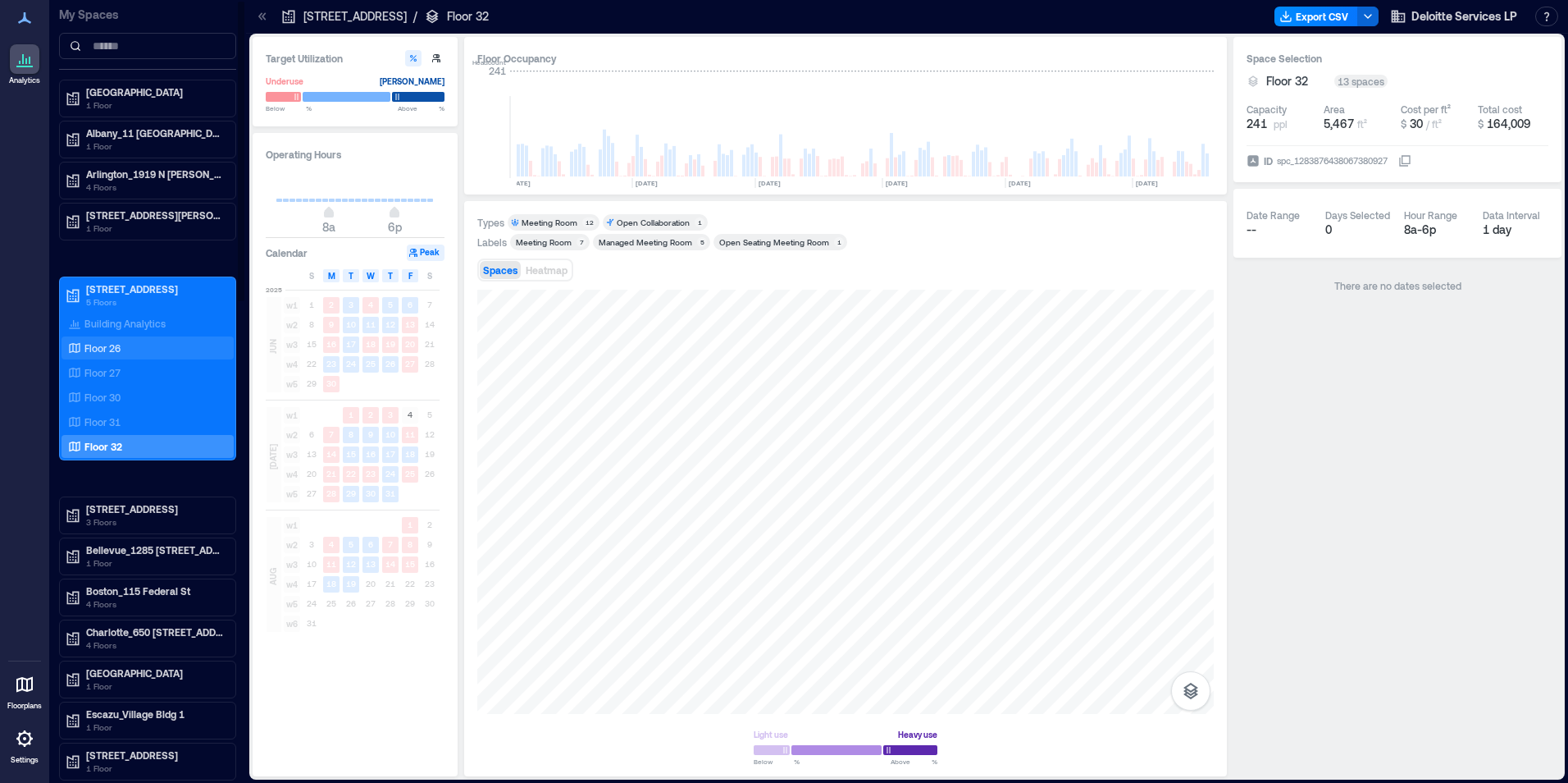
click at [90, 346] on p "Floor 26" at bounding box center [103, 348] width 36 height 13
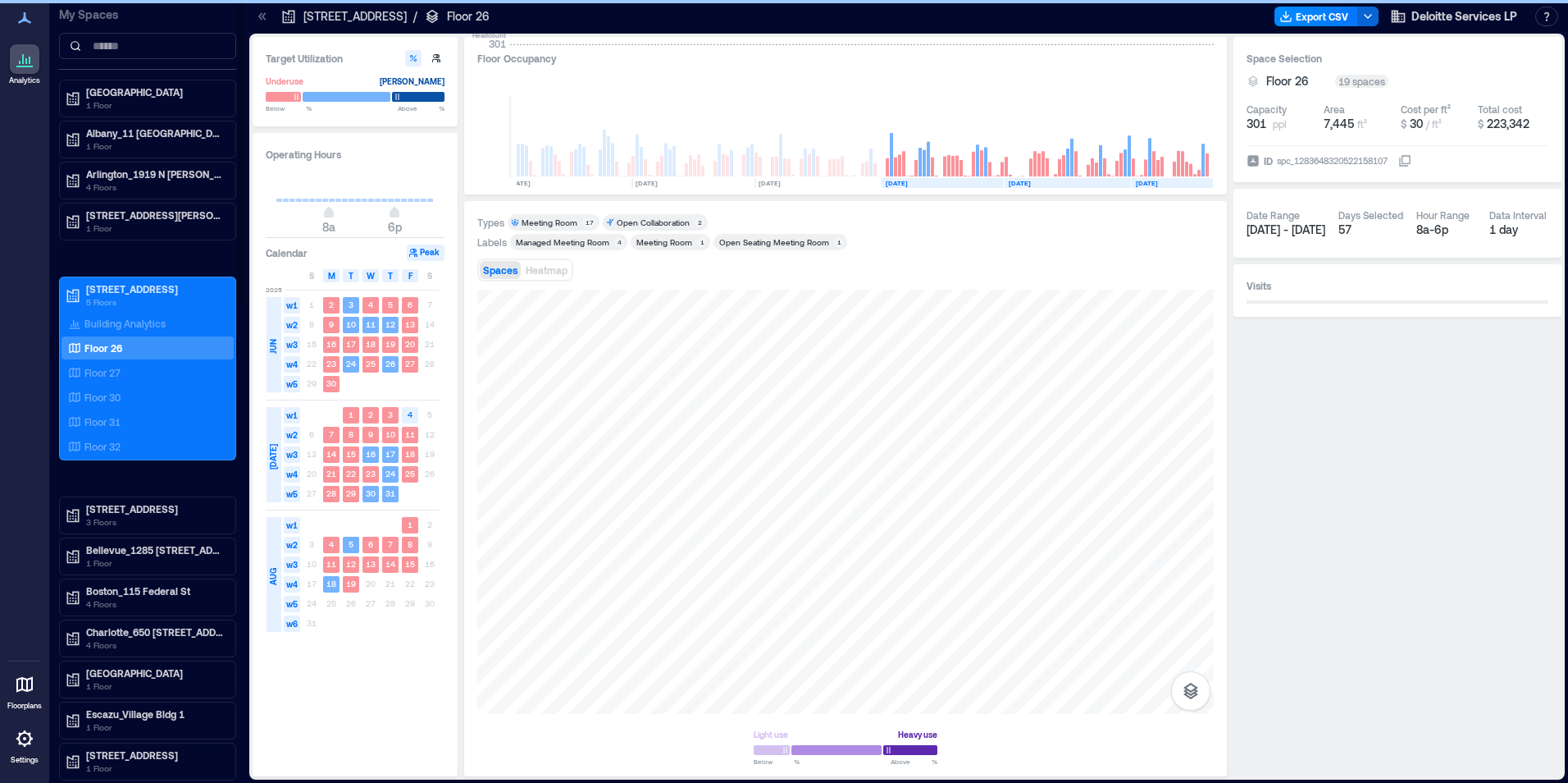
scroll to position [0, 976]
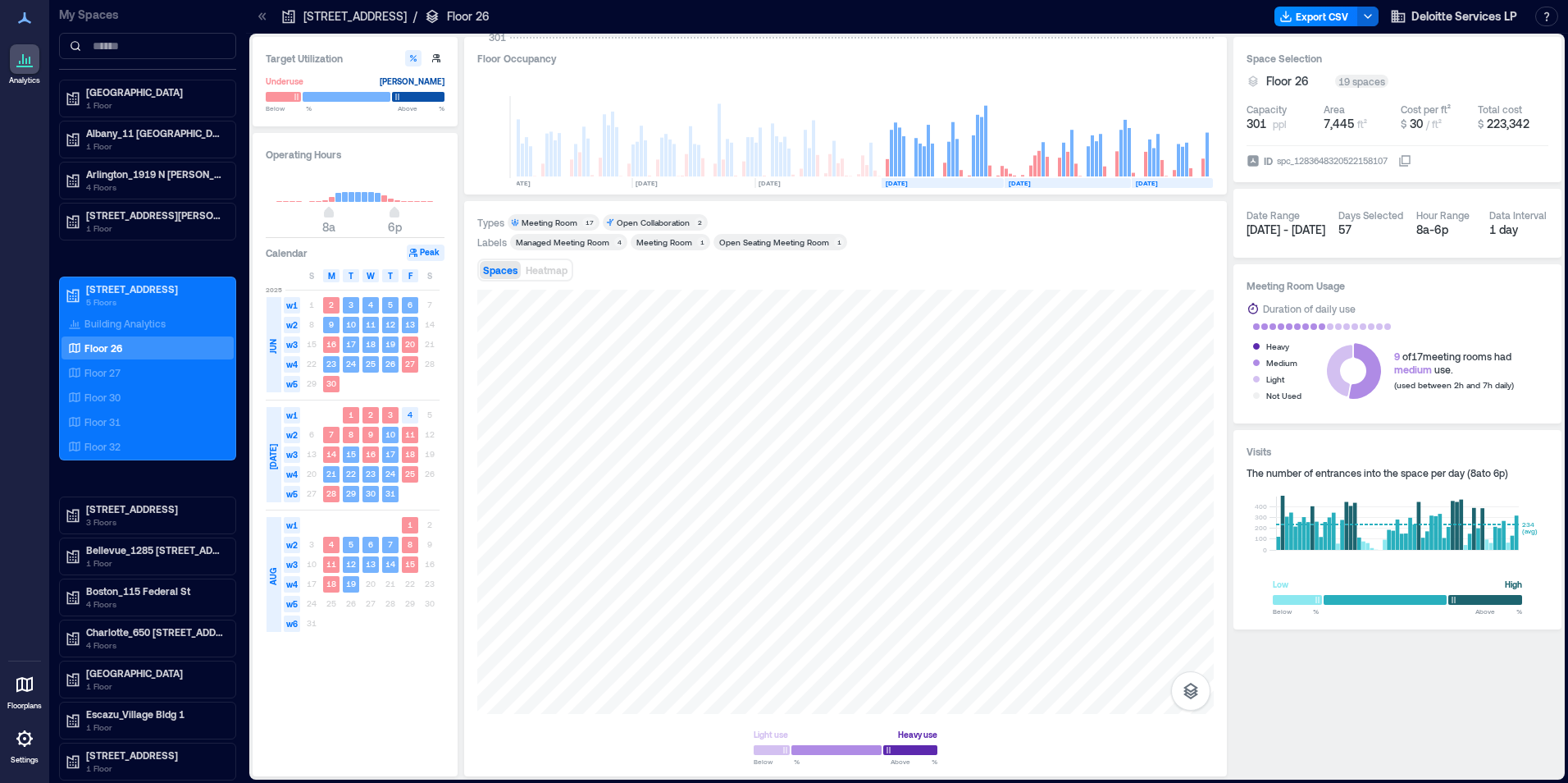
click at [1000, 746] on div "Light use Heavy use Below ** % Above ** %" at bounding box center [846, 526] width 736 height 473
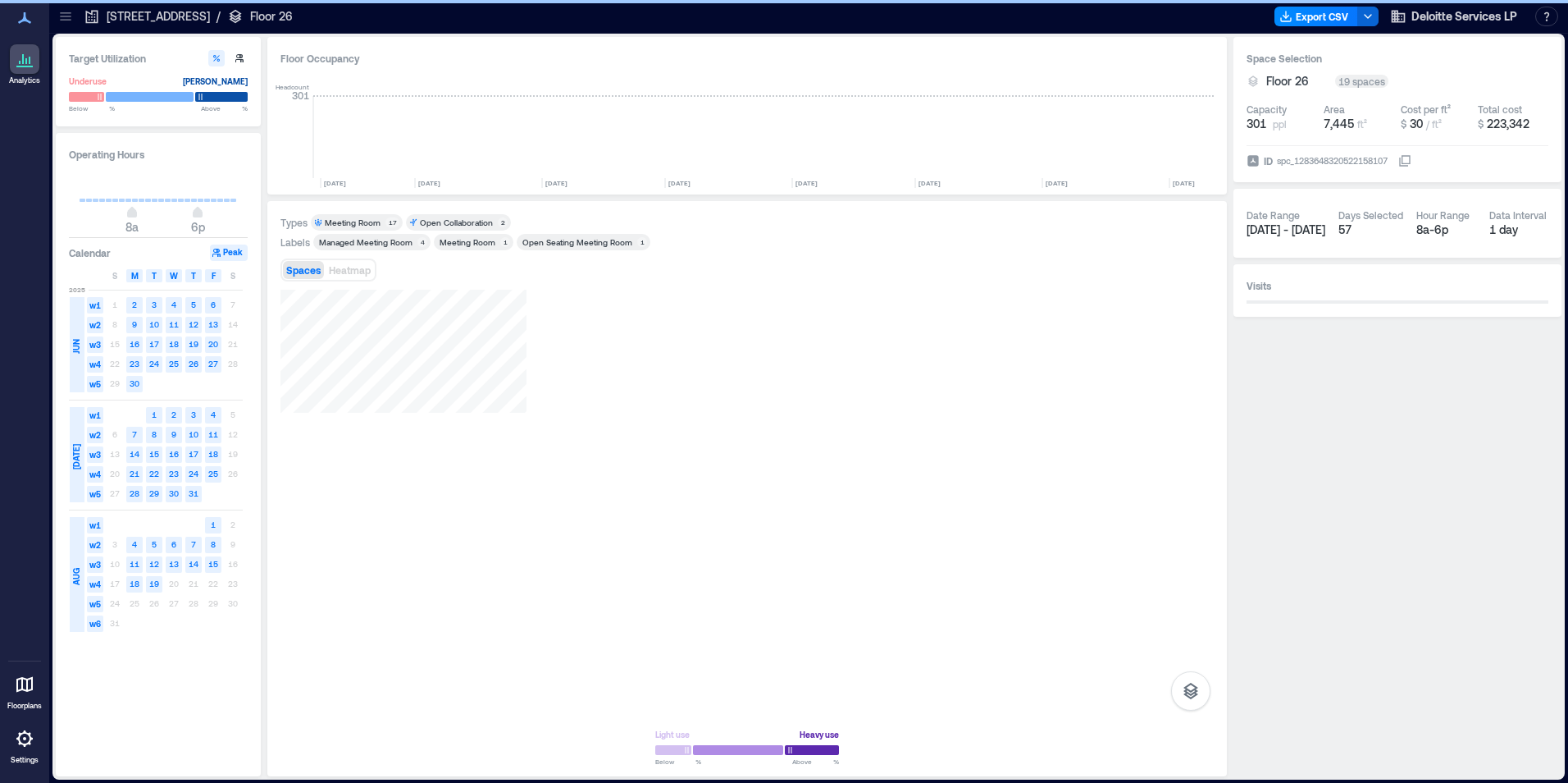
scroll to position [0, 779]
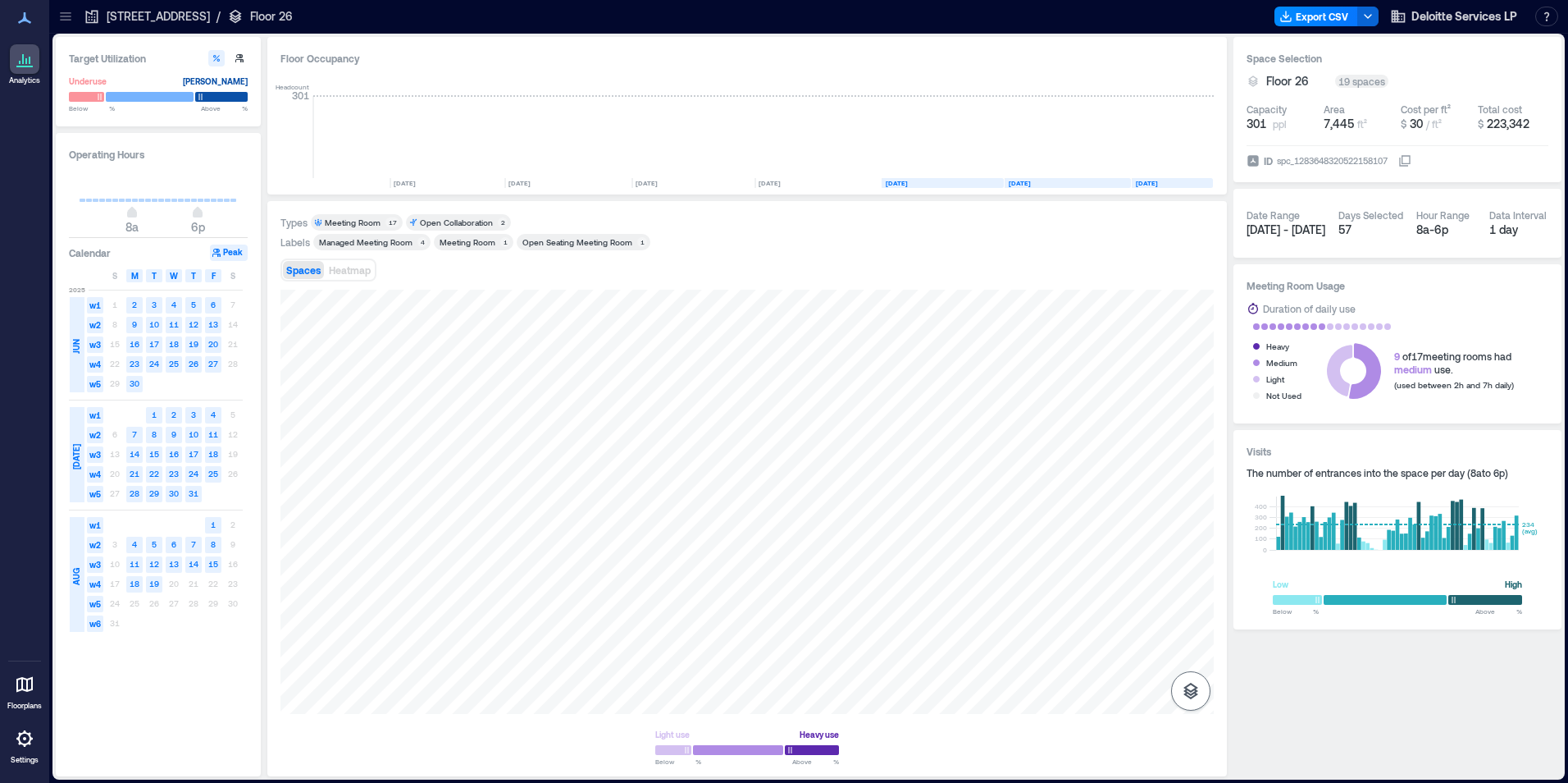
click at [1188, 685] on icon "button" at bounding box center [1190, 691] width 15 height 16
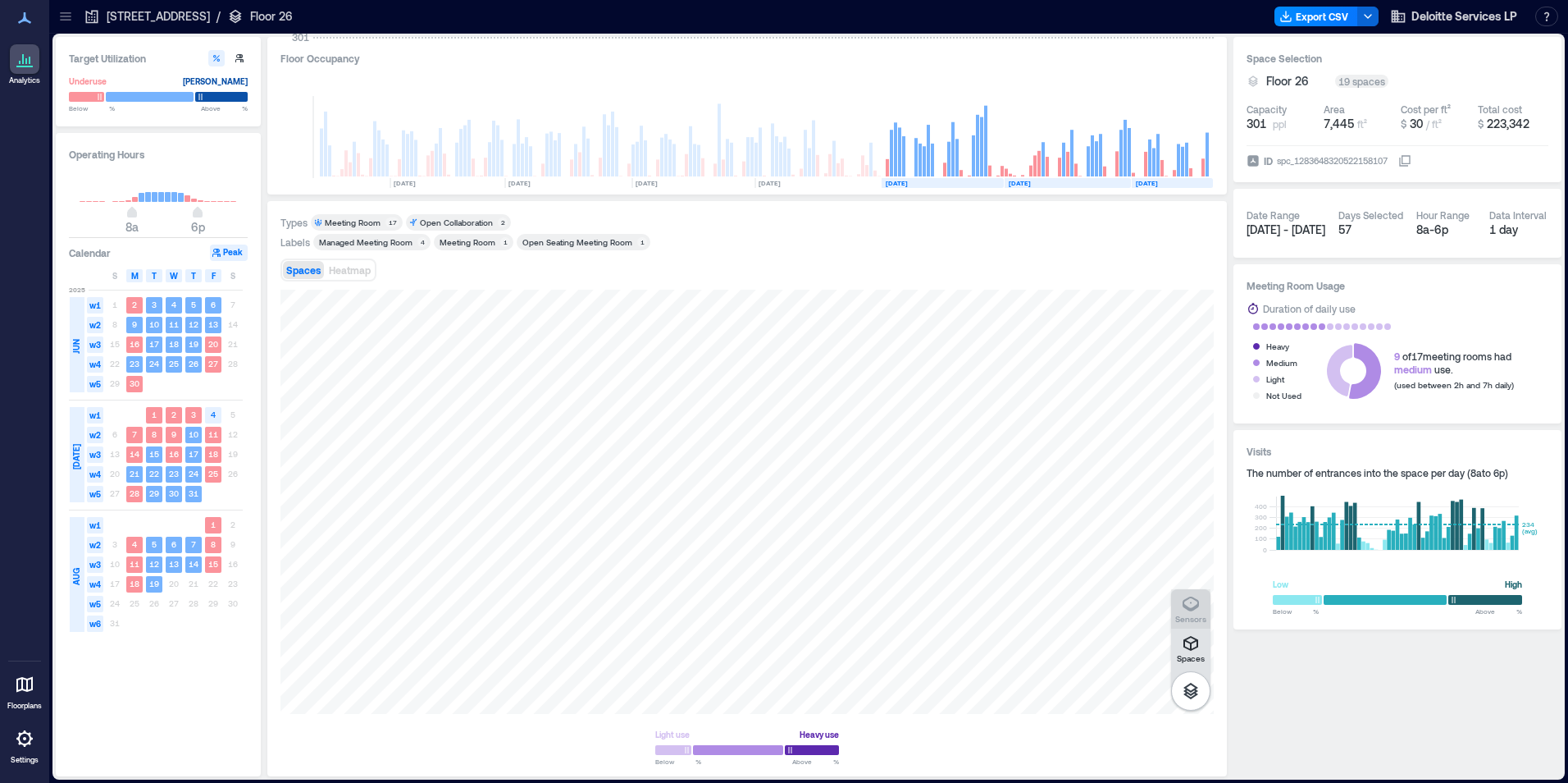
click at [1190, 603] on icon "button" at bounding box center [1190, 604] width 20 height 20
click at [61, 12] on icon at bounding box center [65, 13] width 10 height 2
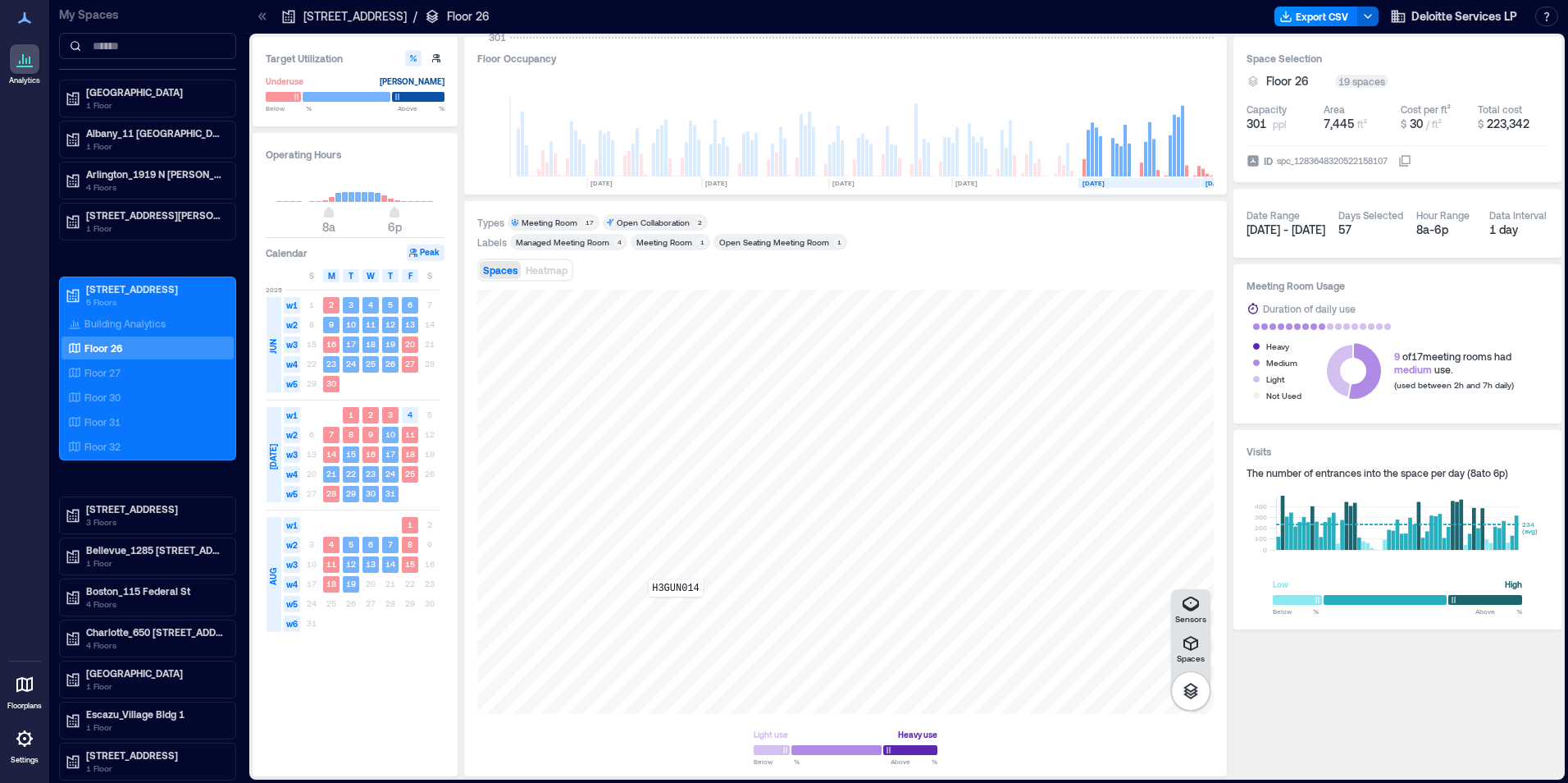
click at [676, 608] on div "H3GUN014" at bounding box center [846, 502] width 736 height 424
click at [97, 394] on p "Floor 30" at bounding box center [103, 397] width 36 height 13
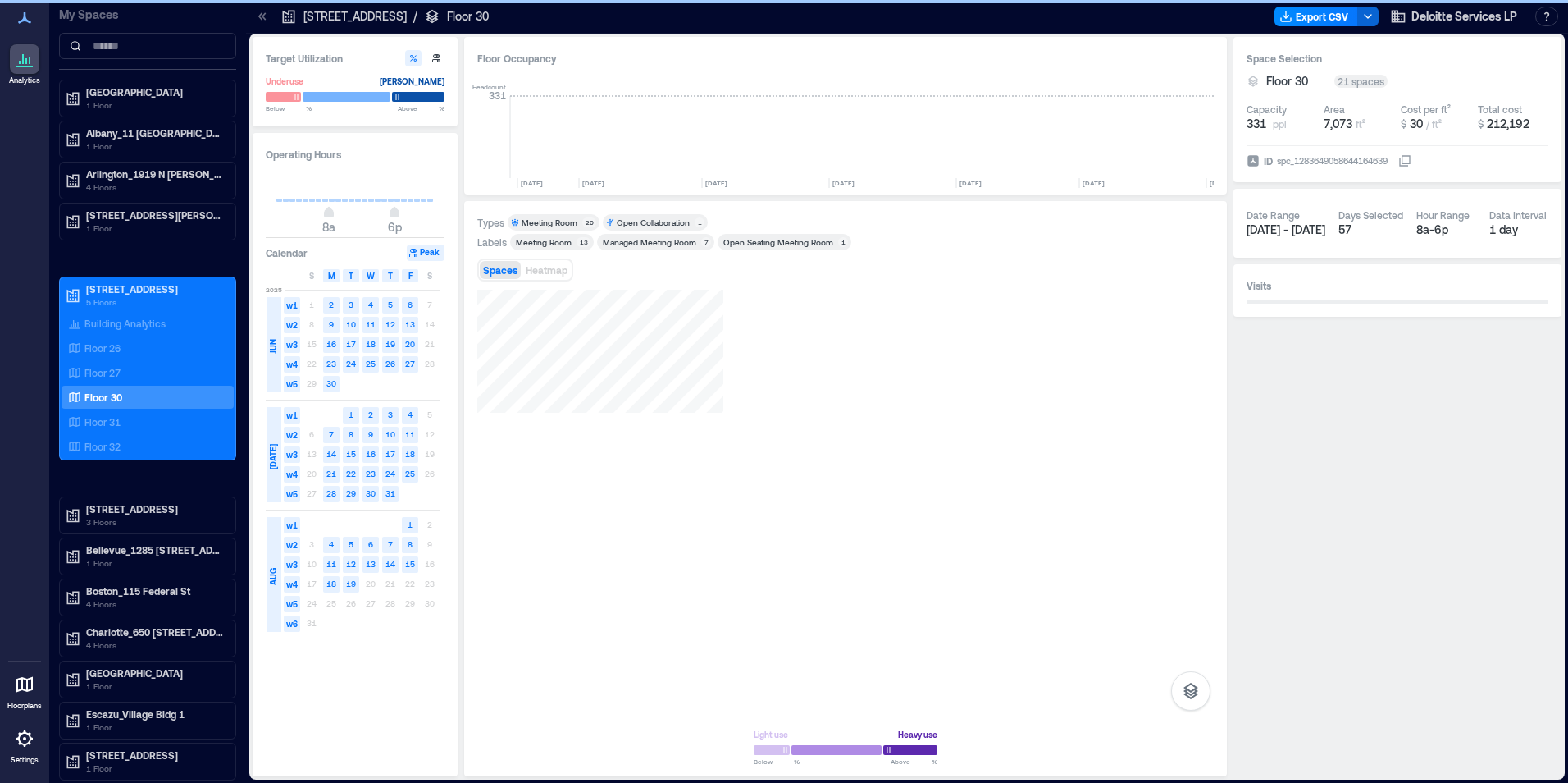
scroll to position [0, 1193]
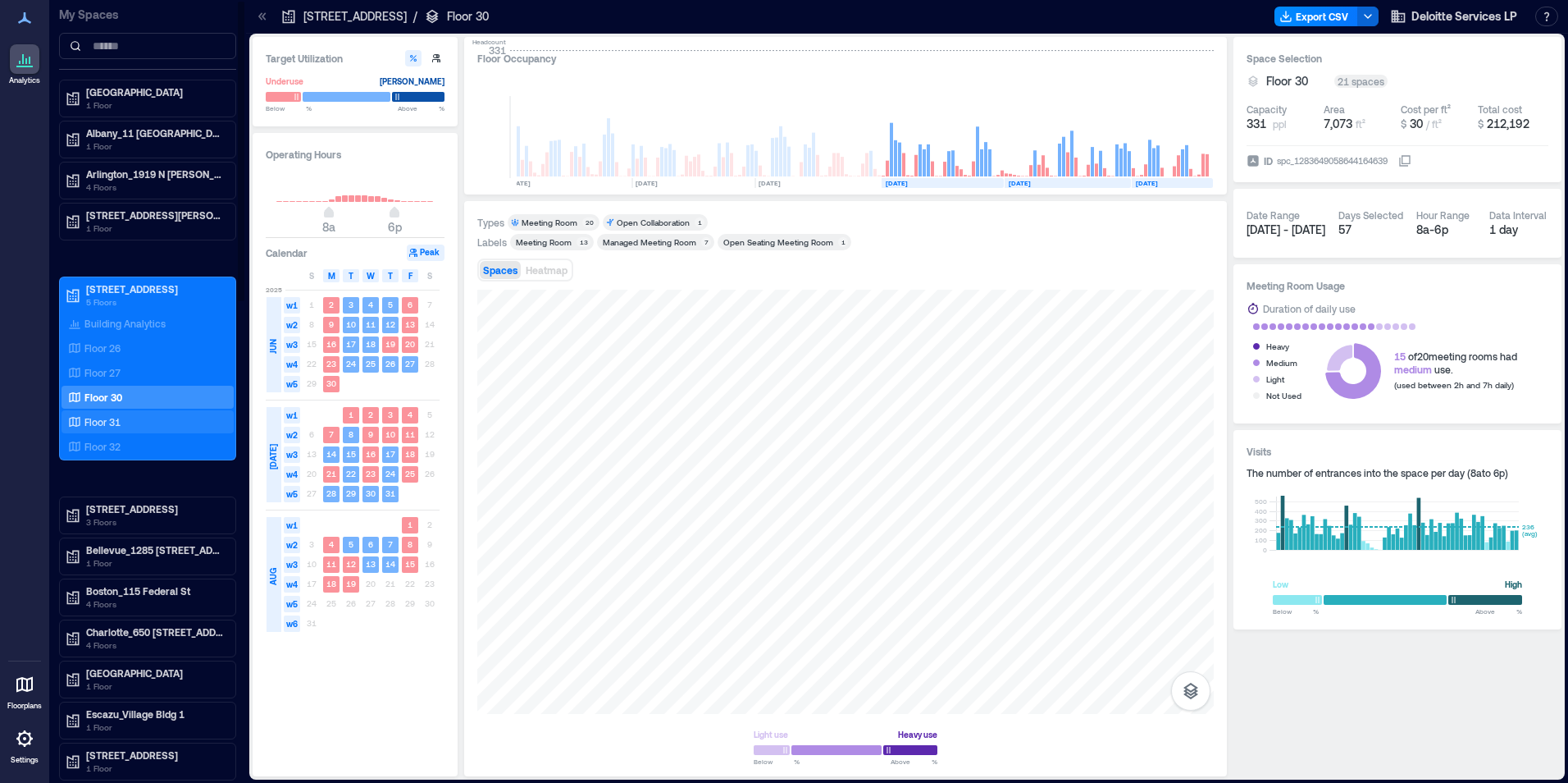
click at [97, 423] on p "Floor 31" at bounding box center [103, 421] width 36 height 13
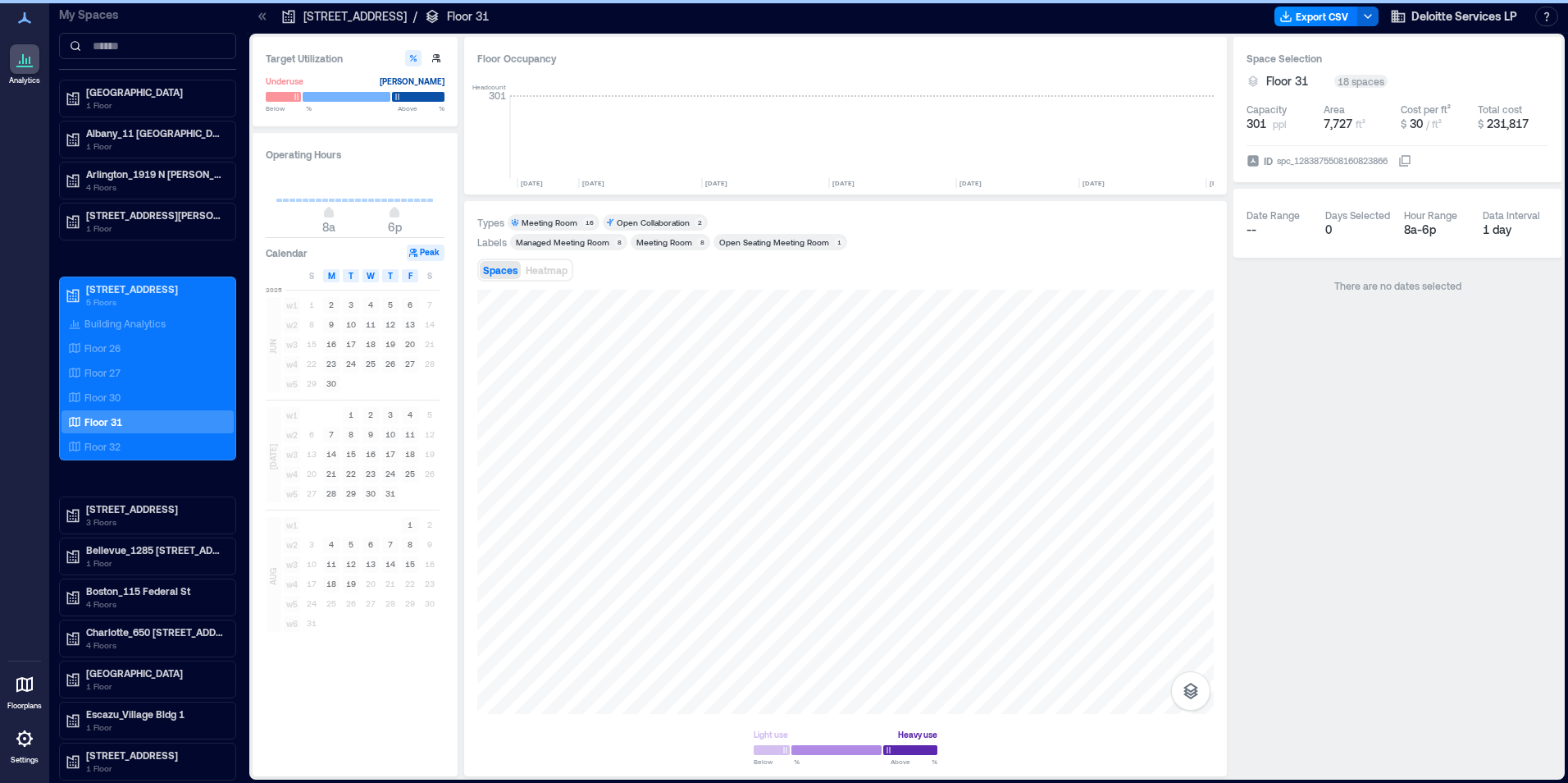
scroll to position [0, 1193]
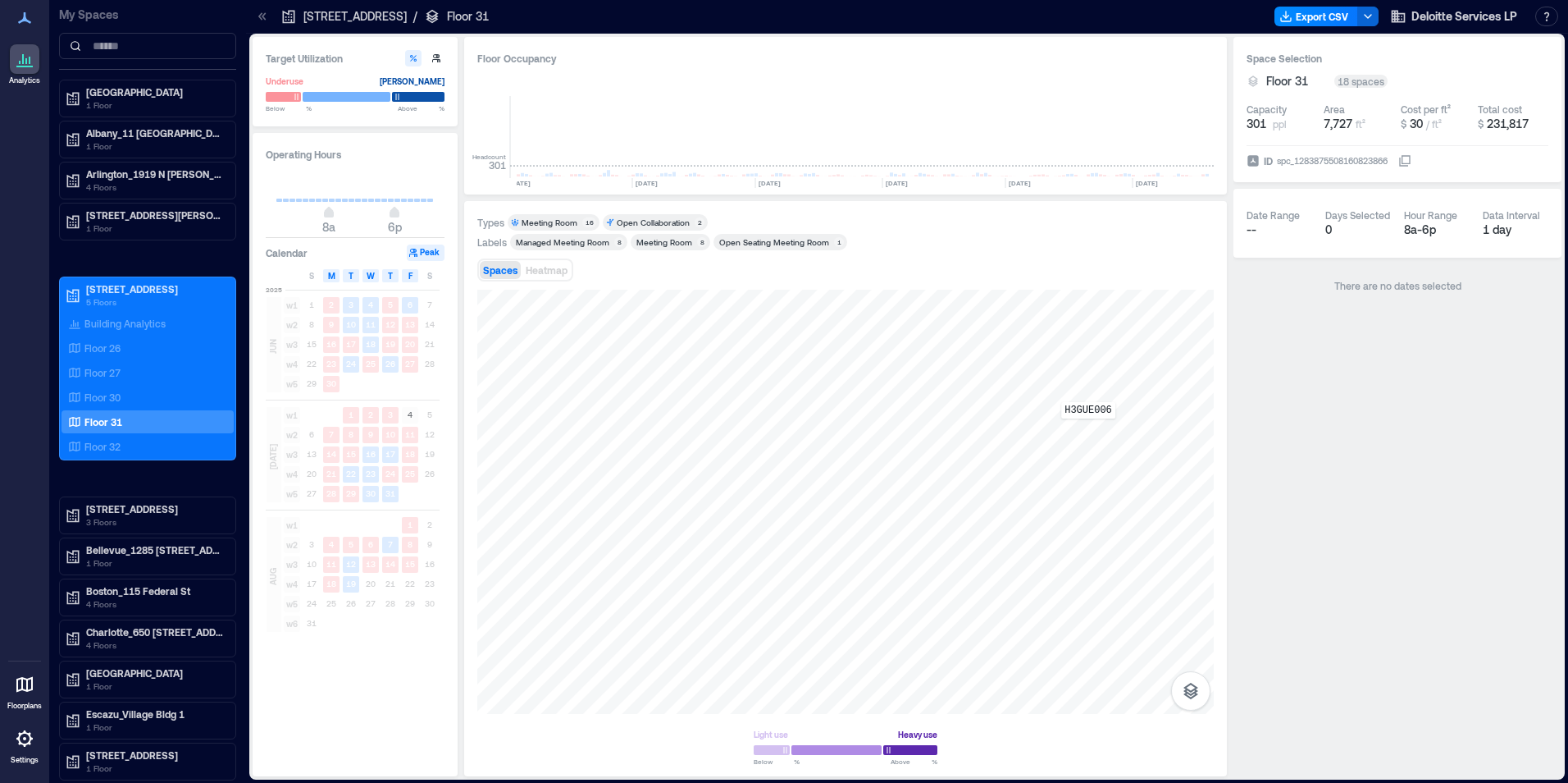
click at [1089, 430] on div "H3GUE006" at bounding box center [846, 502] width 736 height 424
click at [106, 448] on p "Floor 32" at bounding box center [103, 446] width 36 height 13
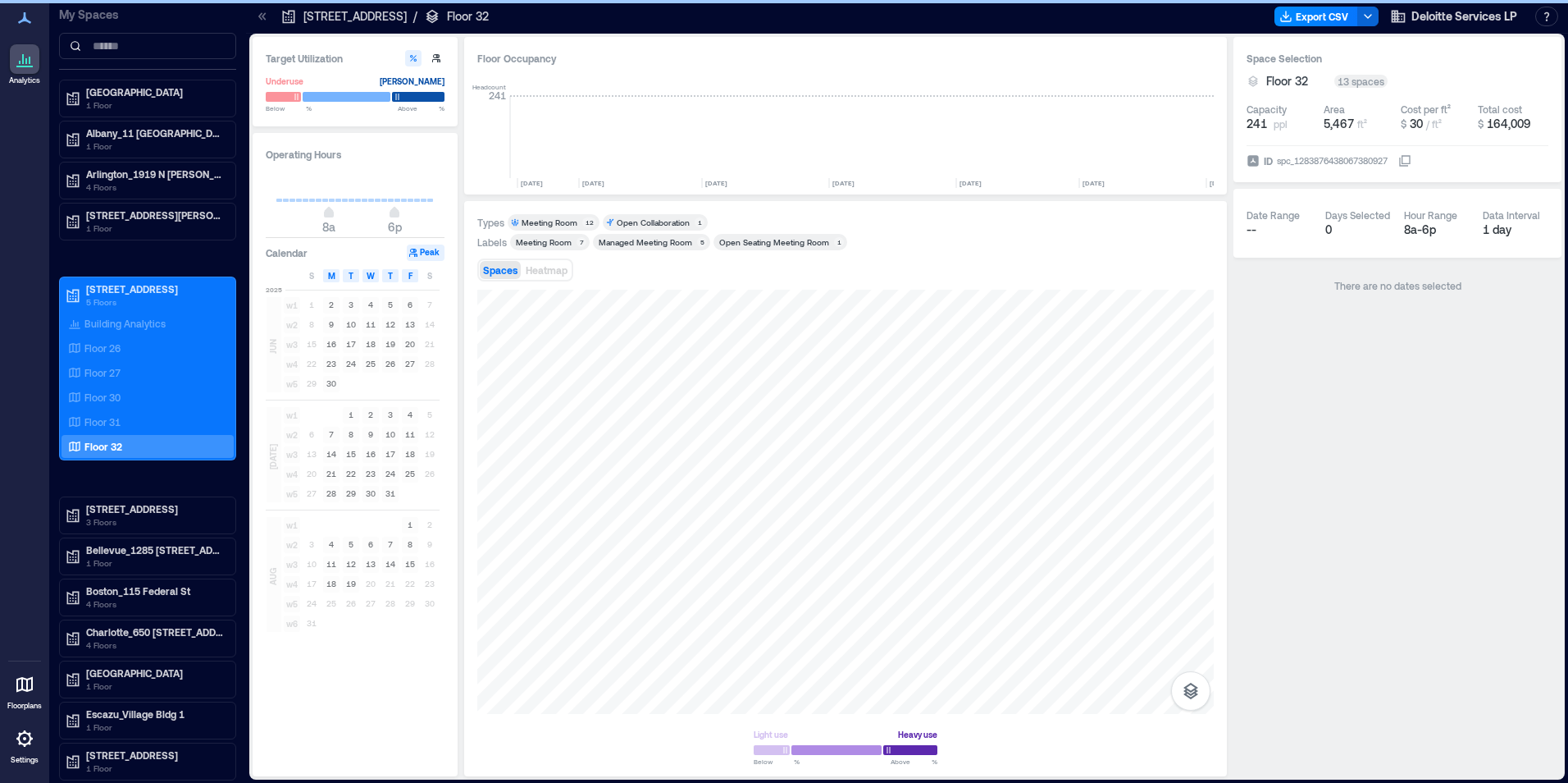
scroll to position [0, 1193]
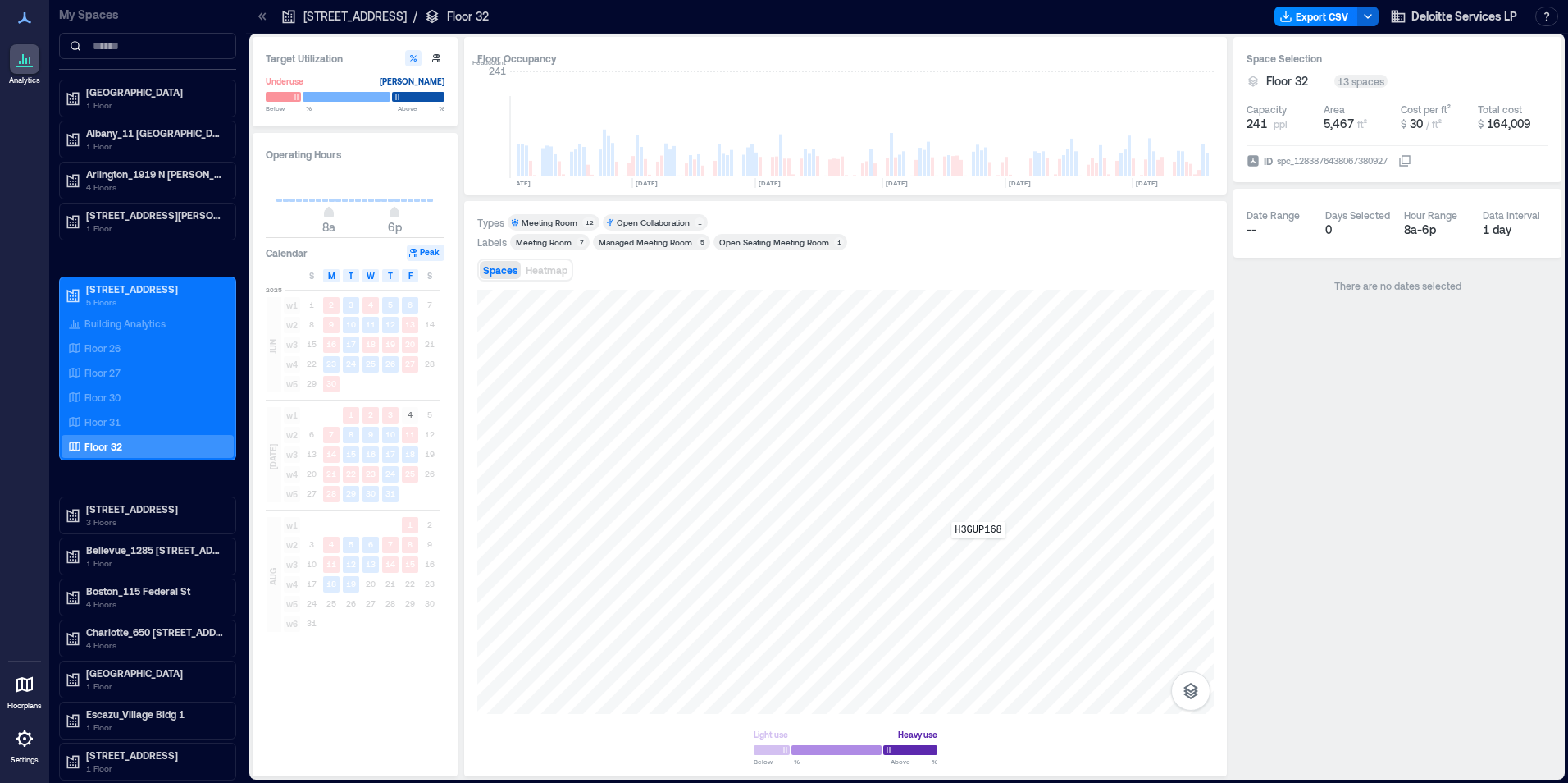
click at [978, 549] on div "H3GUP168" at bounding box center [846, 502] width 736 height 424
click at [653, 398] on div "H3GTY012" at bounding box center [846, 502] width 736 height 424
drag, startPoint x: 98, startPoint y: 398, endPoint x: 192, endPoint y: 427, distance: 98.4
click at [98, 398] on p "Floor 30" at bounding box center [103, 397] width 36 height 13
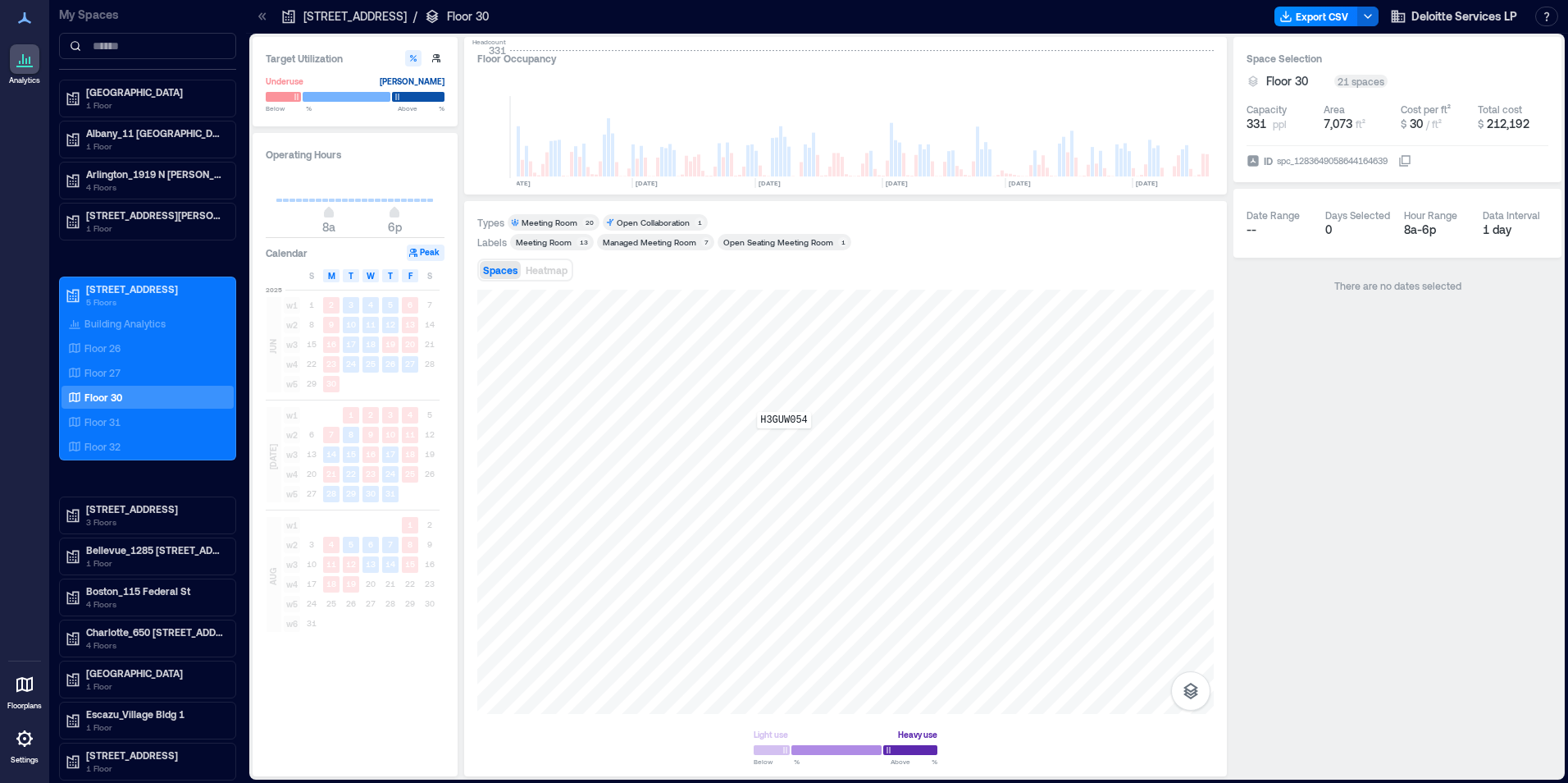
click at [784, 440] on div "H3GUW054" at bounding box center [846, 502] width 736 height 424
click at [925, 575] on div "H3GUW109" at bounding box center [846, 502] width 736 height 424
click at [631, 391] on div "H3GUP126" at bounding box center [846, 502] width 736 height 424
click at [671, 358] on div "H3GVJ055" at bounding box center [846, 502] width 736 height 424
click at [792, 399] on div "H3GUU123" at bounding box center [846, 502] width 736 height 424
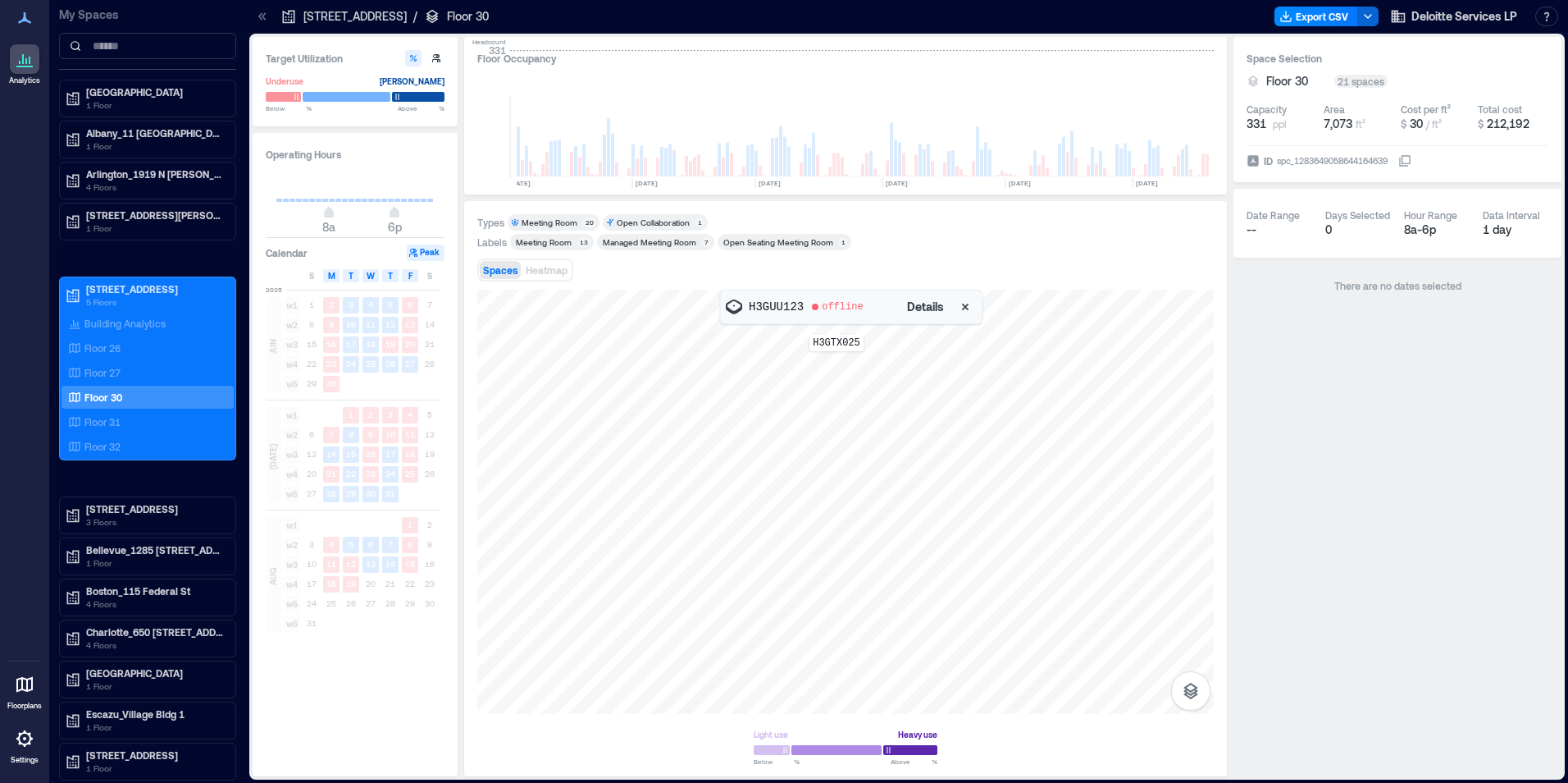
click at [836, 363] on div "H3GTX025" at bounding box center [846, 502] width 736 height 424
click at [890, 353] on div "H3GUU170" at bounding box center [846, 502] width 736 height 424
click at [1061, 385] on div "H3GVV034" at bounding box center [846, 502] width 736 height 424
click at [971, 346] on div at bounding box center [846, 502] width 736 height 424
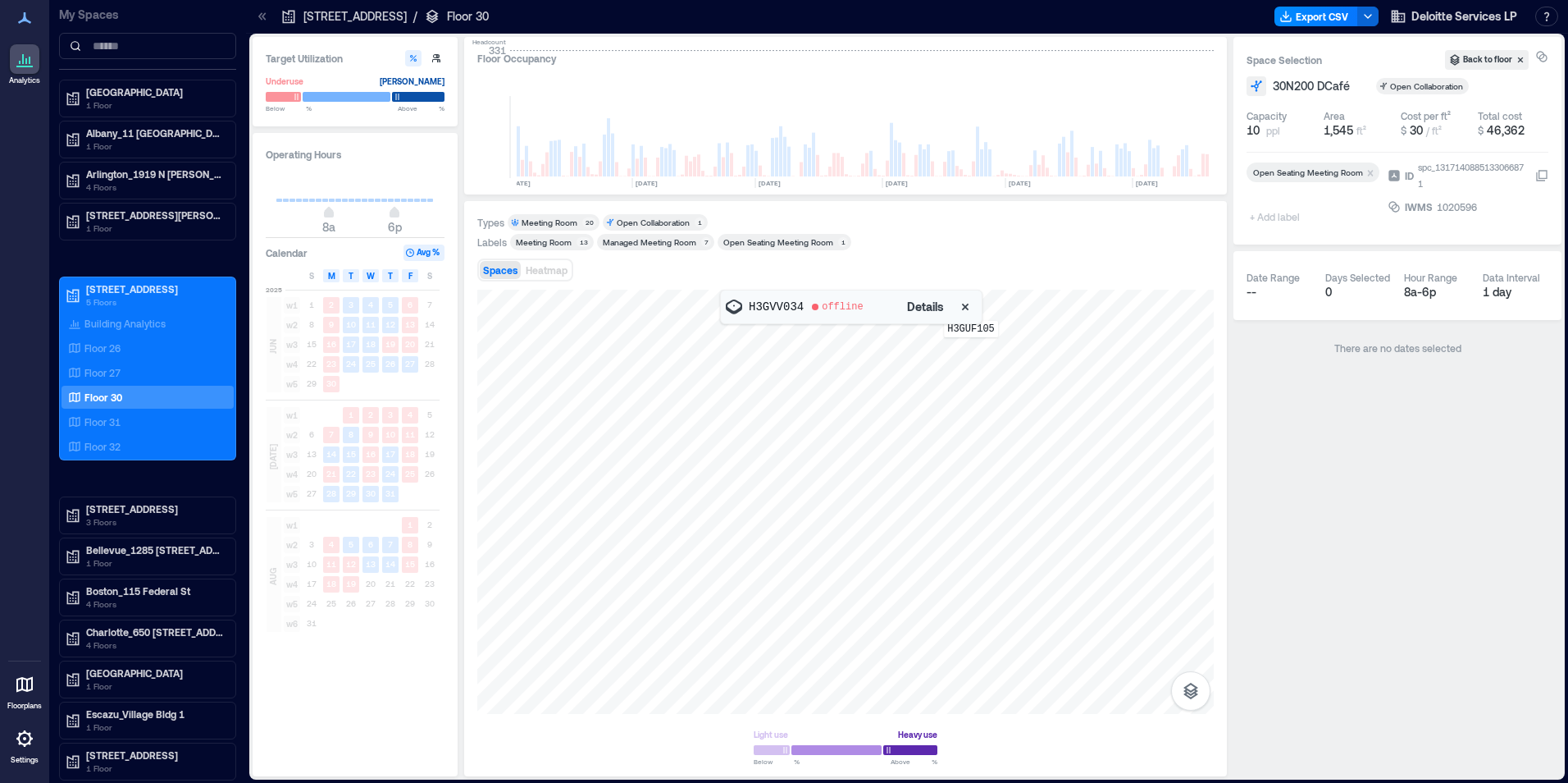
click at [971, 348] on div "H3GUF105" at bounding box center [846, 502] width 736 height 424
click at [1016, 348] on div "H3GTW065" at bounding box center [846, 502] width 736 height 424
click at [1016, 346] on div "H3GTW065" at bounding box center [846, 502] width 736 height 424
click at [972, 384] on div "H3GUP048" at bounding box center [846, 502] width 736 height 424
click at [1015, 398] on div "H3GVU157" at bounding box center [846, 502] width 736 height 424
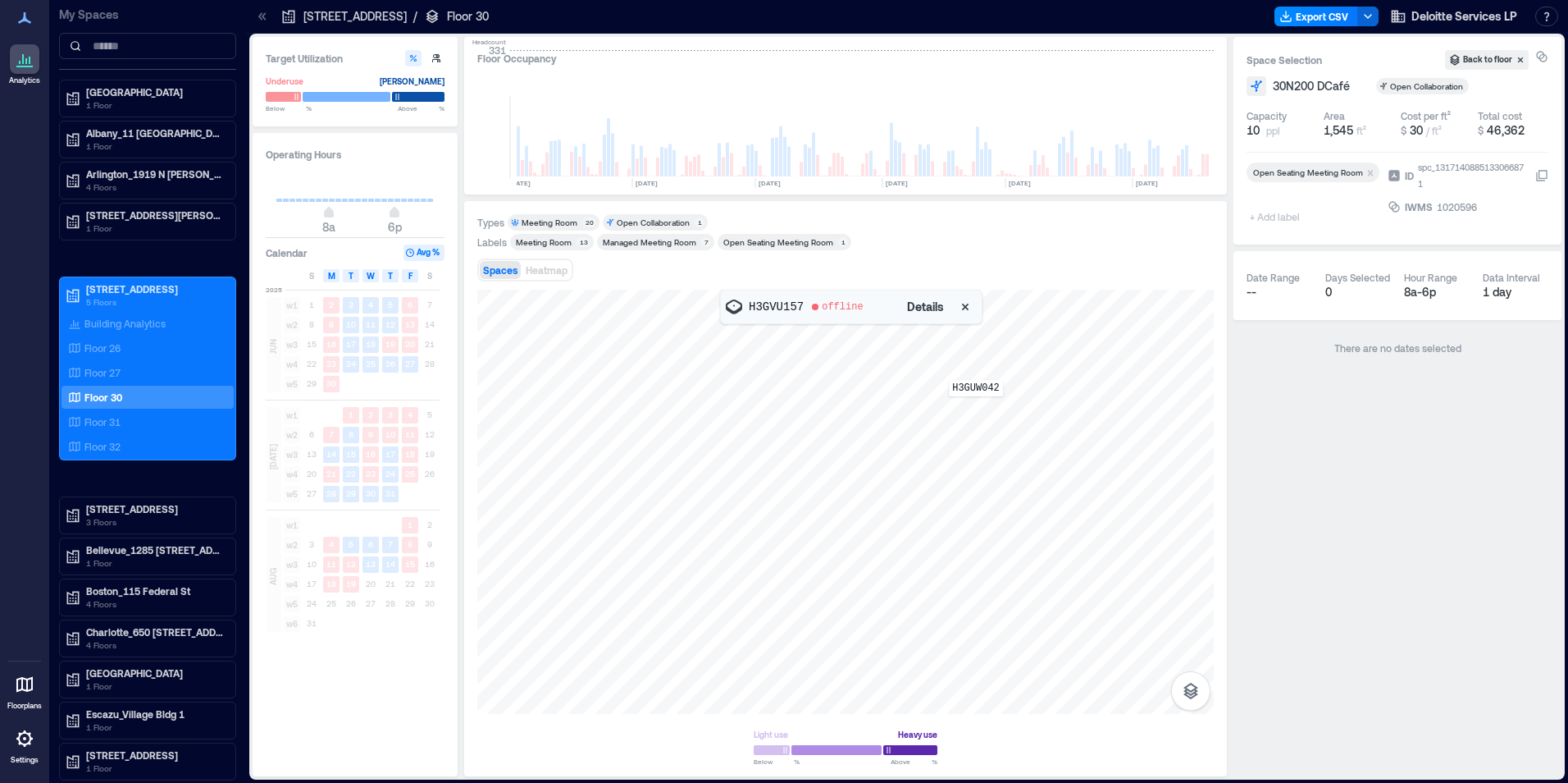
click at [976, 408] on div "H3GUW042" at bounding box center [846, 502] width 736 height 424
click at [1076, 481] on div "H3GTG069" at bounding box center [846, 502] width 736 height 424
click at [1074, 510] on div "H3GVV044" at bounding box center [846, 502] width 736 height 424
click at [1066, 617] on div "H3GVD089" at bounding box center [846, 502] width 736 height 424
click at [1050, 607] on div "H3GVD164" at bounding box center [846, 502] width 736 height 424
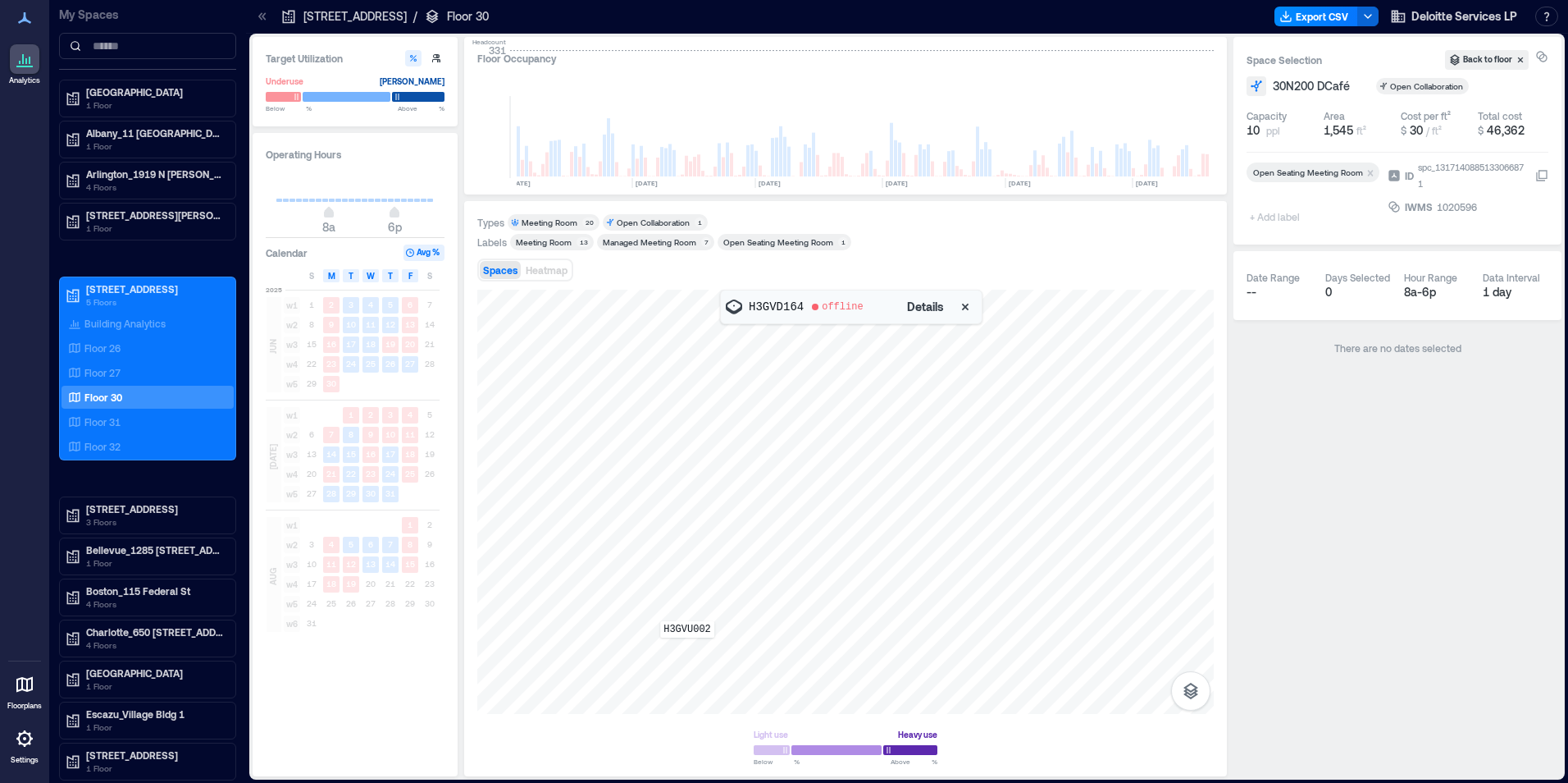
click at [687, 649] on div "H3GVU002" at bounding box center [846, 502] width 736 height 424
click at [688, 649] on div at bounding box center [846, 502] width 736 height 424
click at [669, 605] on div at bounding box center [846, 502] width 736 height 424
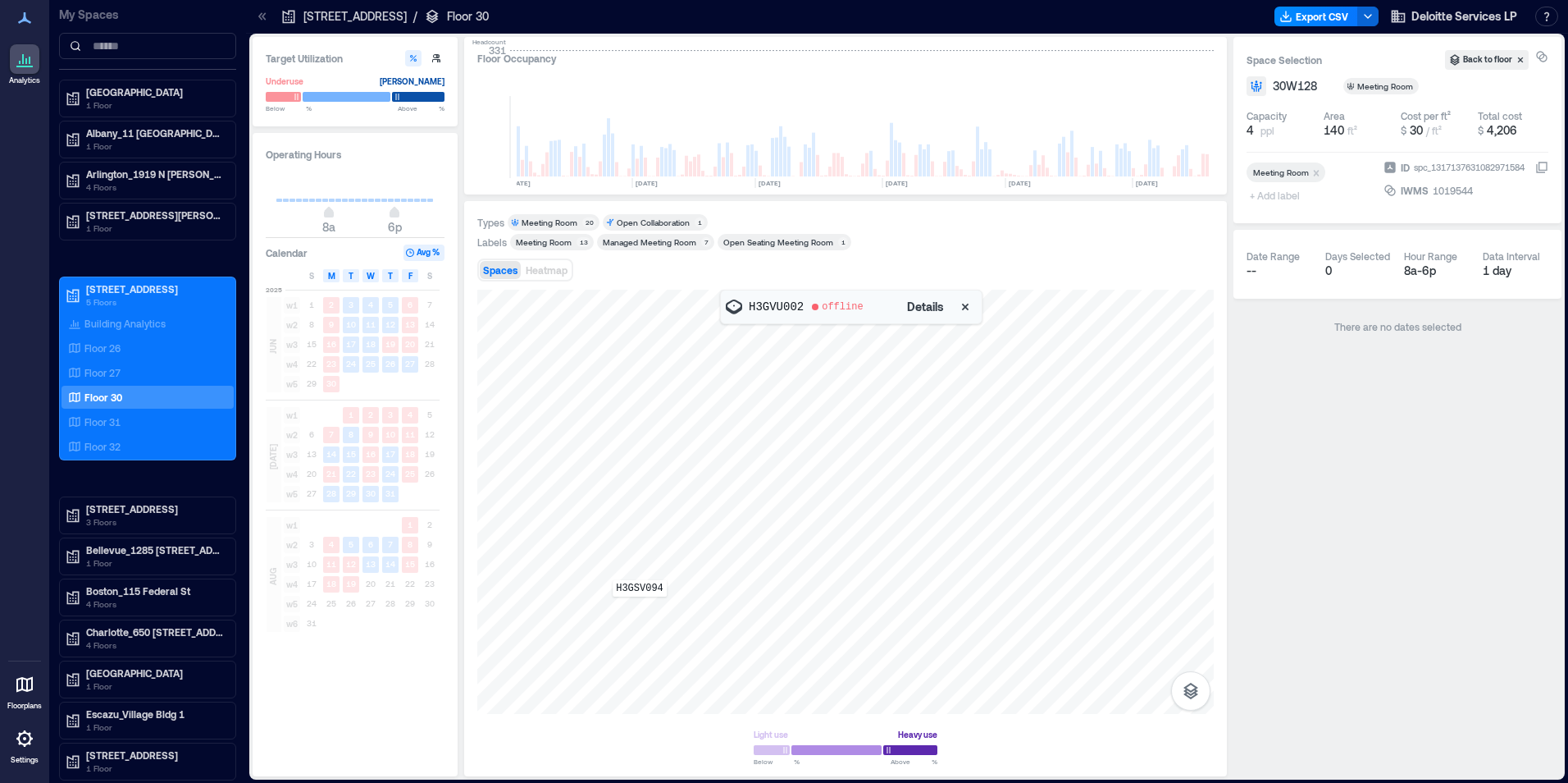
click at [640, 608] on div "H3GSV094" at bounding box center [846, 502] width 736 height 424
click at [623, 617] on div "H3GVE051" at bounding box center [846, 502] width 736 height 424
click at [627, 617] on div "H3GVE051" at bounding box center [846, 502] width 736 height 424
click at [631, 390] on div "H3GUP126" at bounding box center [846, 502] width 736 height 424
click at [793, 398] on div "H3GUU123" at bounding box center [846, 502] width 736 height 424
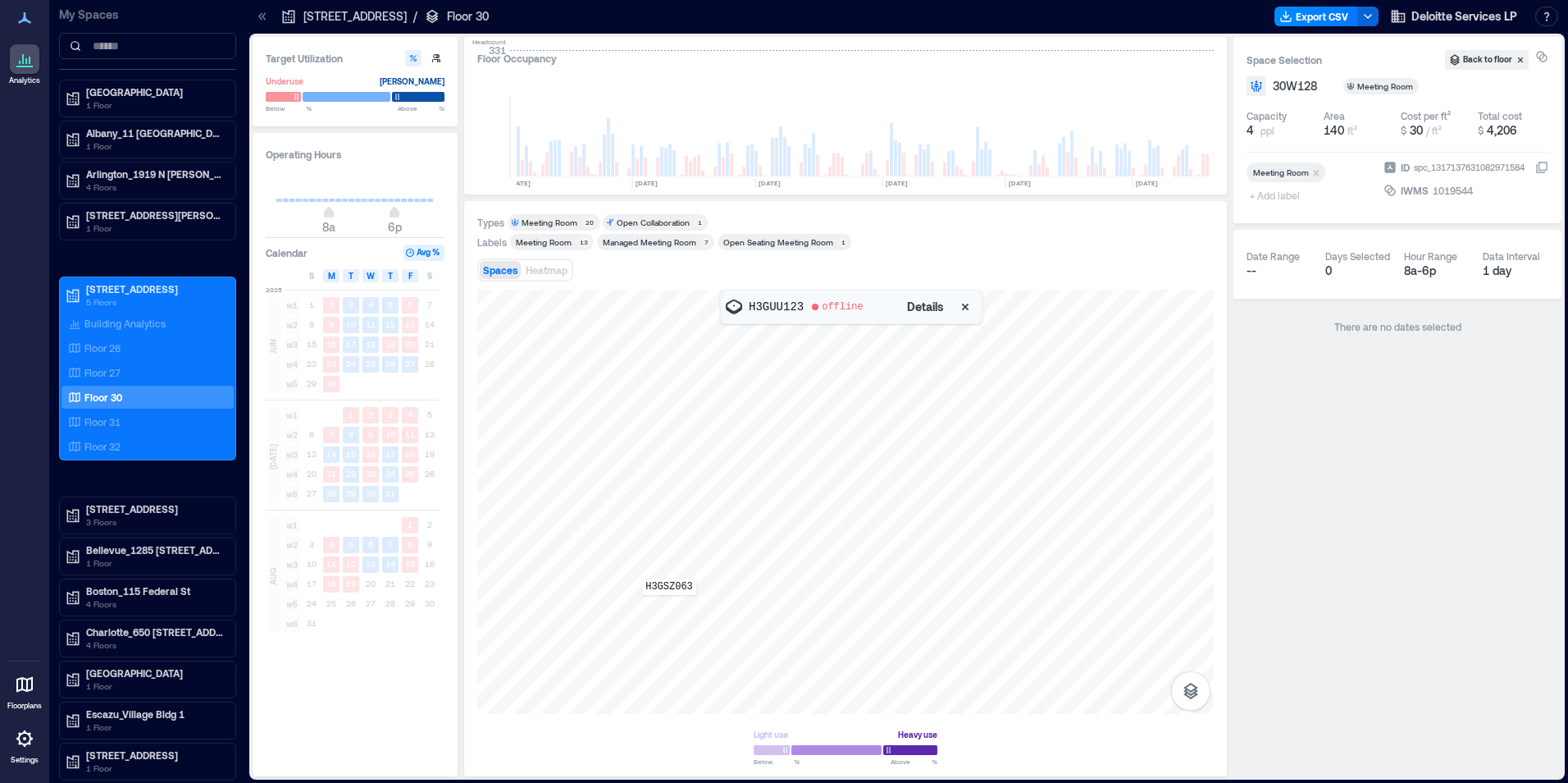
click at [669, 606] on div "H3GSZ063" at bounding box center [846, 502] width 736 height 424
click at [90, 374] on p "Floor 27" at bounding box center [103, 372] width 36 height 13
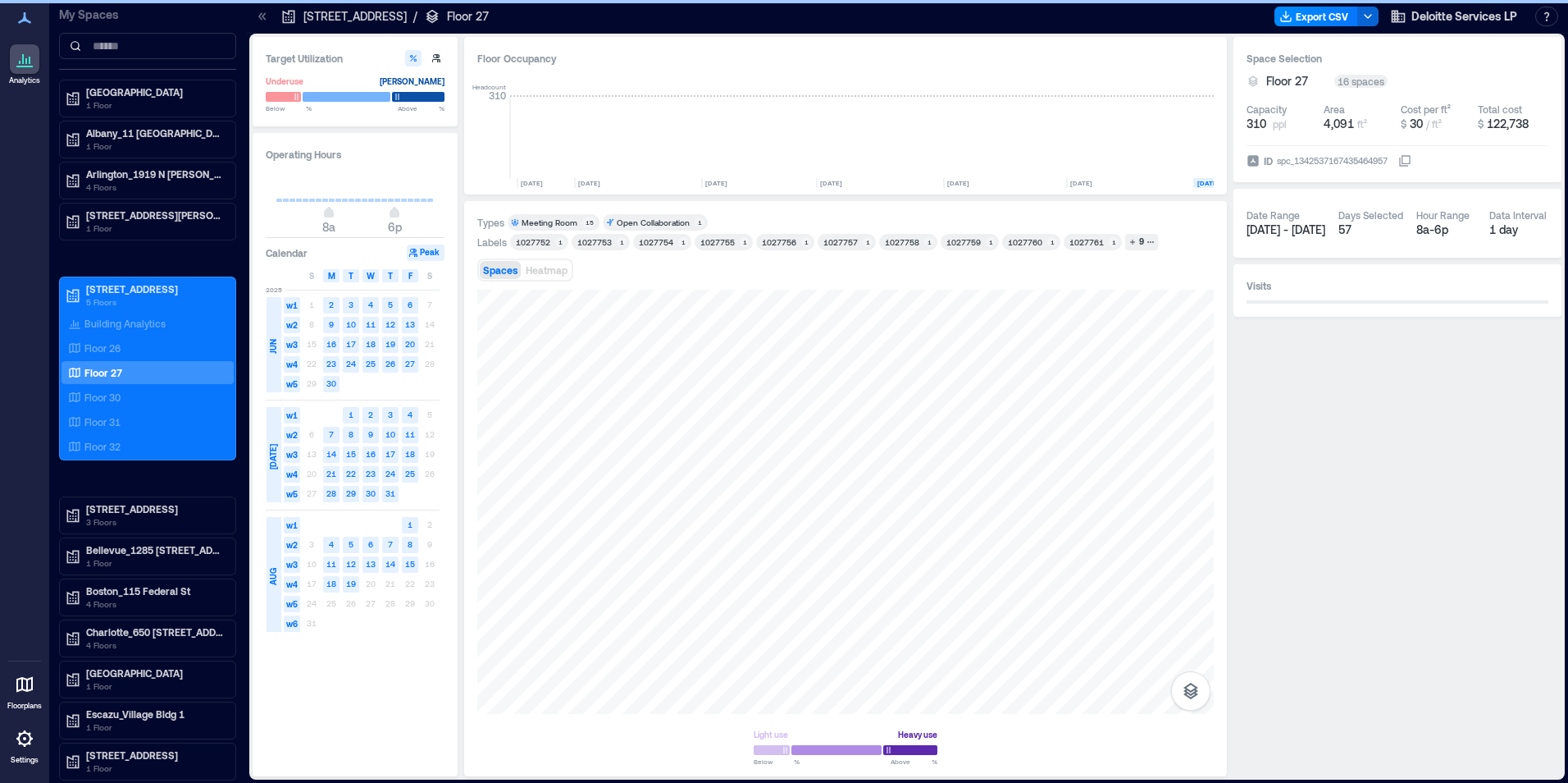
scroll to position [0, 312]
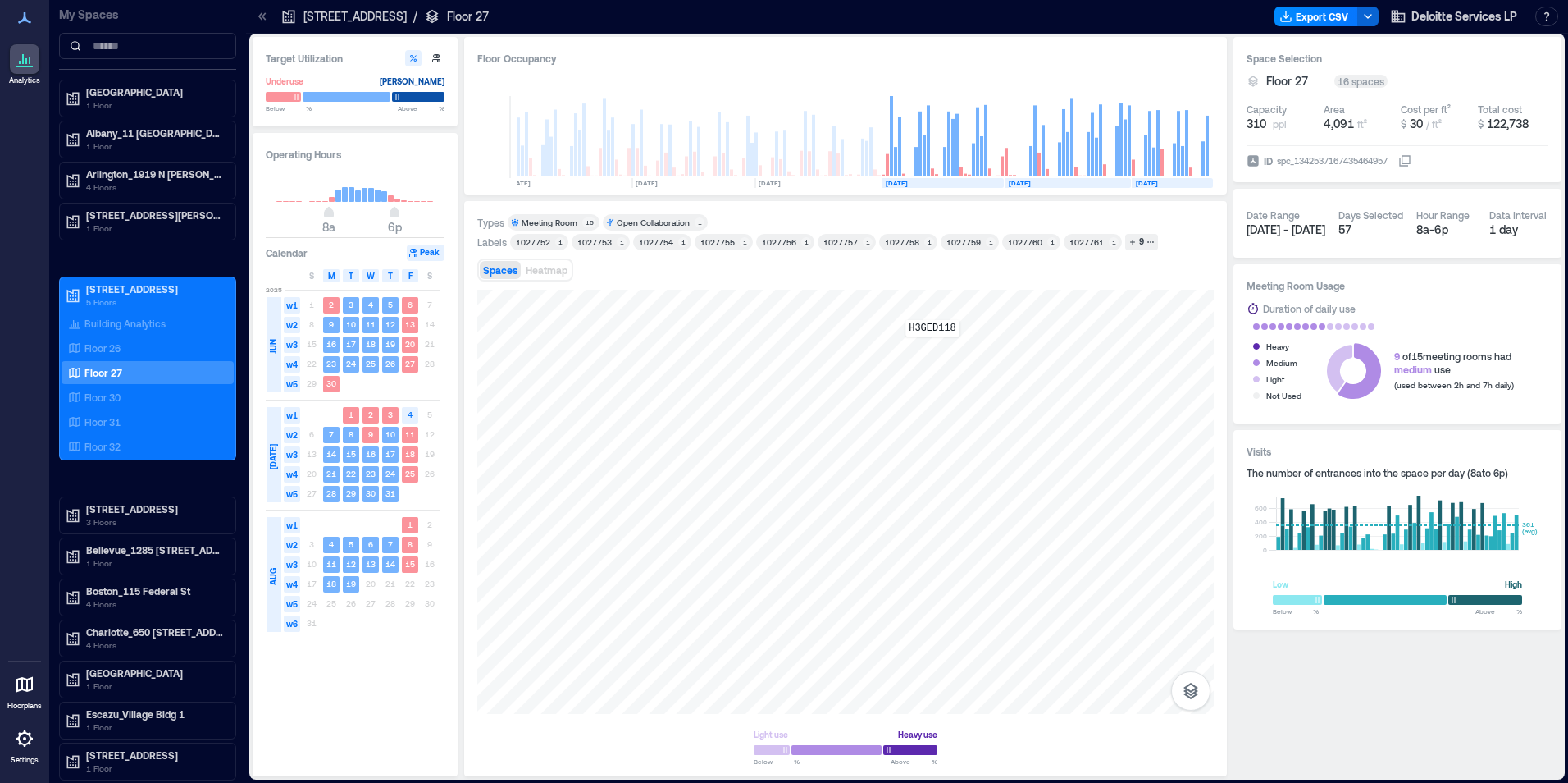
click at [933, 348] on div "H3GED118" at bounding box center [846, 502] width 736 height 424
click at [990, 337] on div "H3GFY008" at bounding box center [846, 502] width 736 height 424
